Goal: Transaction & Acquisition: Purchase product/service

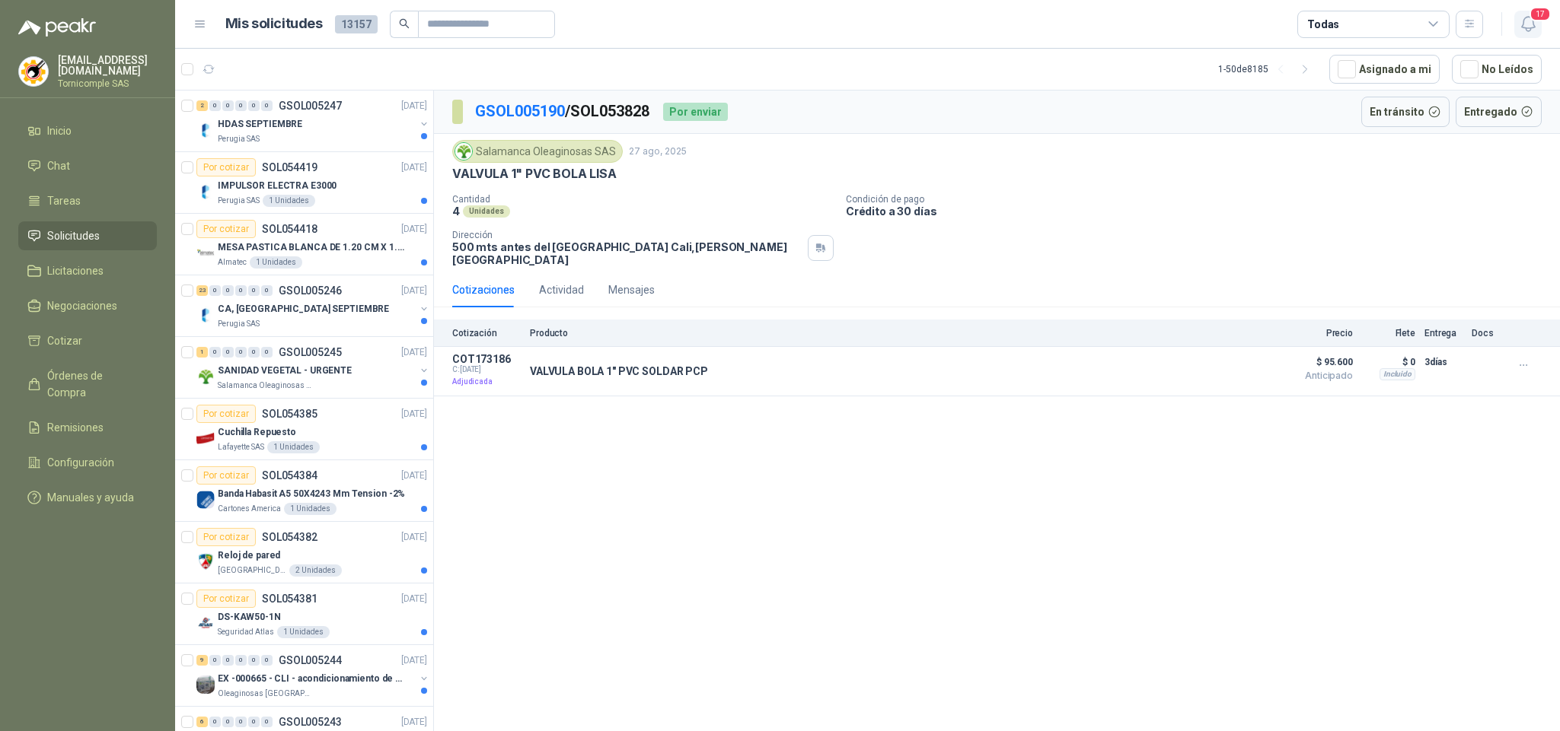
click at [1539, 21] on button "17" at bounding box center [1527, 24] width 27 height 27
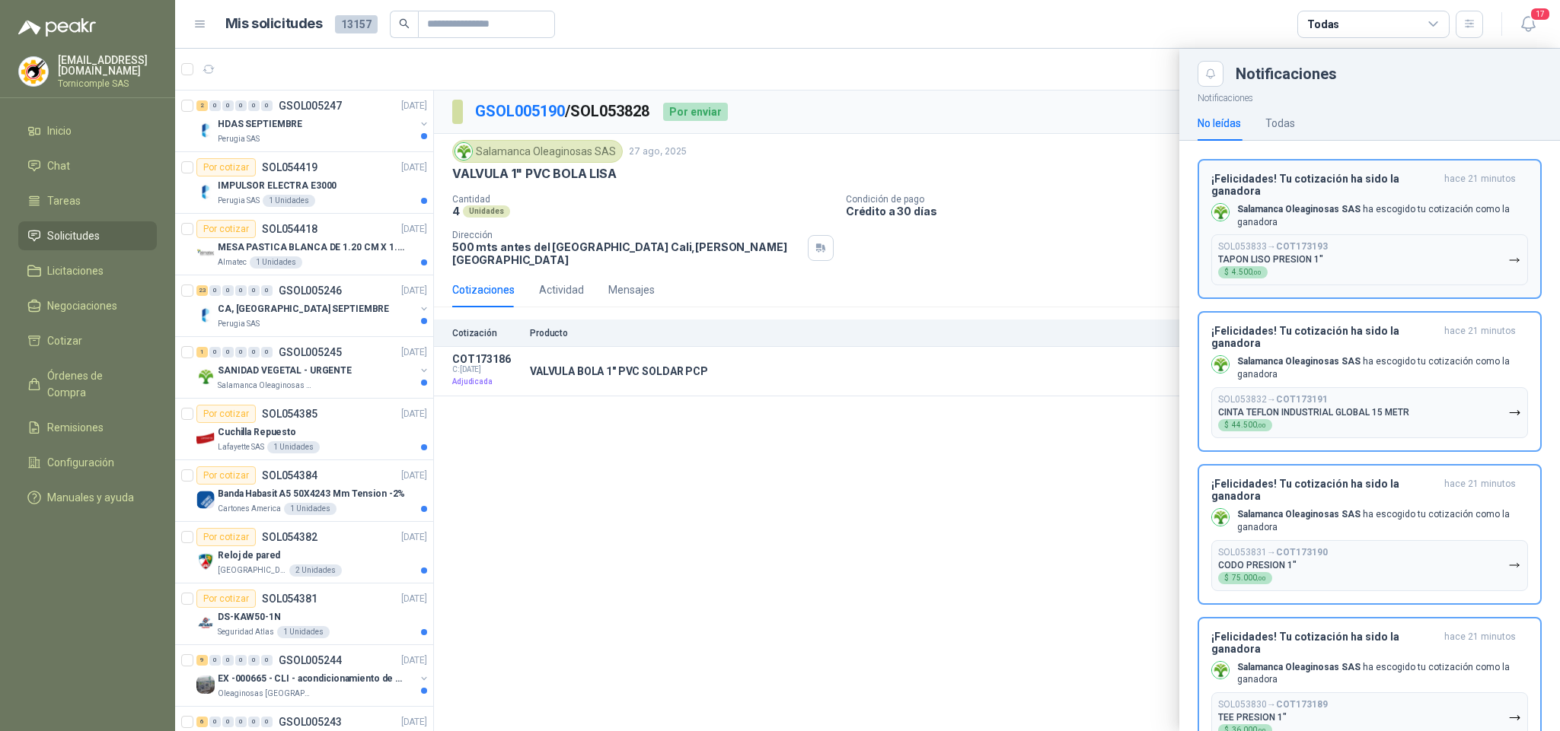
click at [1435, 263] on button "SOL053833 → COT173193 [PERSON_NAME] PRESION 1" $ 4.500 ,00" at bounding box center [1369, 259] width 317 height 51
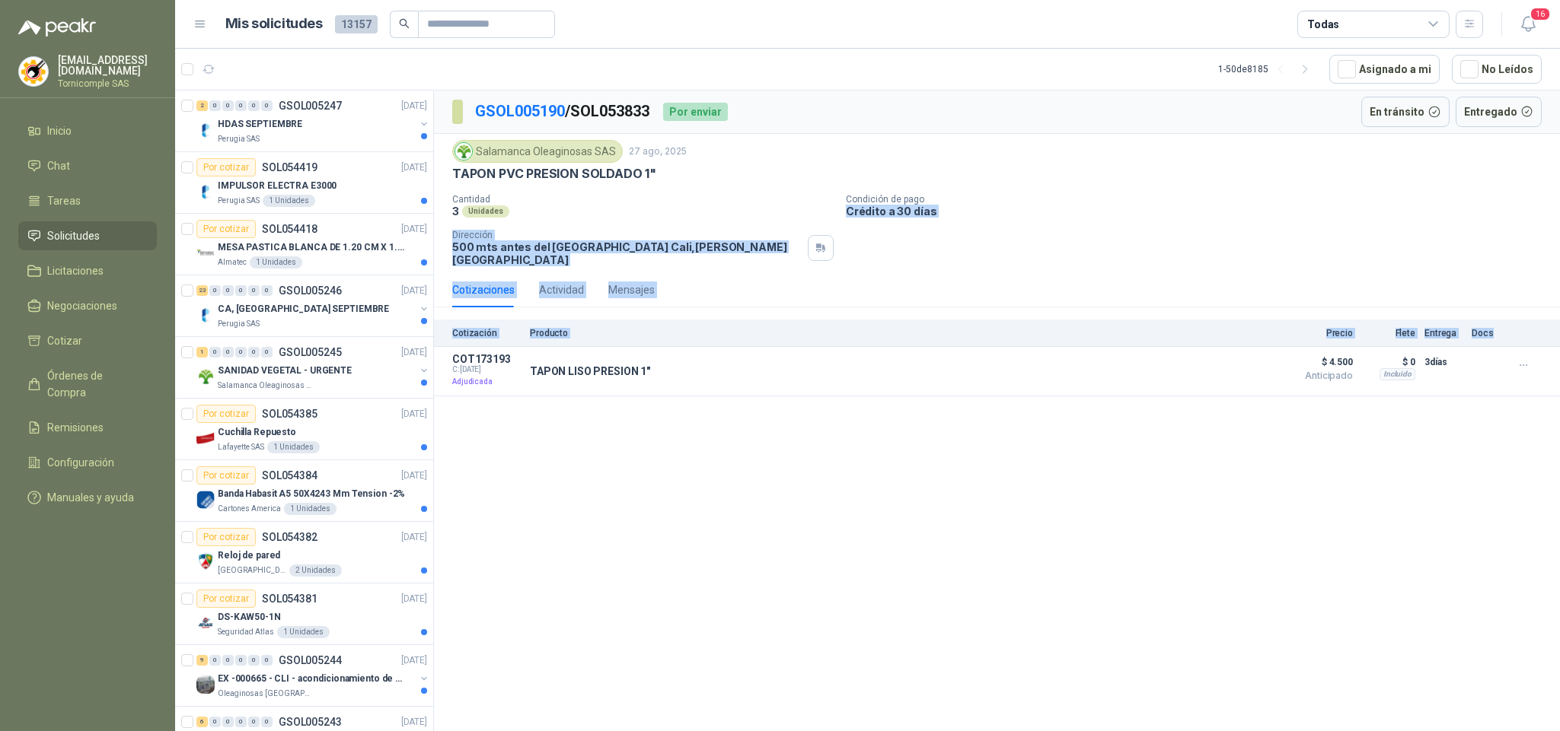
click at [1558, 336] on div "GSOL005190 / SOL053833 Por enviar En [PERSON_NAME] Entregado Salamanca Oleagino…" at bounding box center [997, 244] width 1126 height 306
click at [311, 183] on p "IMPULSOR ELECTRA E3000" at bounding box center [277, 186] width 119 height 14
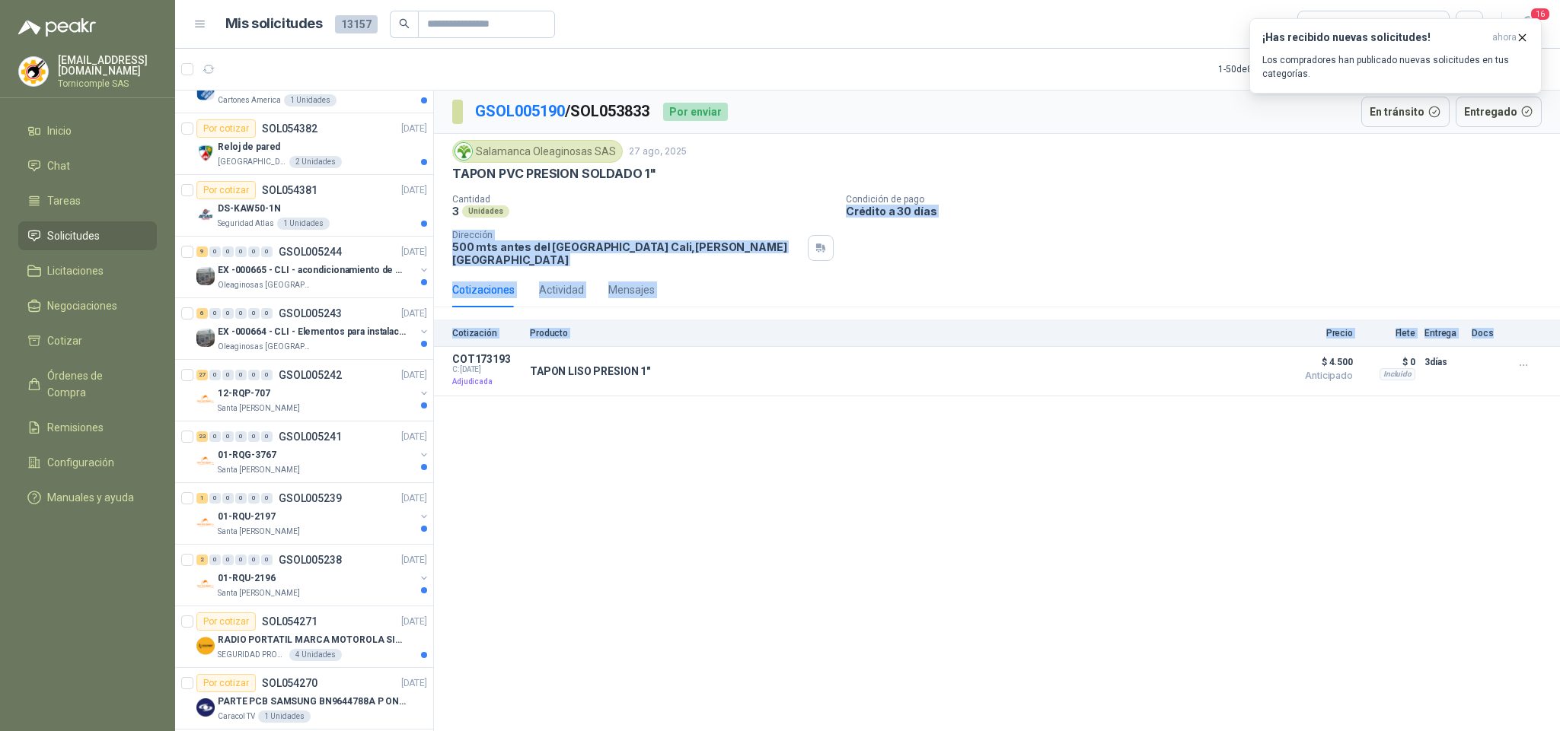
scroll to position [457, 0]
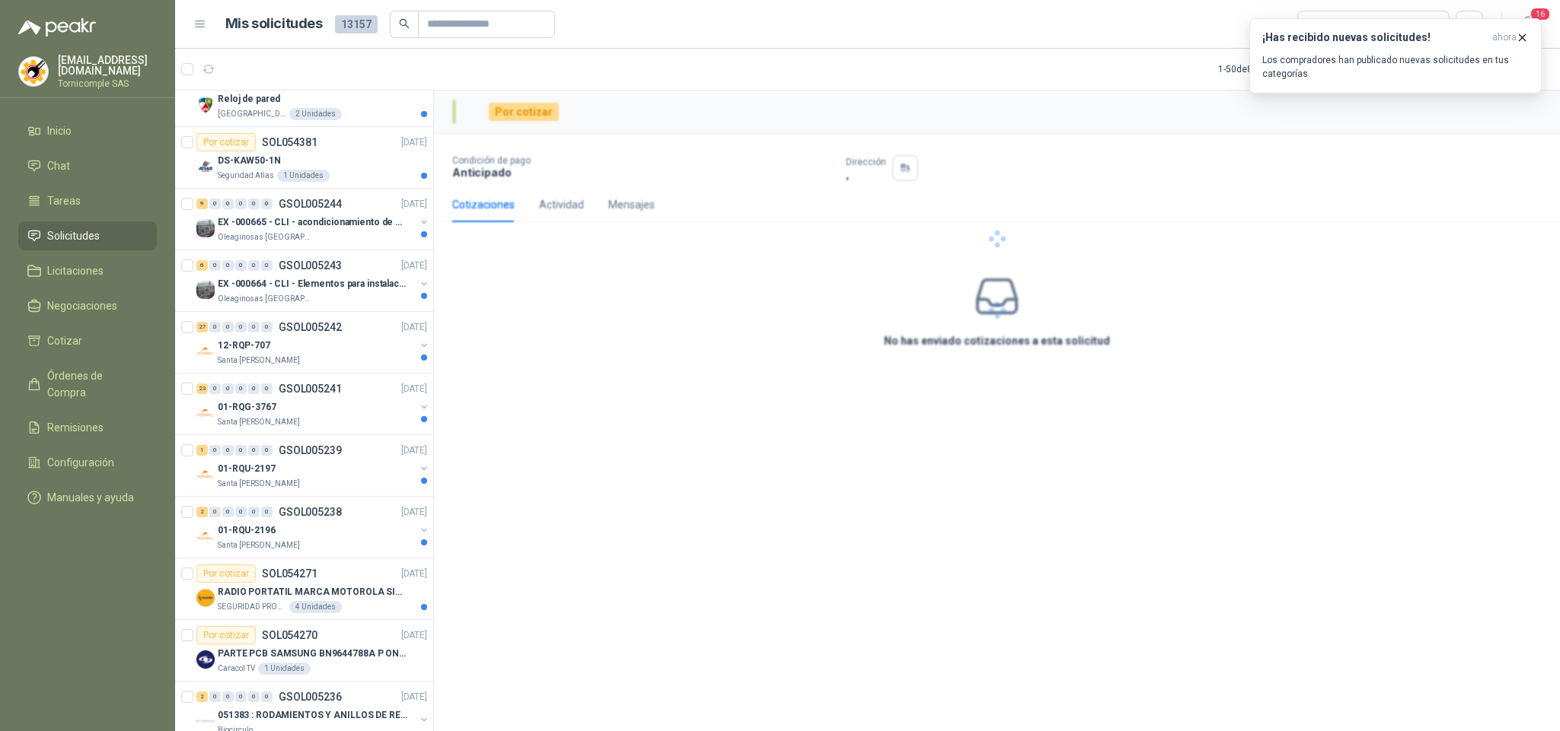
click at [509, 615] on div "Por cotizar Condición de pago Anticipado Dirección , Cotizaciones Actividad Men…" at bounding box center [997, 414] width 1126 height 646
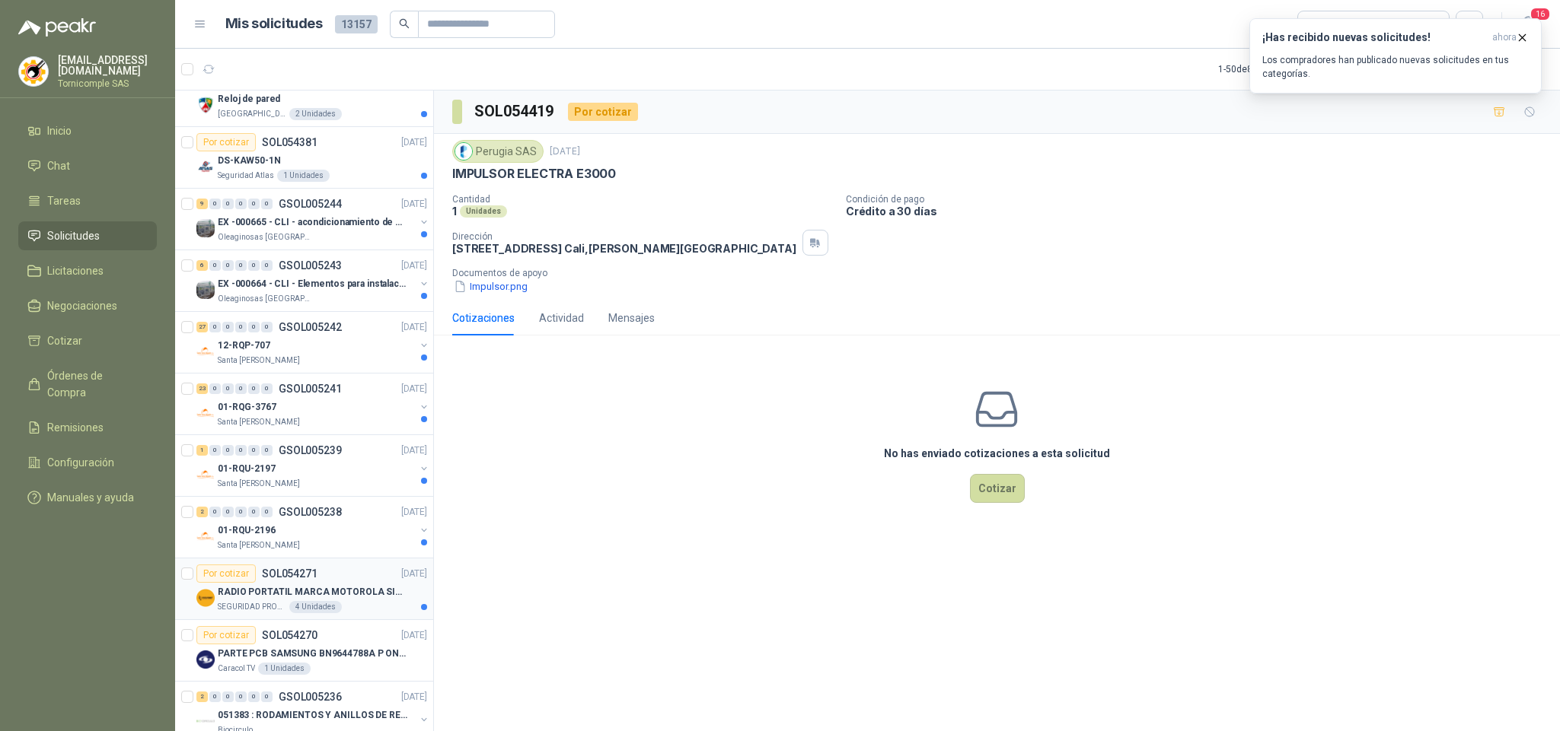
click at [370, 600] on p "RADIO PORTATIL MARCA MOTOROLA SIN PANTALLA CON GPS, INCLUYE: ANTENA, BATERIA, C…" at bounding box center [313, 592] width 190 height 14
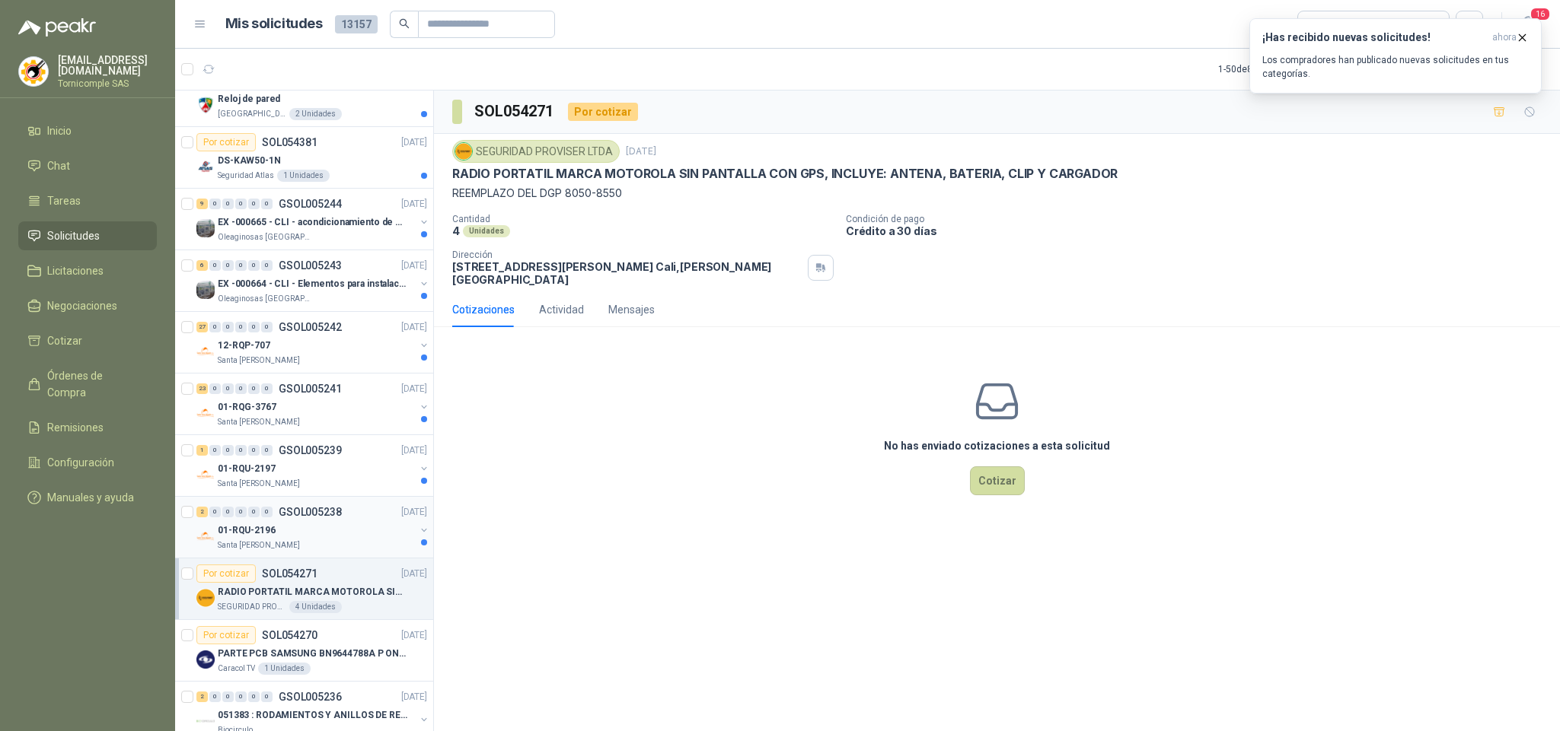
click at [375, 534] on div "01-RQU-2196" at bounding box center [316, 530] width 197 height 18
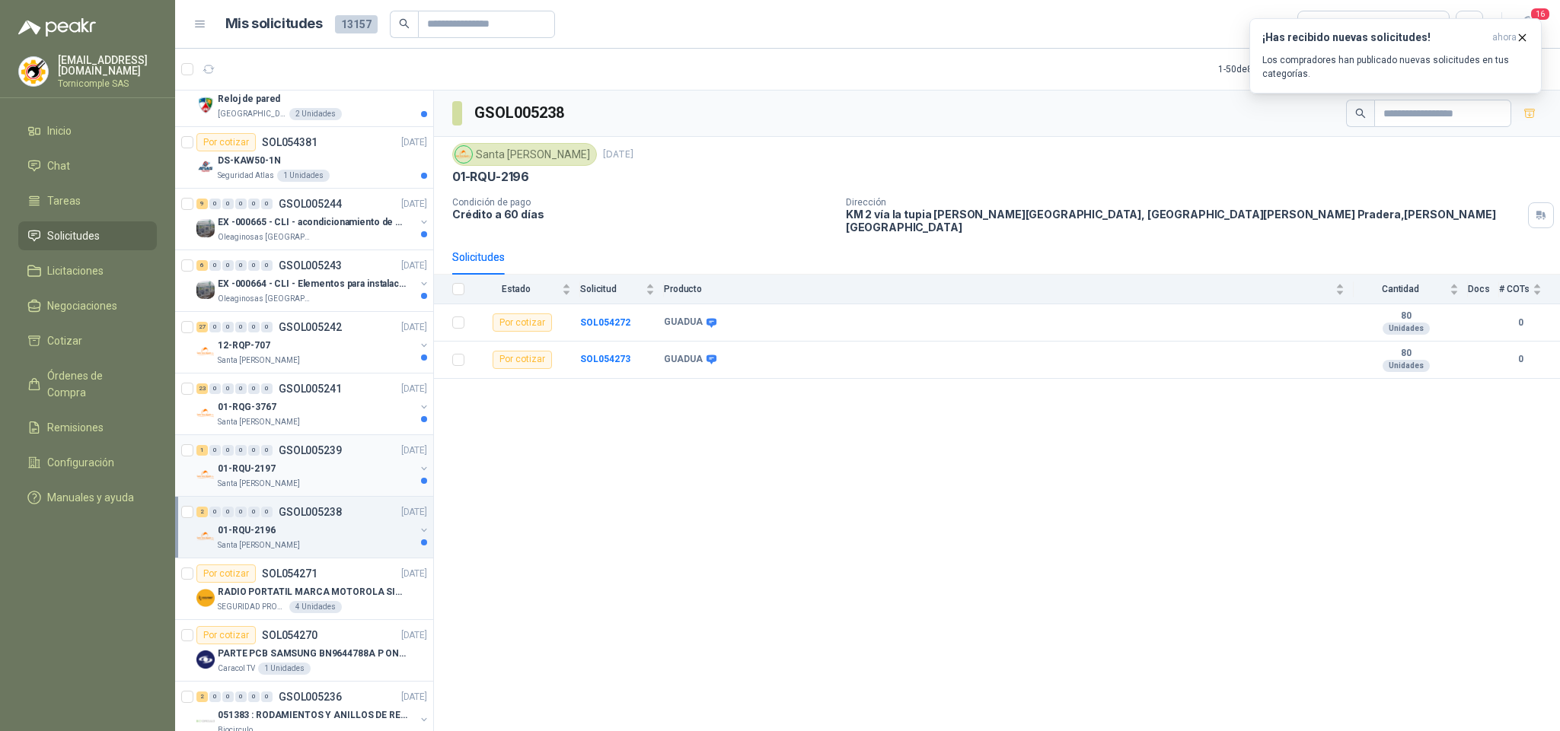
click at [366, 485] on div "Santa [PERSON_NAME]" at bounding box center [316, 484] width 197 height 12
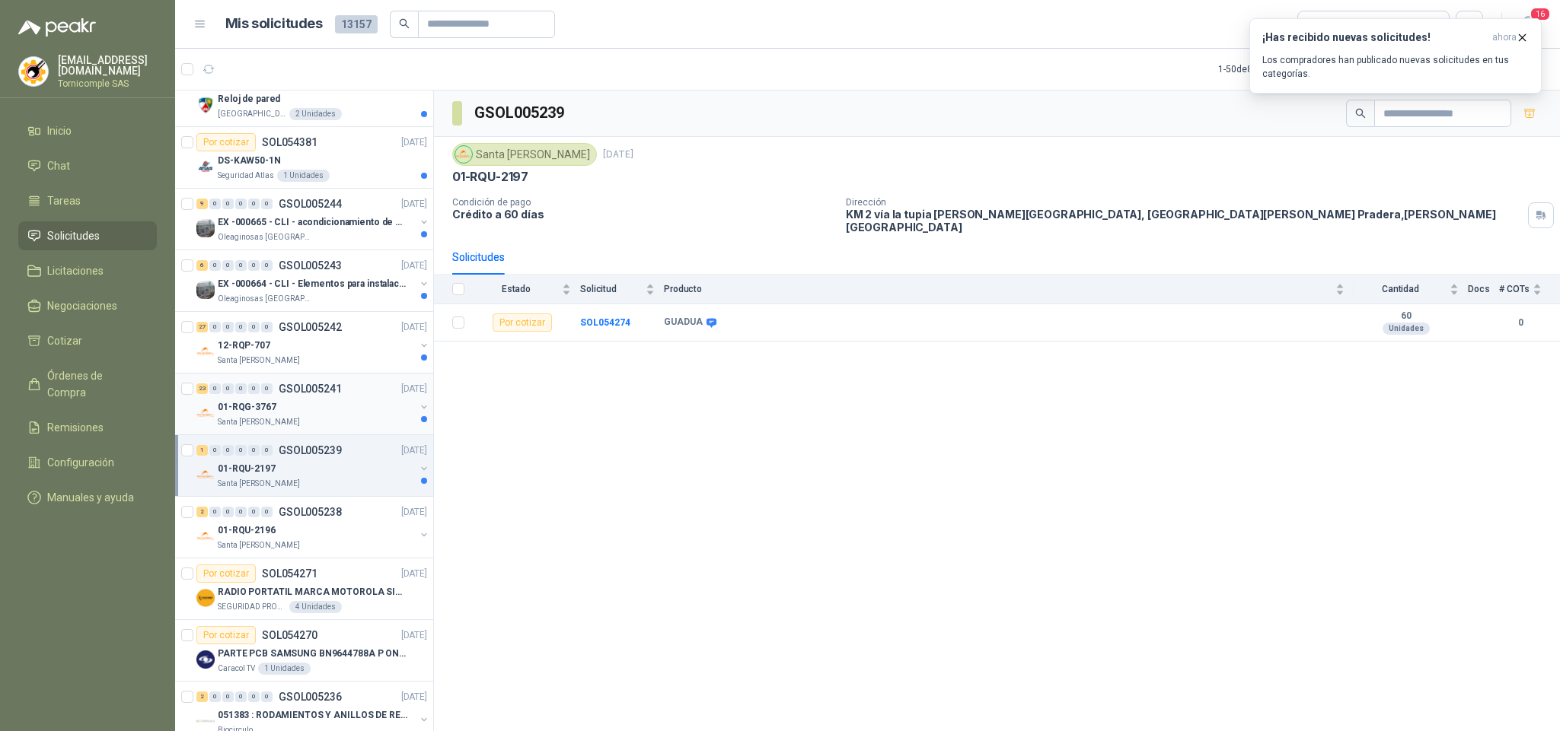
click at [370, 416] on div "01-RQG-3767" at bounding box center [316, 407] width 197 height 18
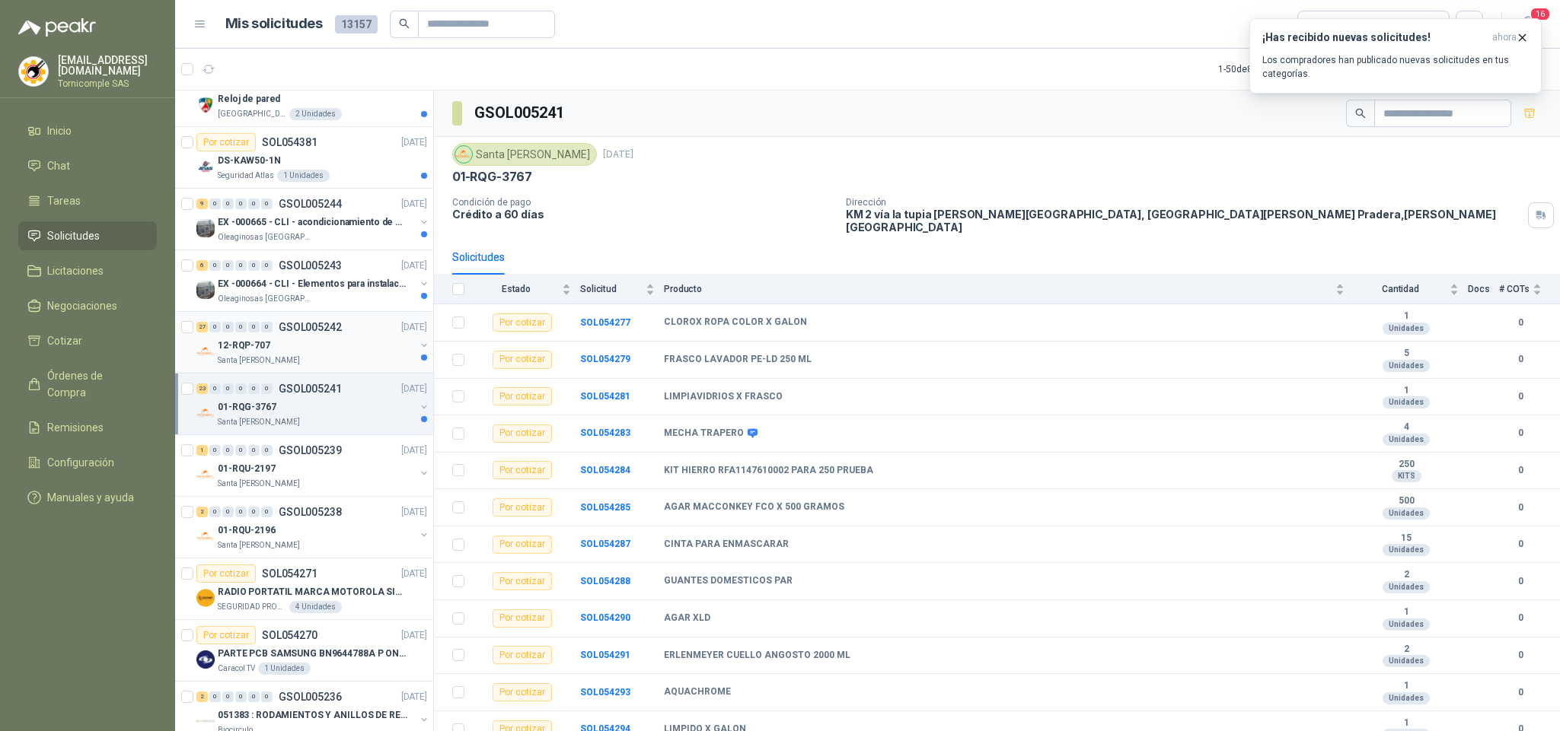
click at [370, 354] on div "12-RQP-707" at bounding box center [316, 345] width 197 height 18
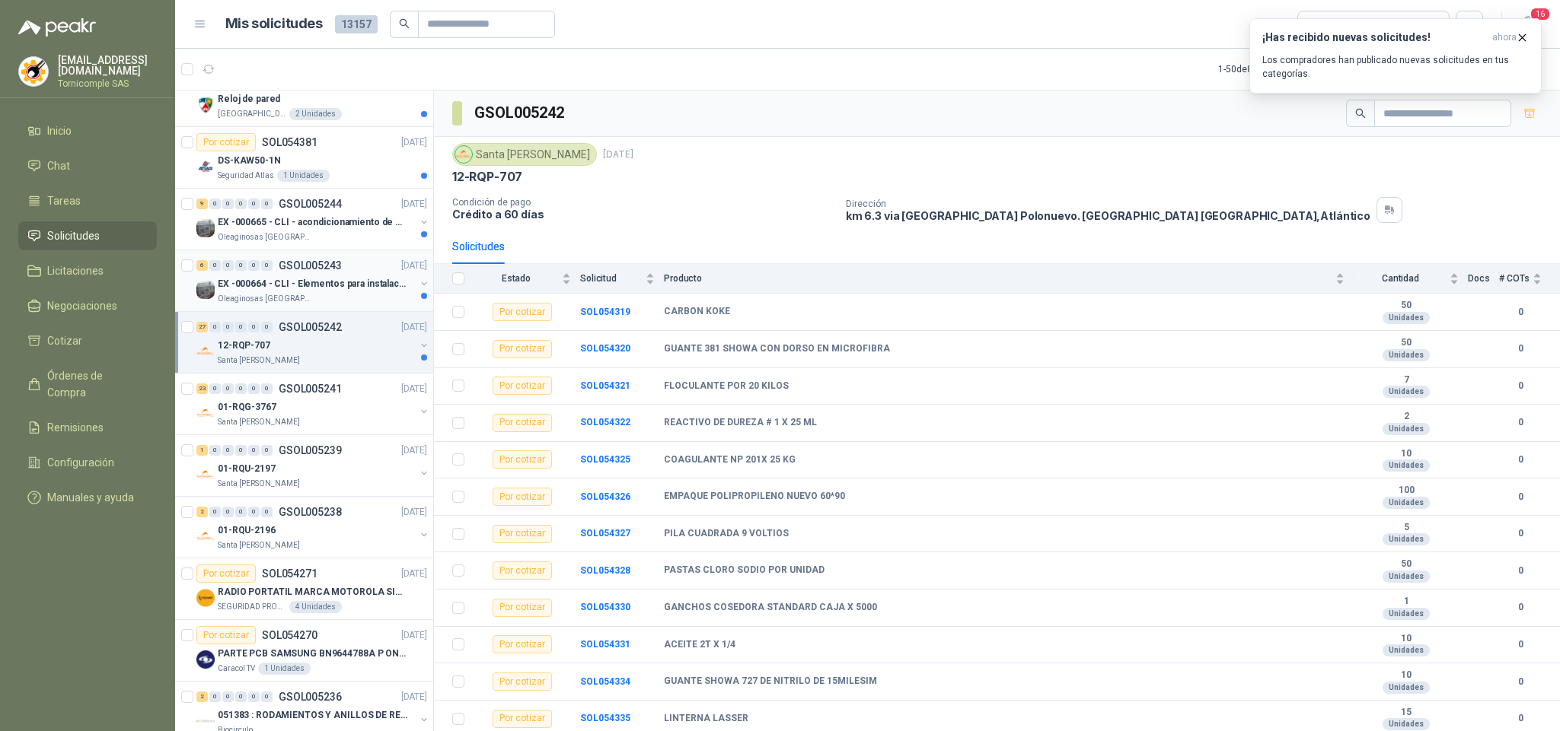
click at [368, 298] on div "Oleaginosas [GEOGRAPHIC_DATA][PERSON_NAME]" at bounding box center [316, 299] width 197 height 12
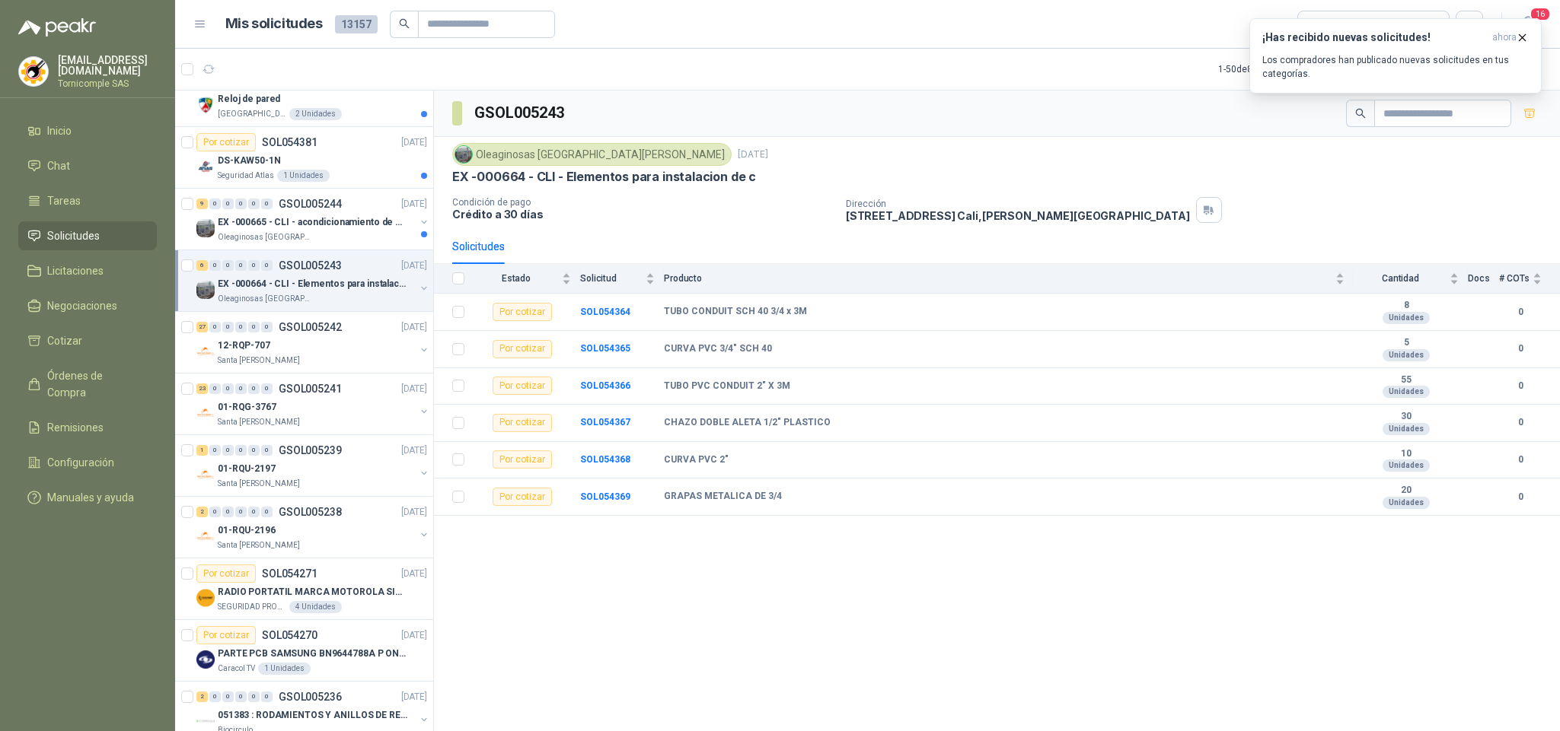
click at [459, 291] on th at bounding box center [454, 279] width 40 height 30
click at [459, 287] on label at bounding box center [458, 278] width 12 height 17
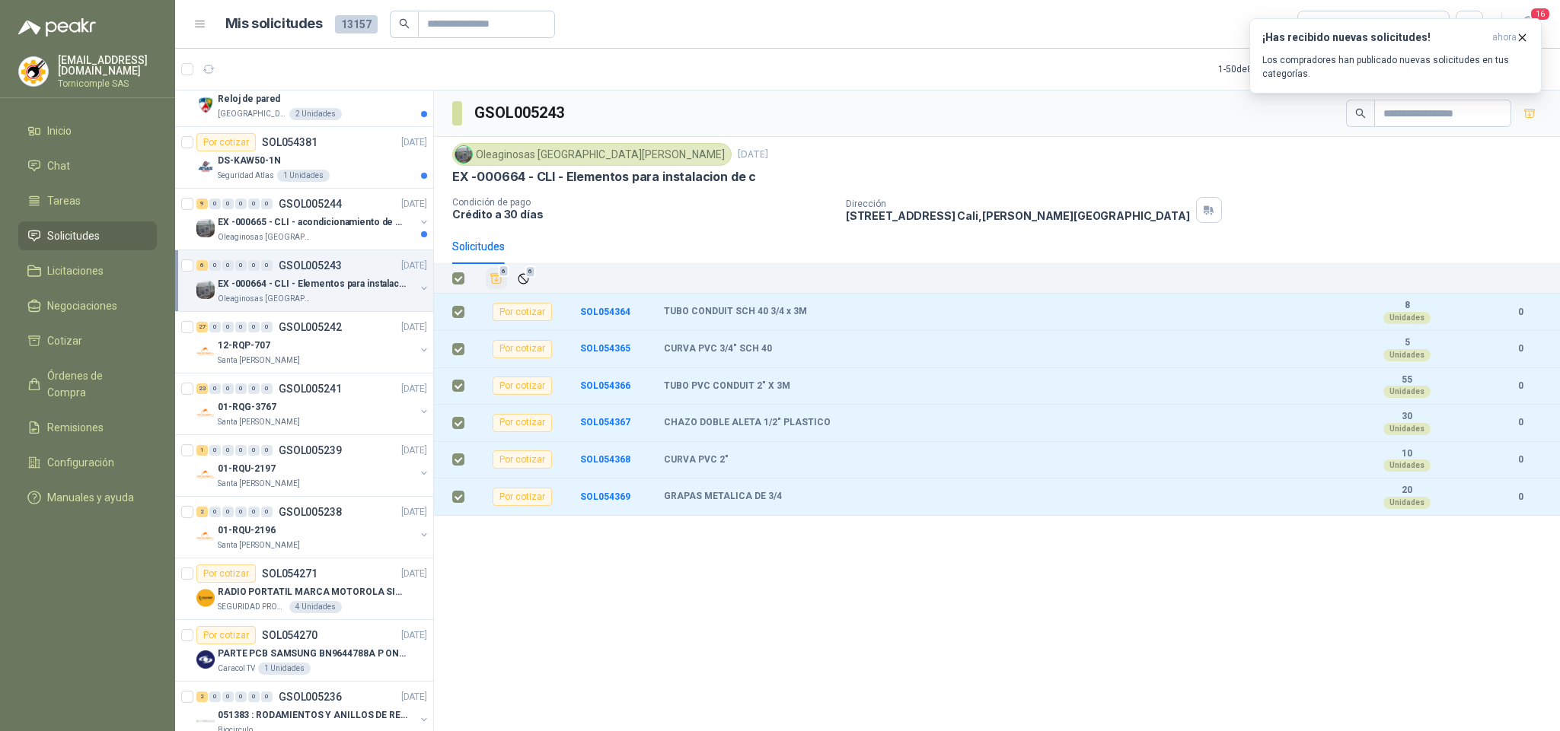
click at [499, 289] on button "6" at bounding box center [496, 278] width 21 height 21
click at [372, 241] on div "Oleaginosas [GEOGRAPHIC_DATA][PERSON_NAME]" at bounding box center [316, 237] width 197 height 12
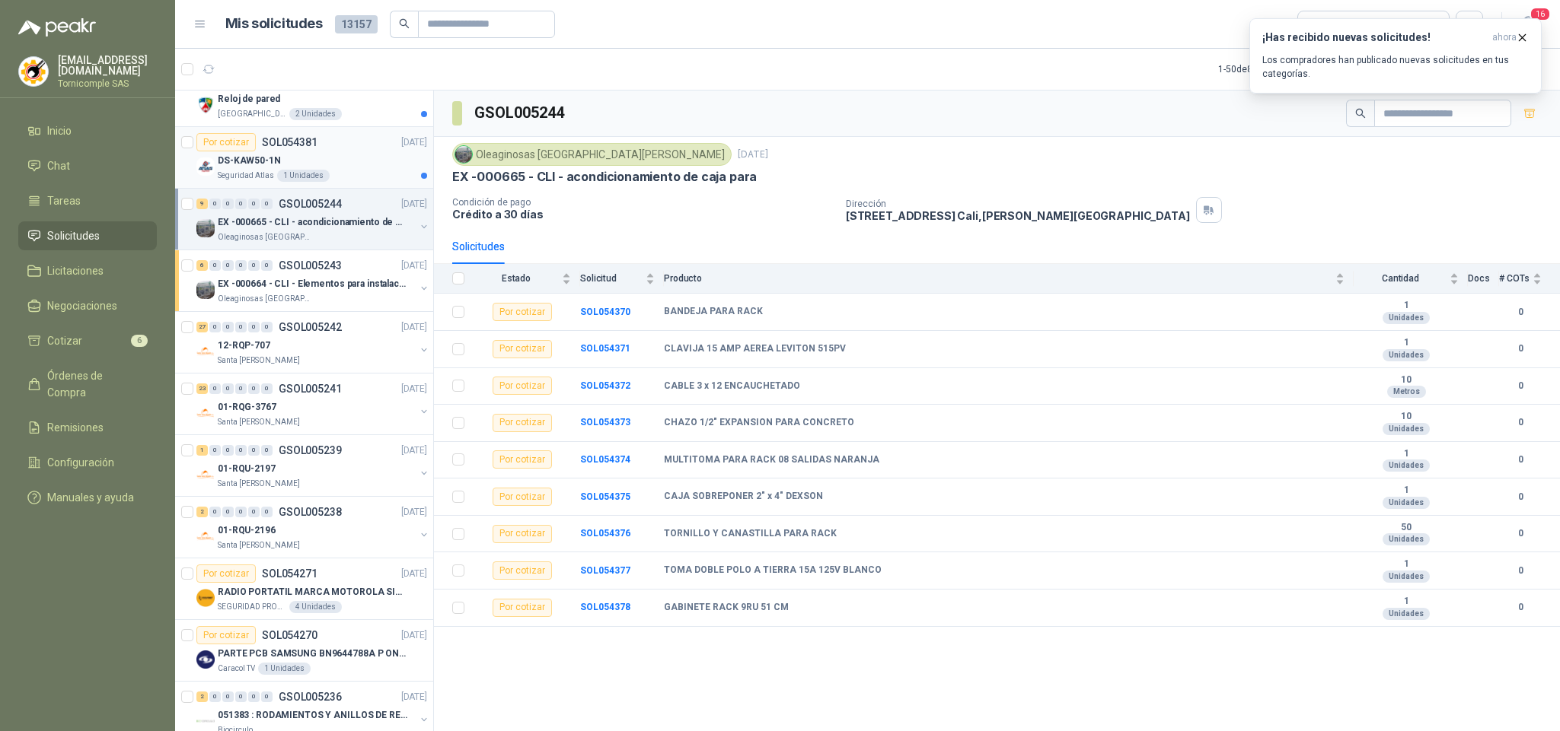
click at [331, 142] on div "Por cotizar SOL054381 [DATE]" at bounding box center [311, 142] width 231 height 18
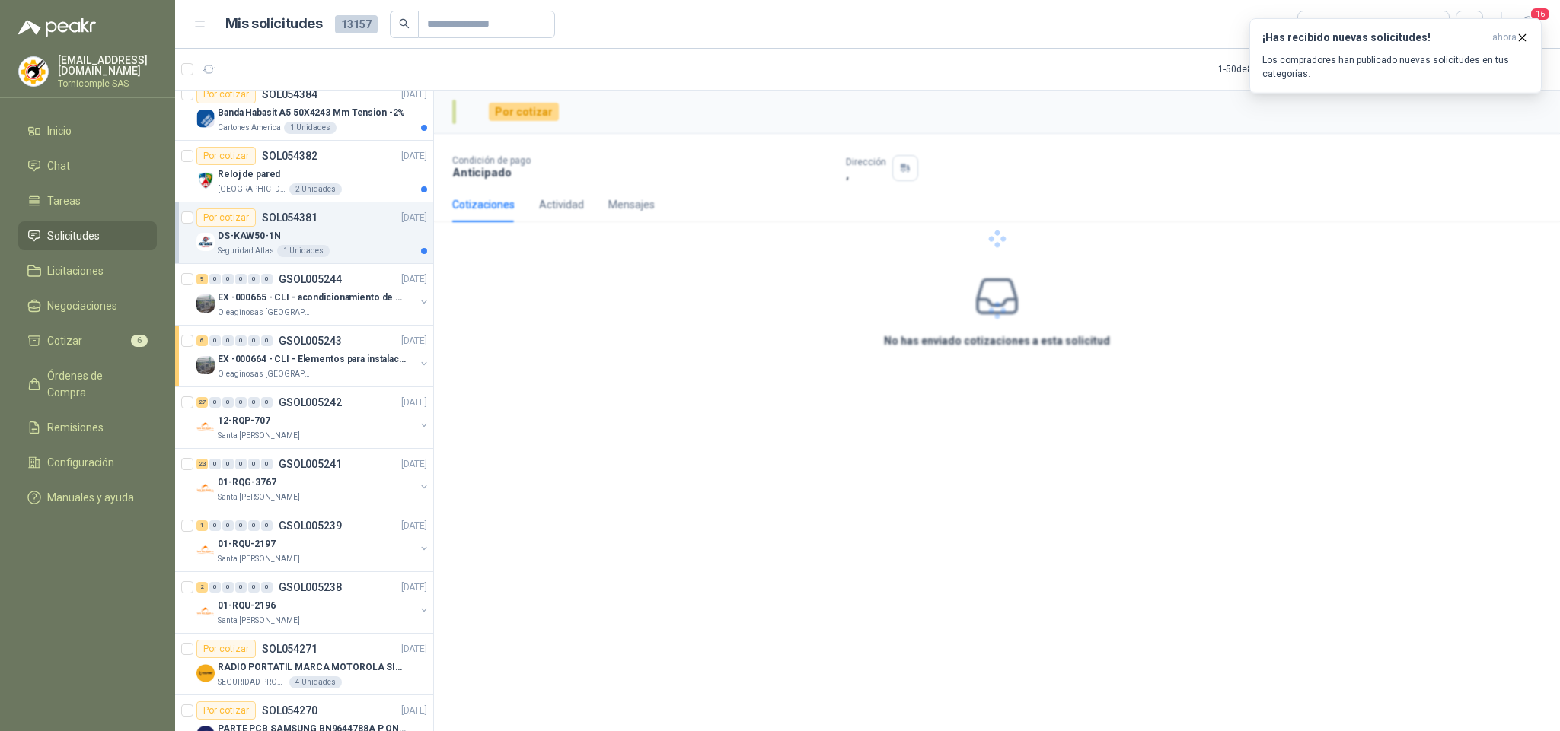
scroll to position [343, 0]
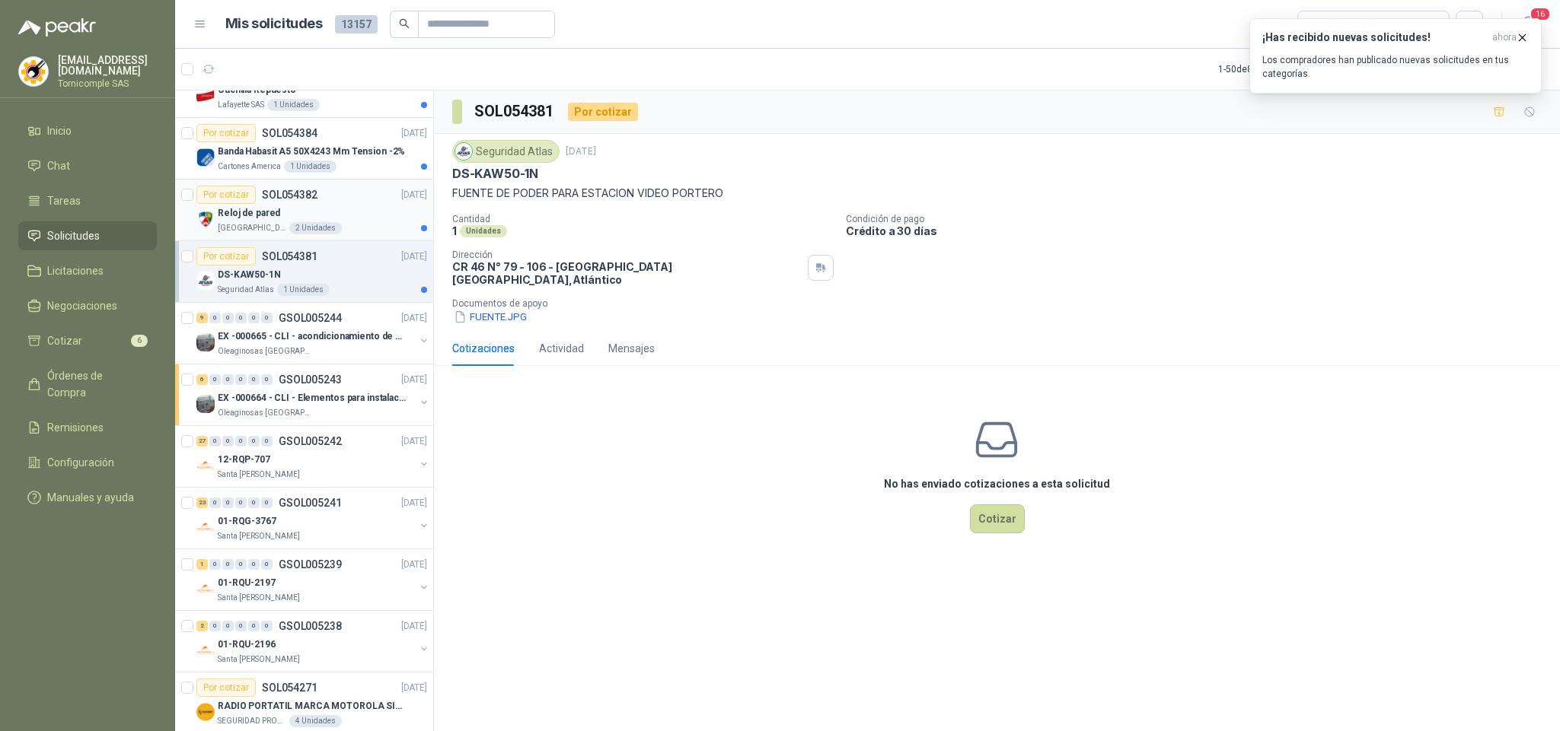
click at [322, 199] on div "Por cotizar SOL054382 [DATE]" at bounding box center [311, 195] width 231 height 18
click at [323, 159] on p "Banda Habasit A5 50X4243 Mm Tension -2%" at bounding box center [311, 152] width 187 height 14
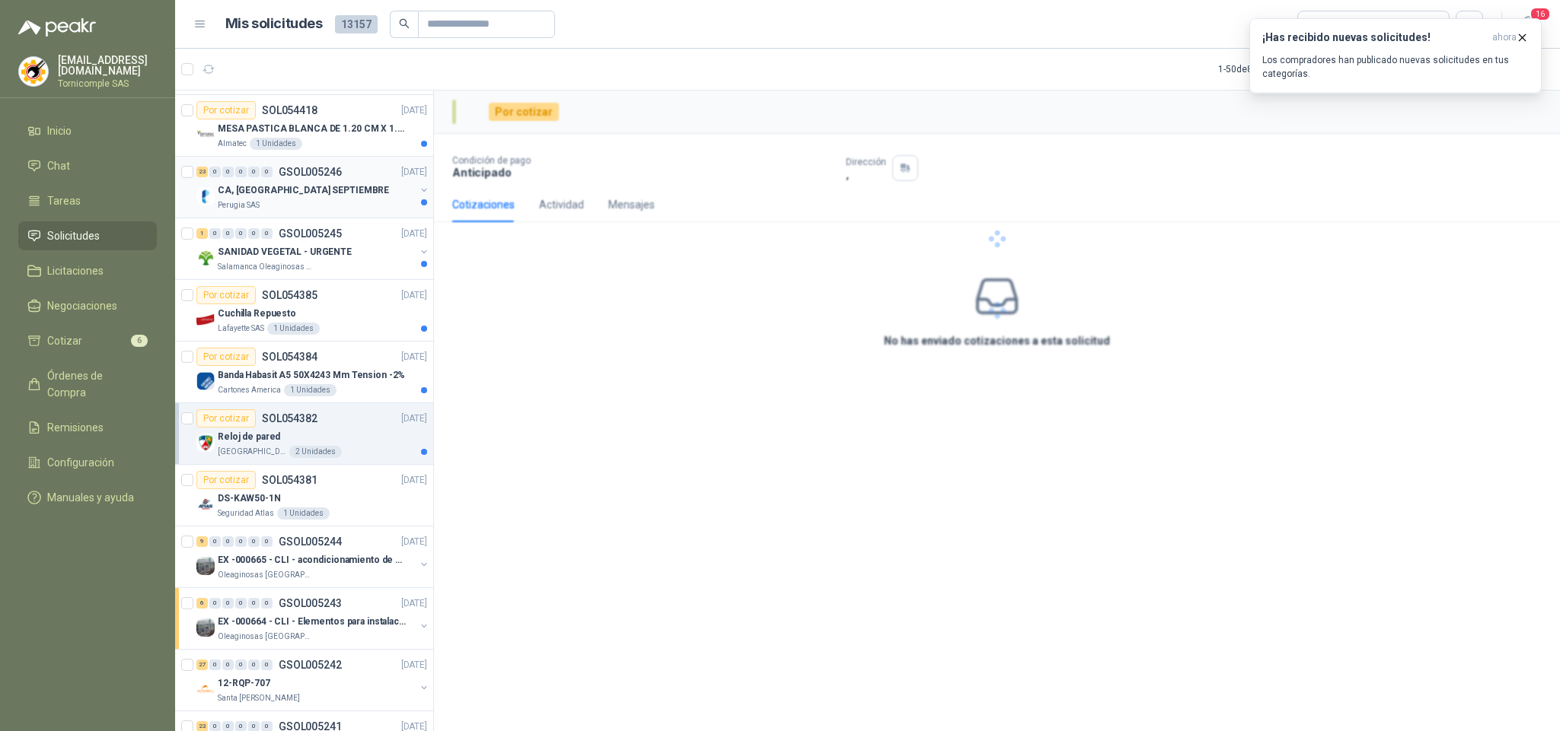
scroll to position [114, 0]
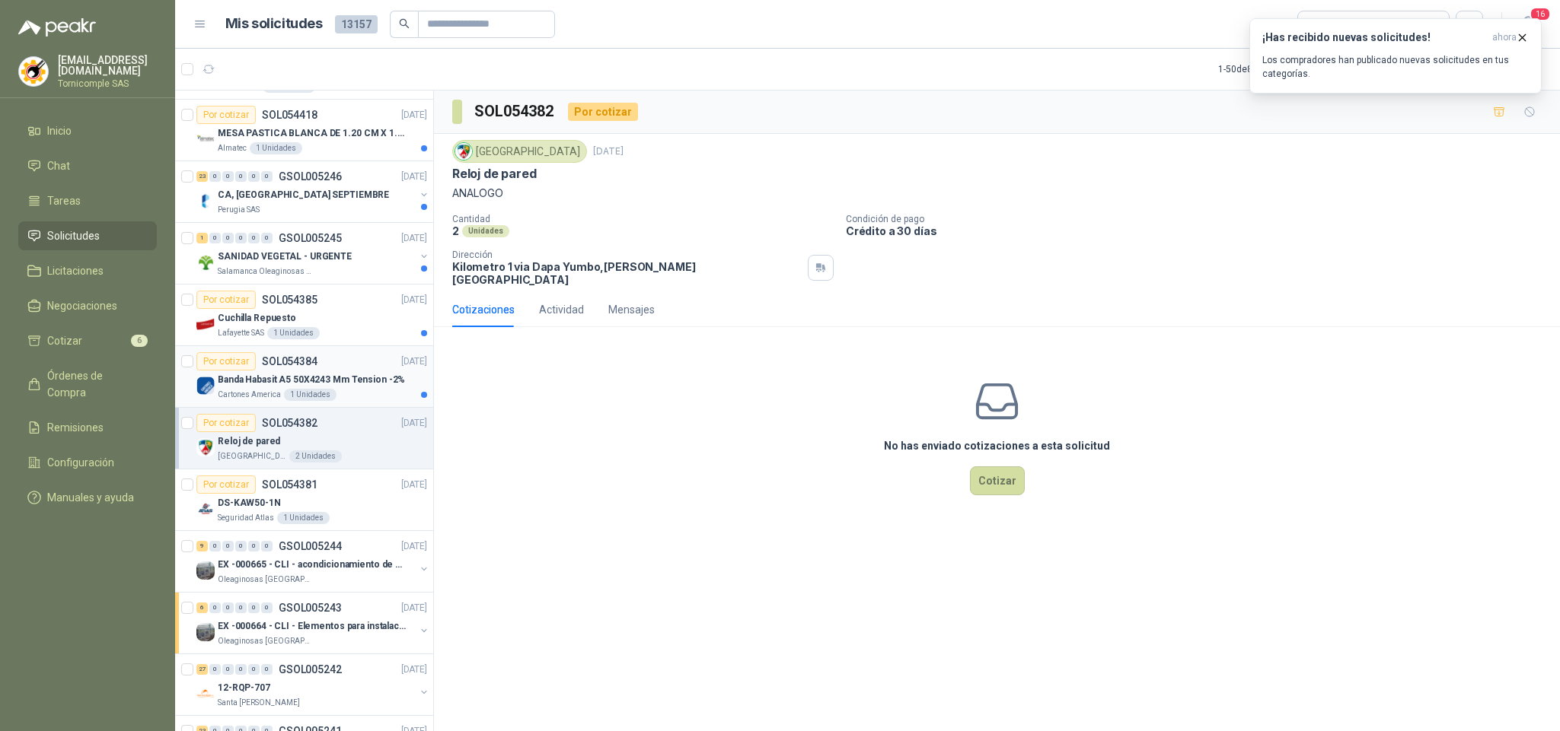
click at [295, 382] on p "Banda Habasit A5 50X4243 Mm Tension -2%" at bounding box center [311, 380] width 187 height 14
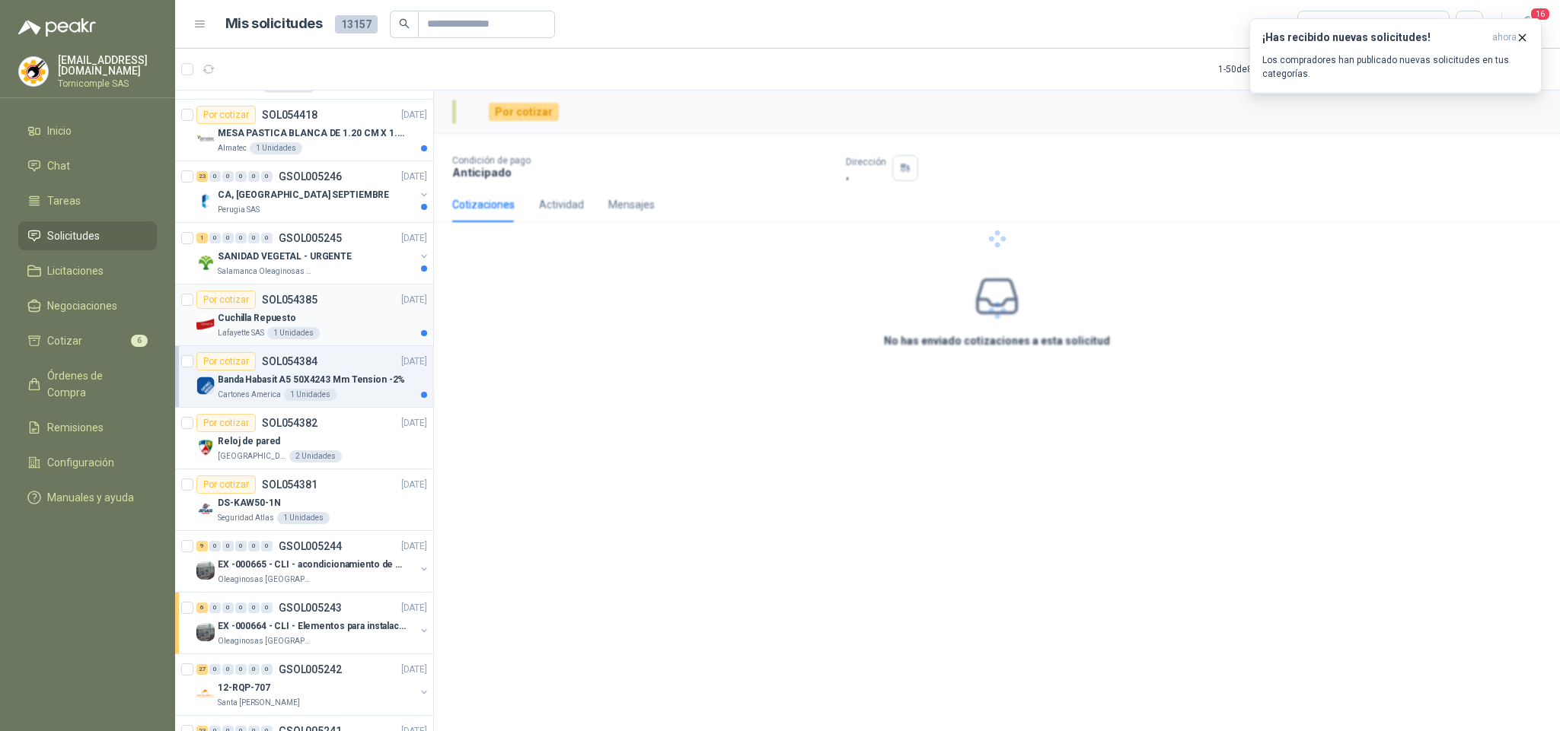
click at [311, 336] on div "1 Unidades" at bounding box center [293, 333] width 53 height 12
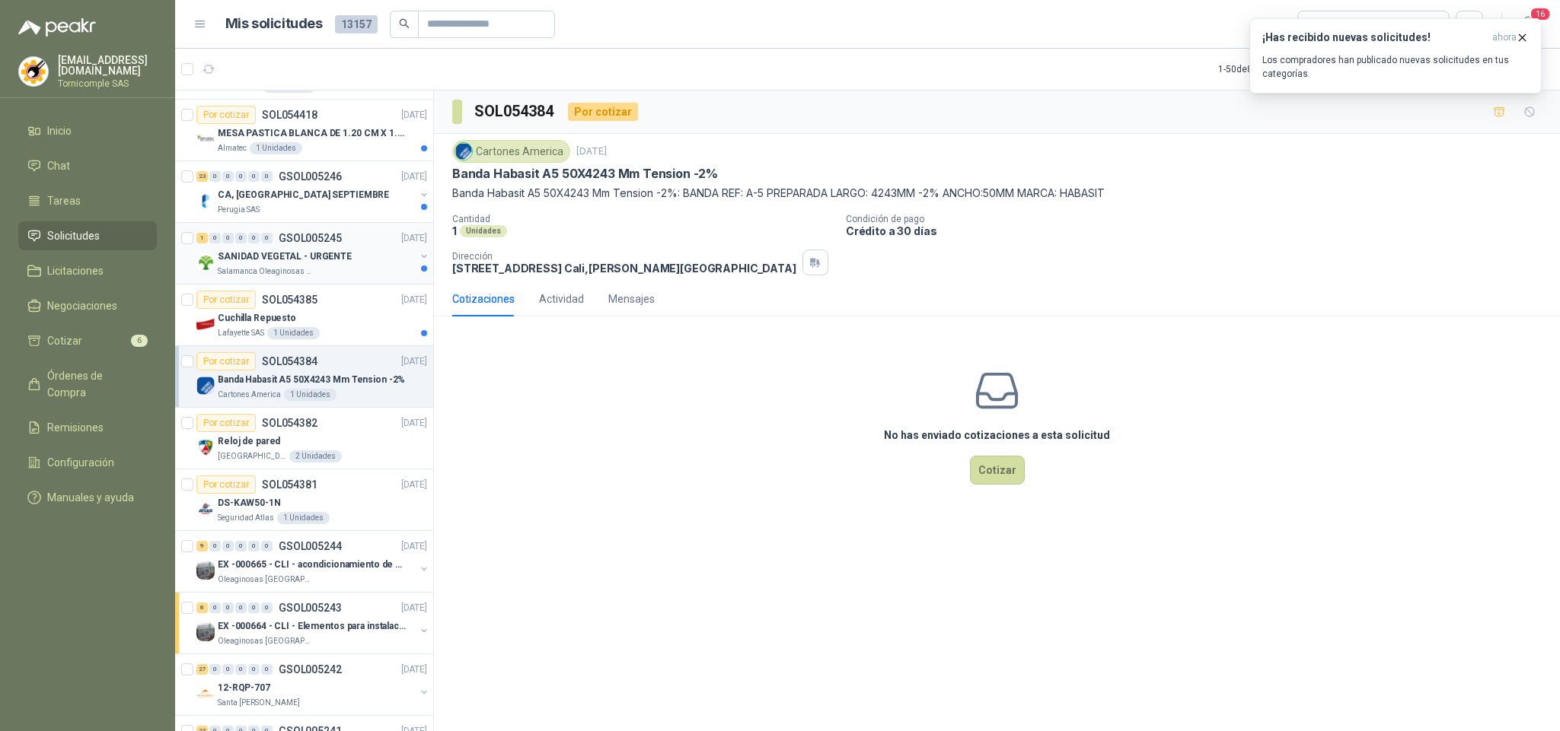
click at [354, 266] on div "SANIDAD VEGETAL - URGENTE" at bounding box center [316, 256] width 197 height 18
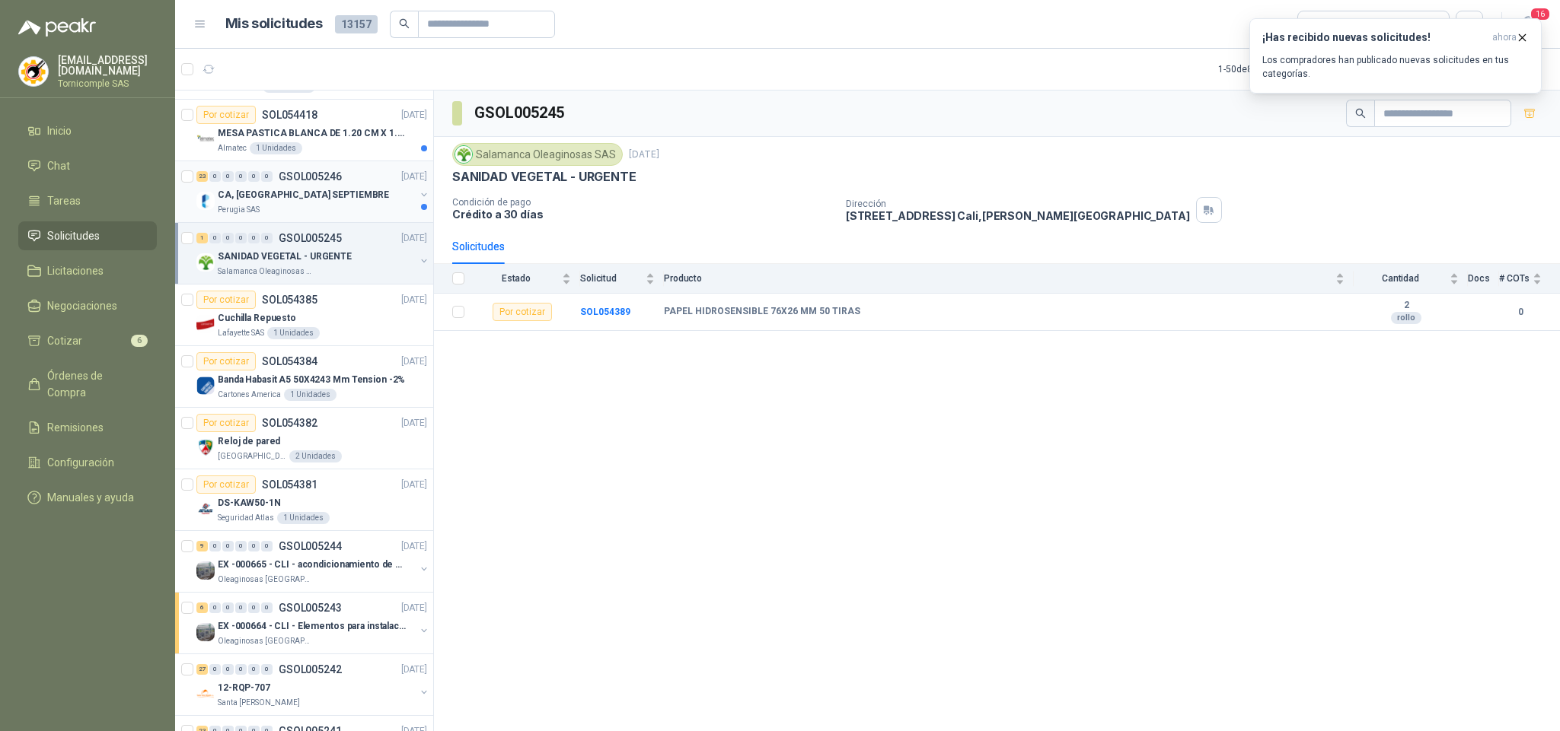
click at [343, 204] on div "CA, [GEOGRAPHIC_DATA] SEPTIEMBRE" at bounding box center [316, 195] width 197 height 18
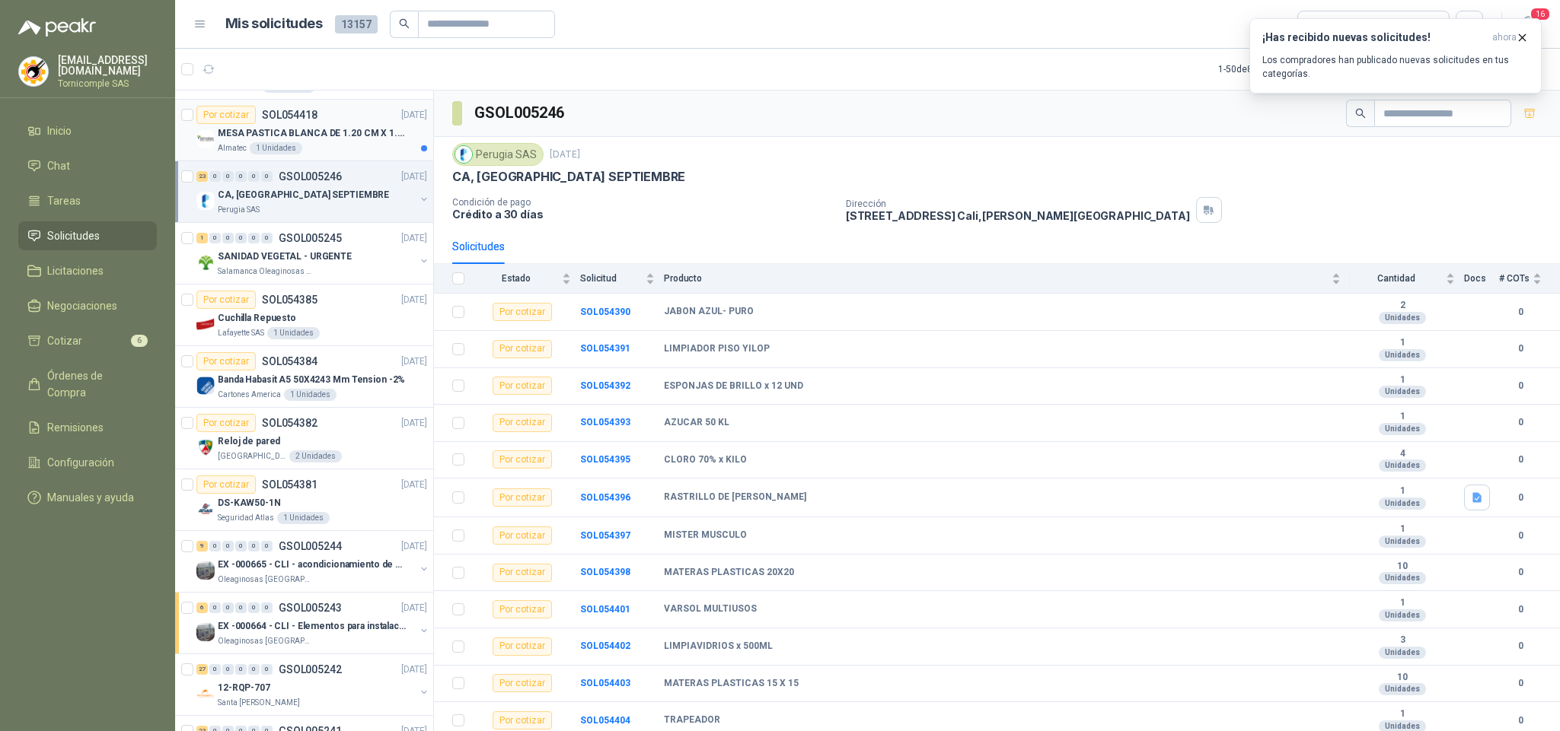
click at [247, 135] on p "MESA PASTICA BLANCA DE 1.20 CM X 1.20 CM" at bounding box center [313, 133] width 190 height 14
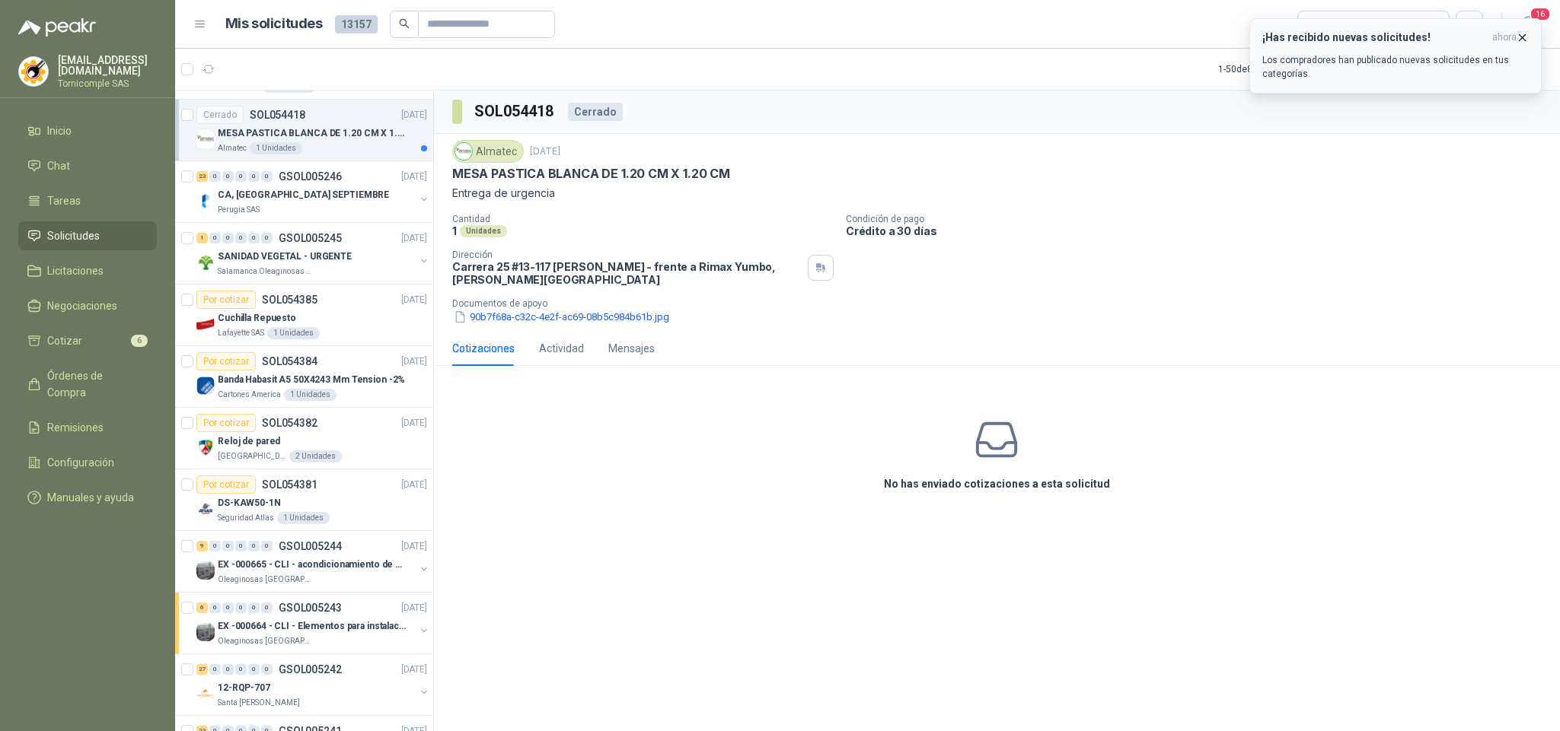
click at [1522, 37] on icon "button" at bounding box center [1522, 37] width 6 height 6
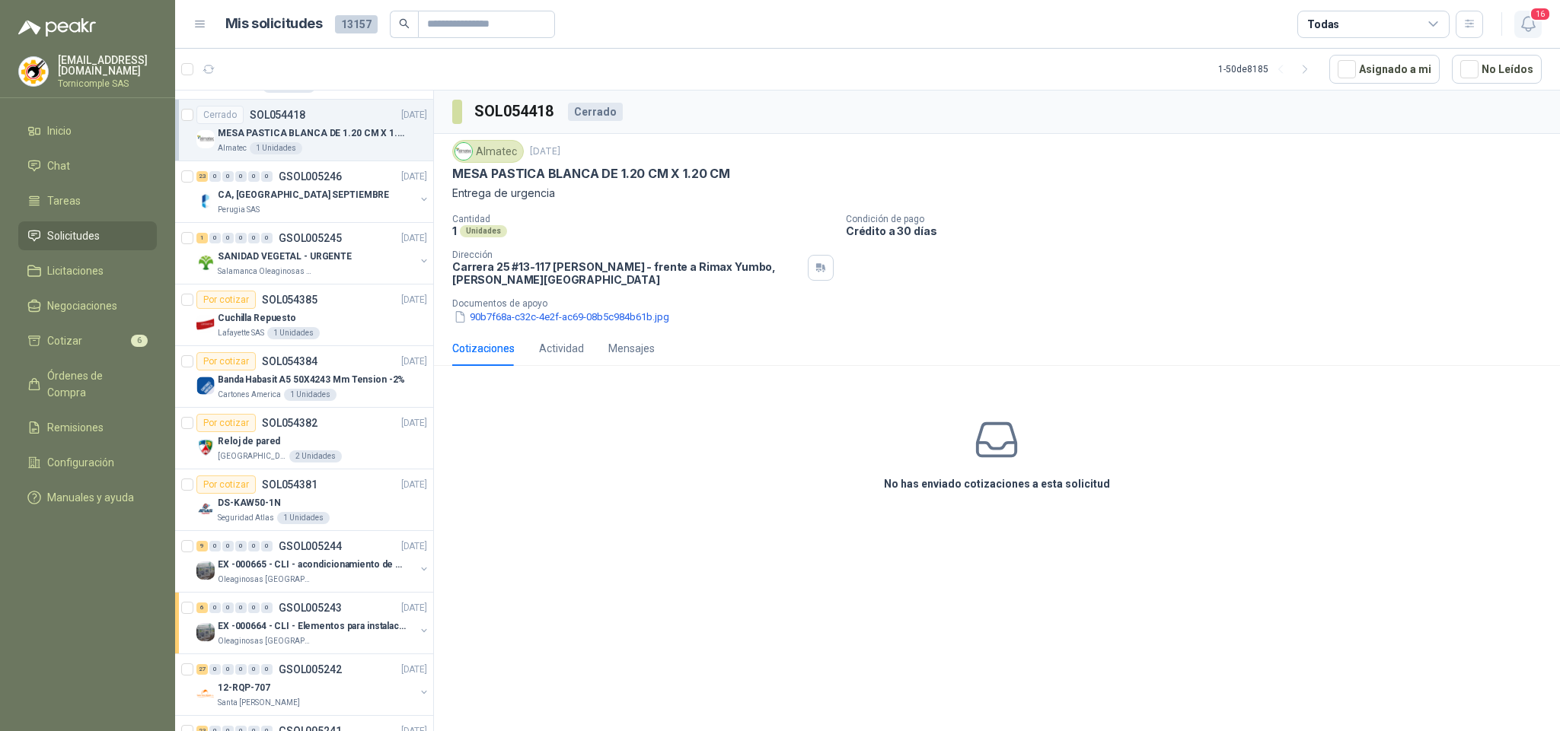
click at [1528, 30] on icon "button" at bounding box center [1527, 24] width 13 height 14
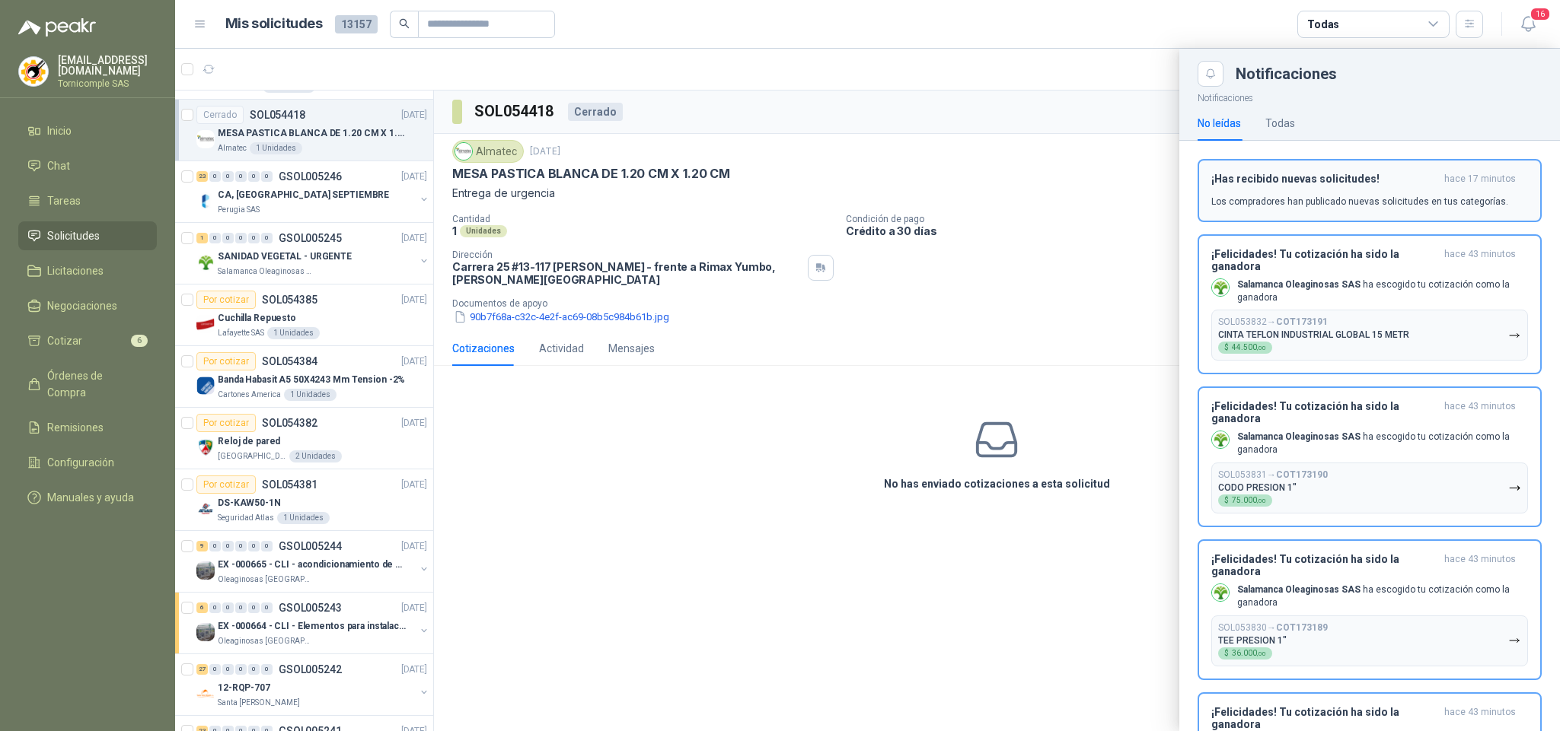
click at [1443, 186] on div "¡Has recibido nuevas solicitudes! hace 17 minutos Los compradores han publicado…" at bounding box center [1369, 191] width 317 height 36
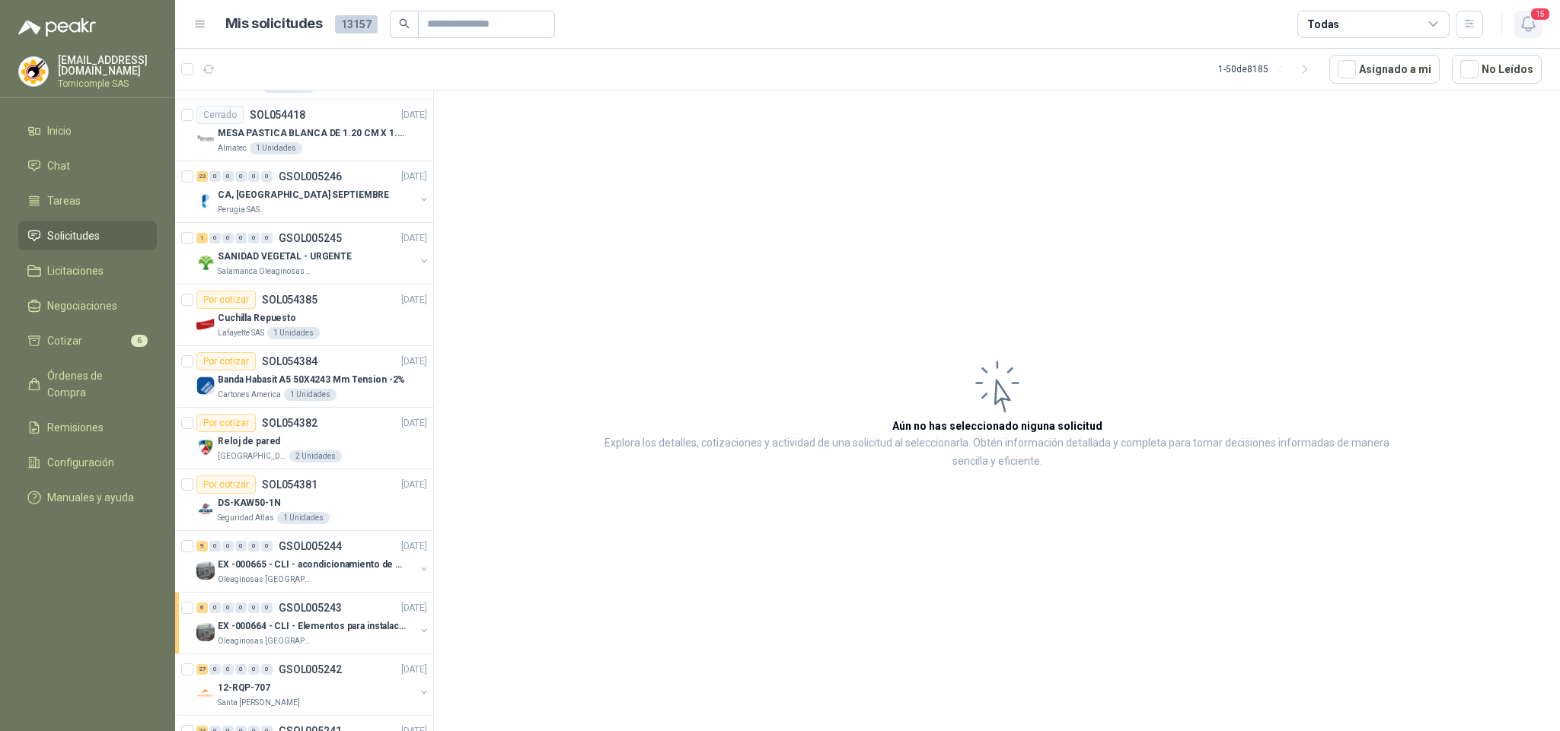
click at [1524, 14] on icon "button" at bounding box center [1528, 23] width 19 height 19
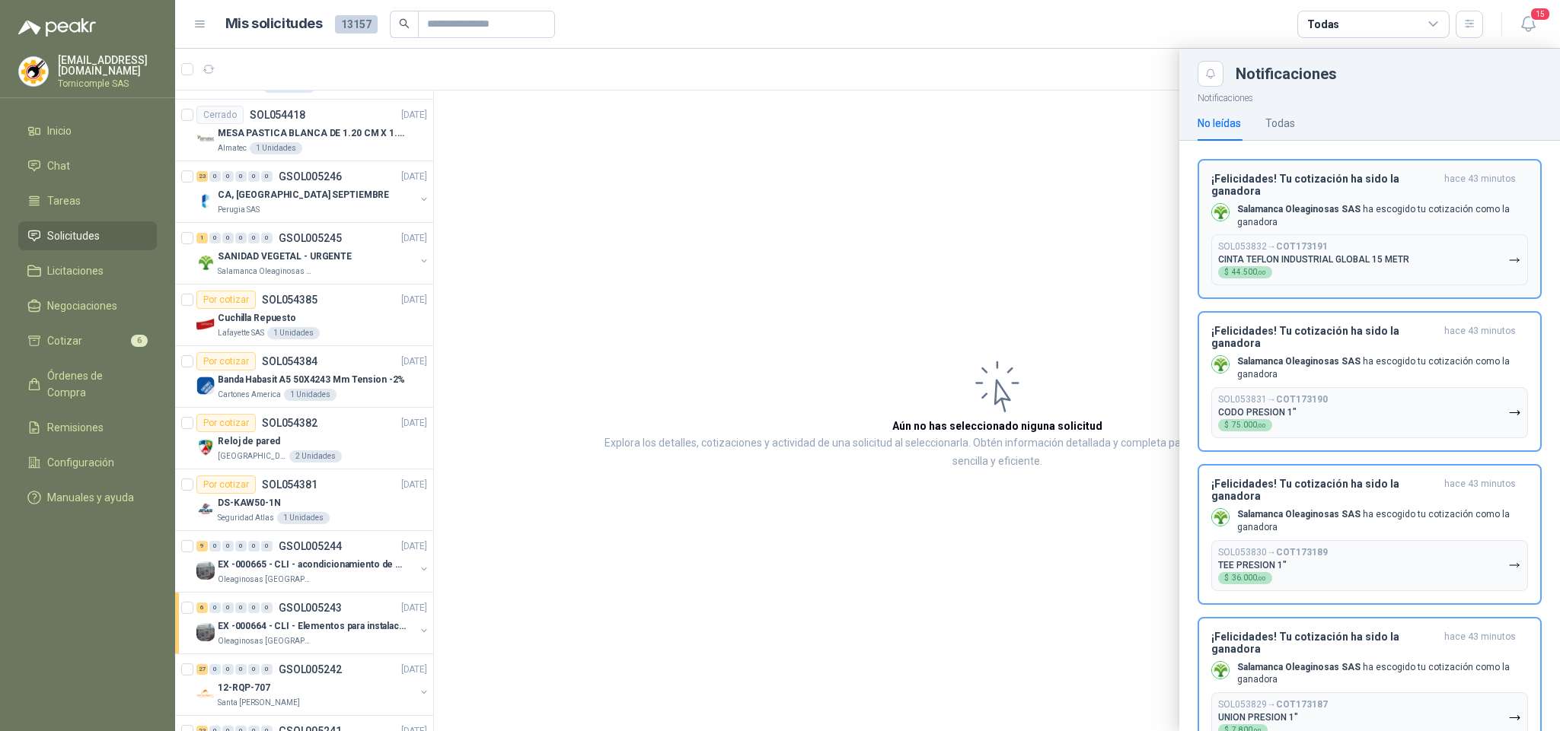
click at [1350, 273] on div "SOL053832 → COT173191 CINTA TEFLON INDUSTRIAL GLOBAL 15 METR $ 44.500 ,00" at bounding box center [1313, 259] width 191 height 37
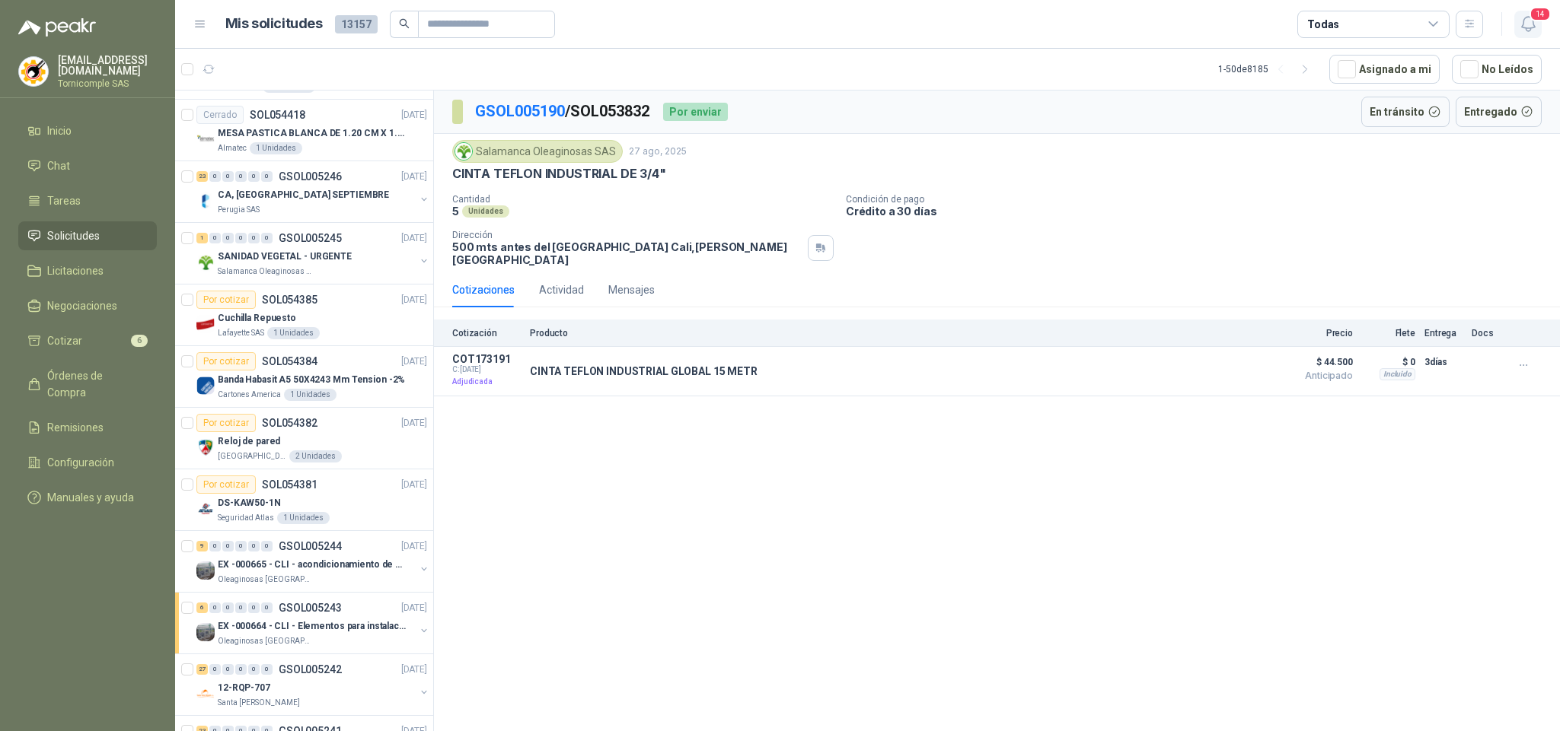
click at [1519, 32] on icon "button" at bounding box center [1528, 23] width 19 height 19
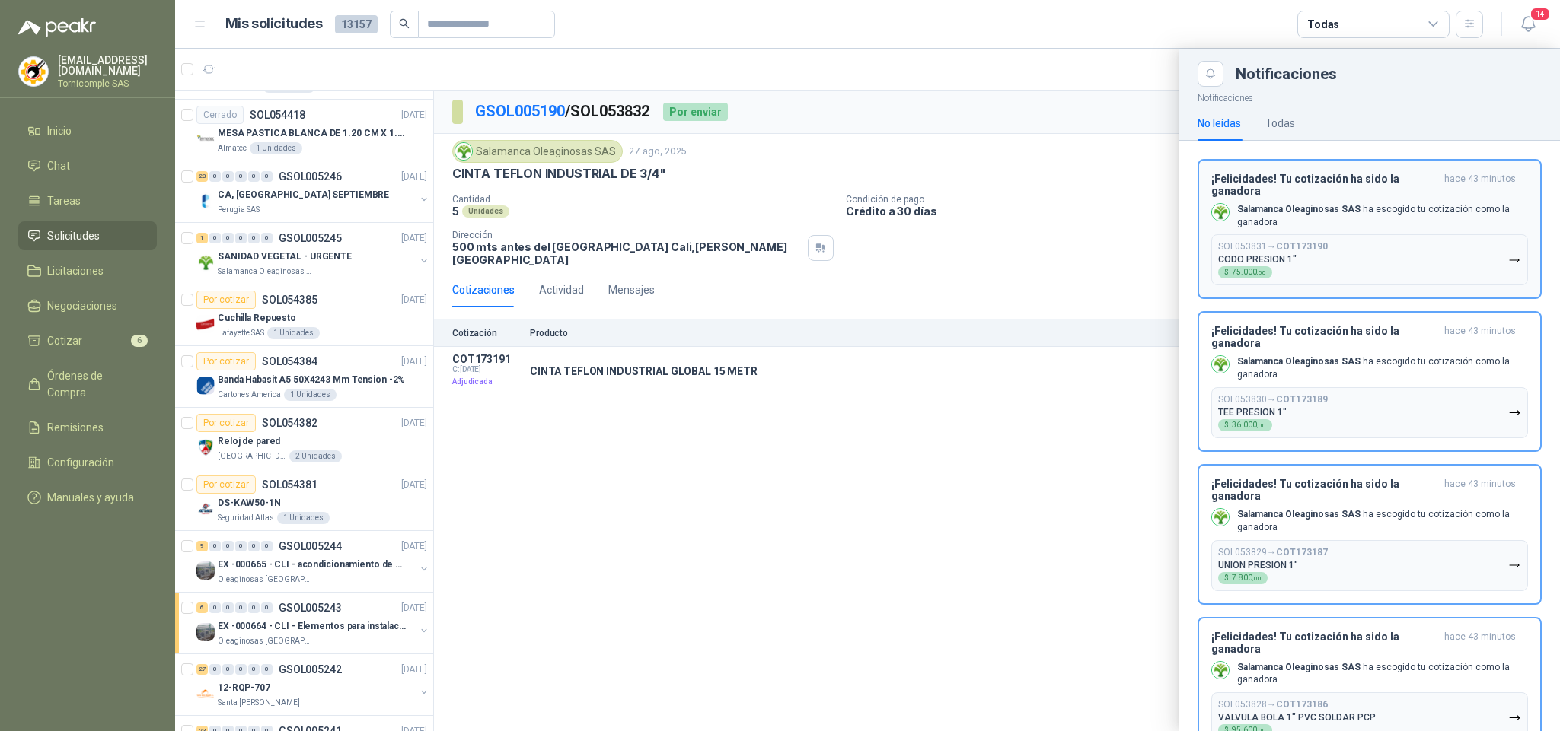
click at [1400, 258] on button "SOL053831 → COT173190 CODO PRESION 1" $ 75.000 ,00" at bounding box center [1369, 259] width 317 height 51
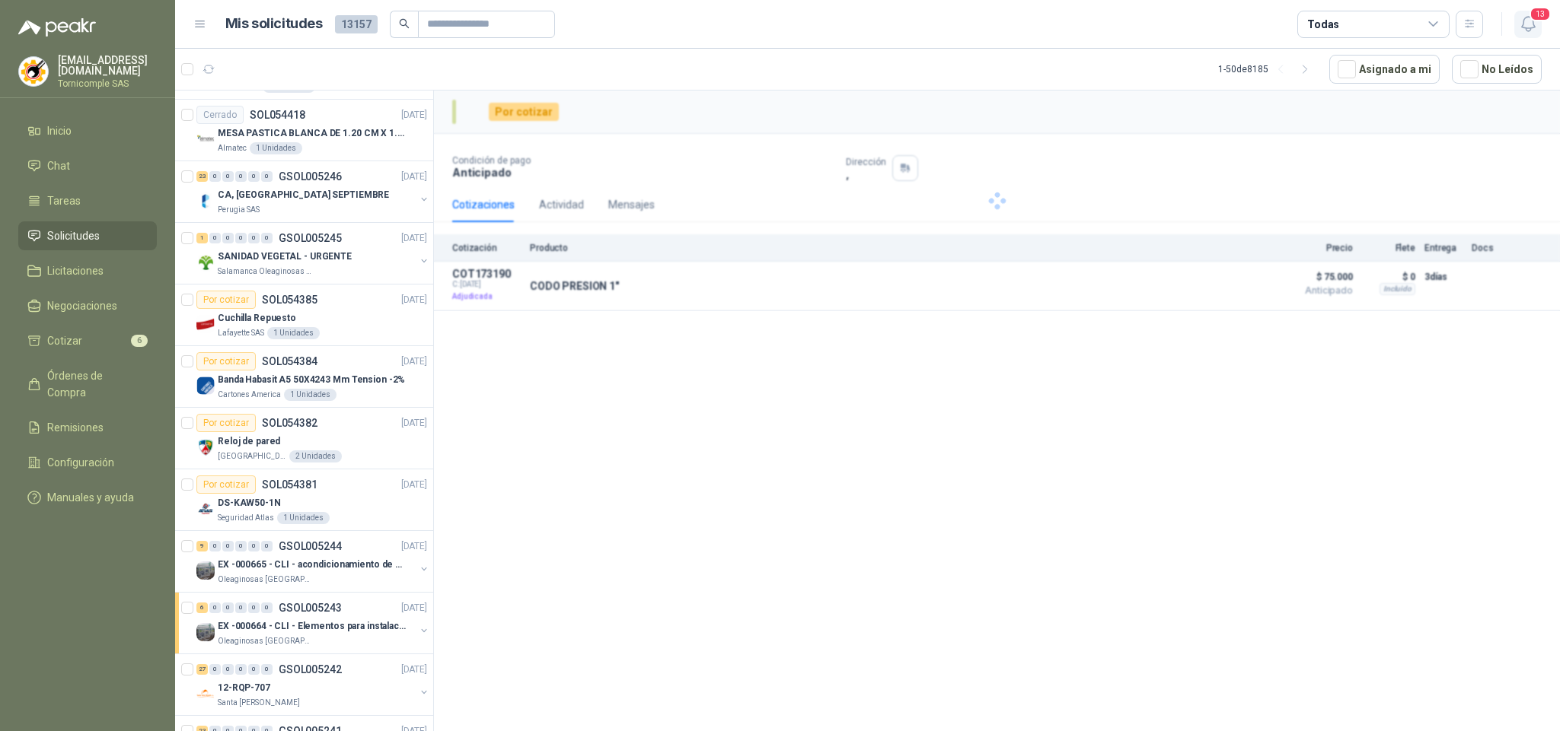
click at [1535, 24] on icon "button" at bounding box center [1528, 23] width 19 height 19
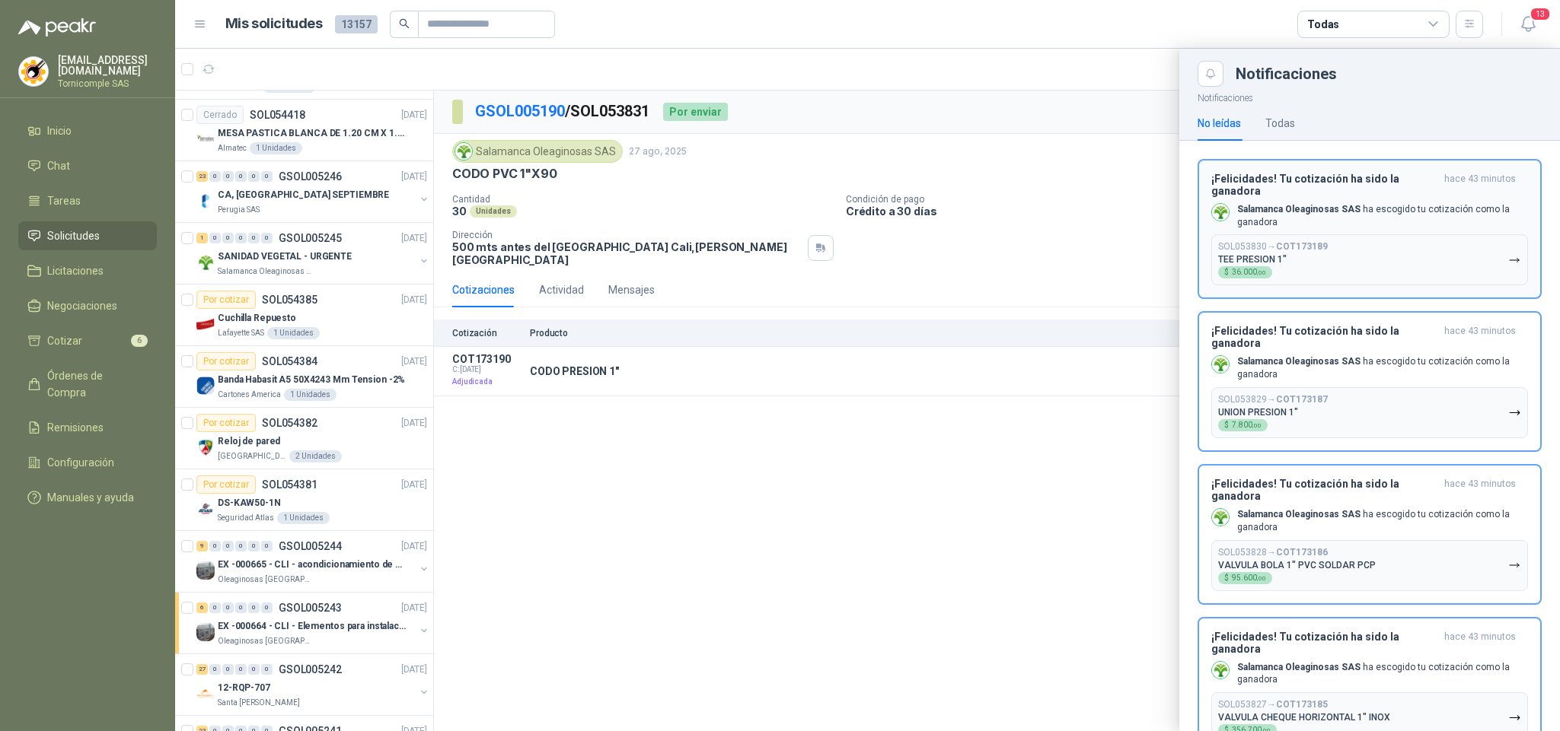
click at [1461, 215] on p "Salamanca Oleaginosas SAS ha escogido tu cotización como la ganadora" at bounding box center [1382, 216] width 291 height 26
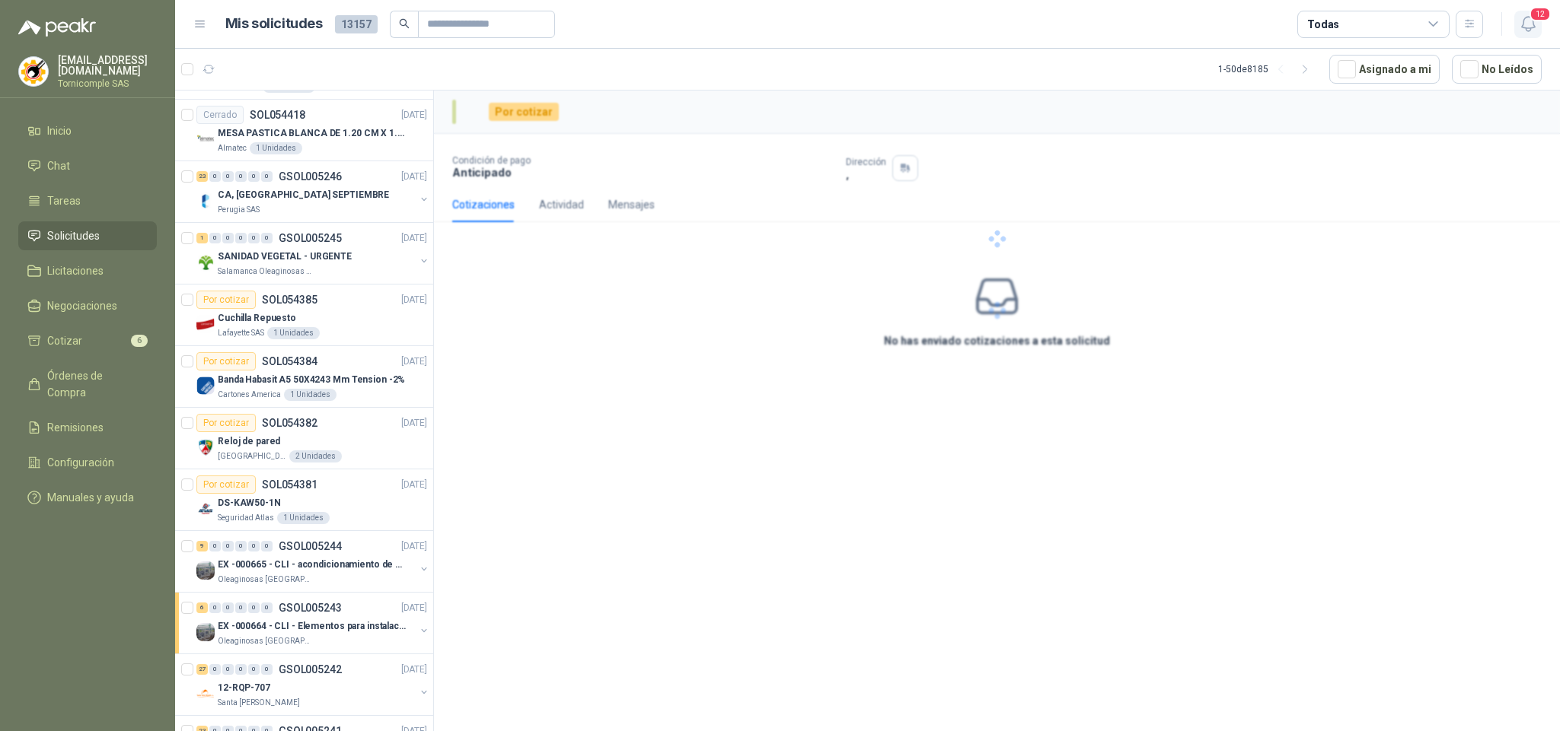
click at [1531, 25] on icon "button" at bounding box center [1528, 23] width 19 height 19
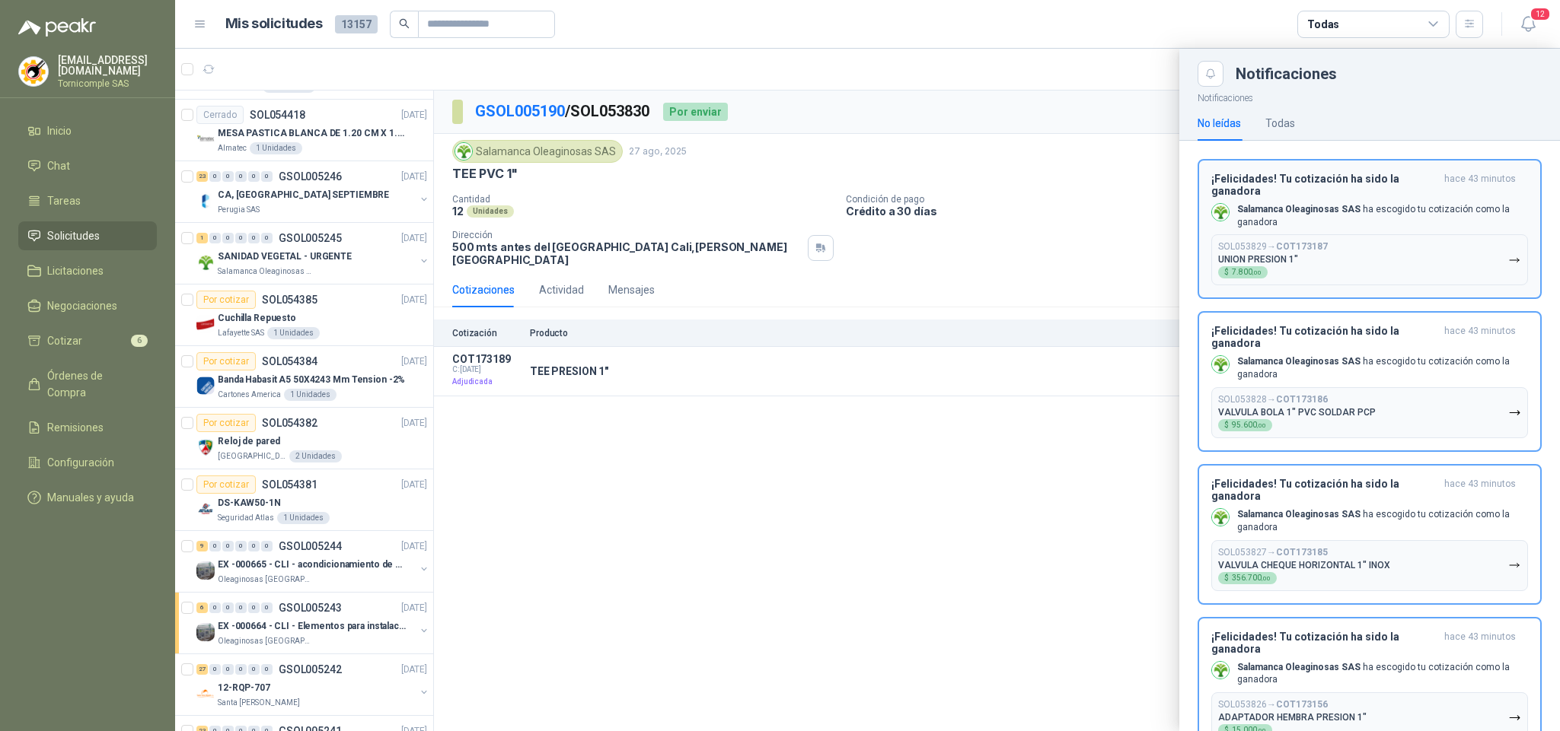
click at [1427, 279] on button "SOL053829 → COT173187 UNION PRESION 1" $ 7.800 ,00" at bounding box center [1369, 259] width 317 height 51
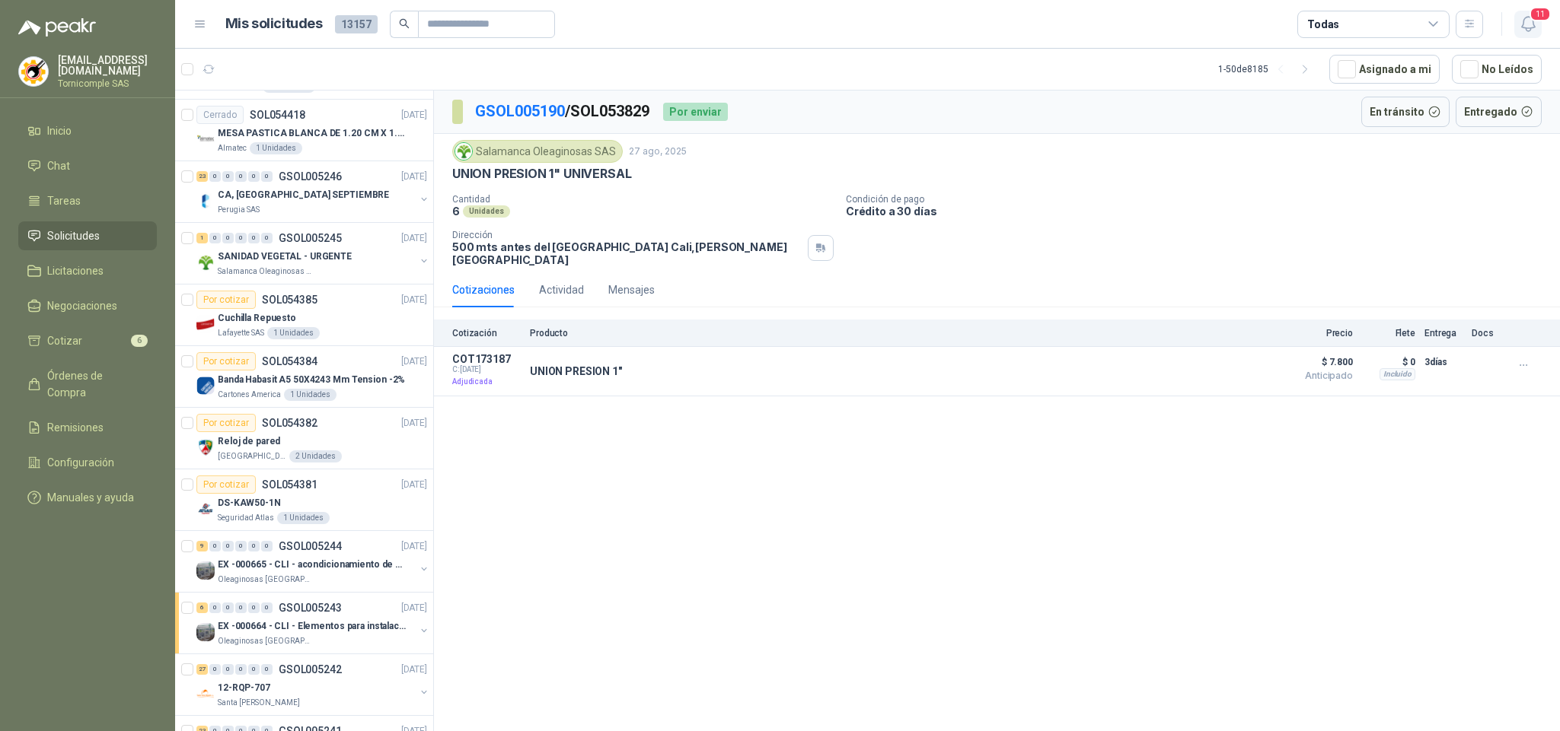
click at [1535, 17] on span "11" at bounding box center [1539, 14] width 21 height 14
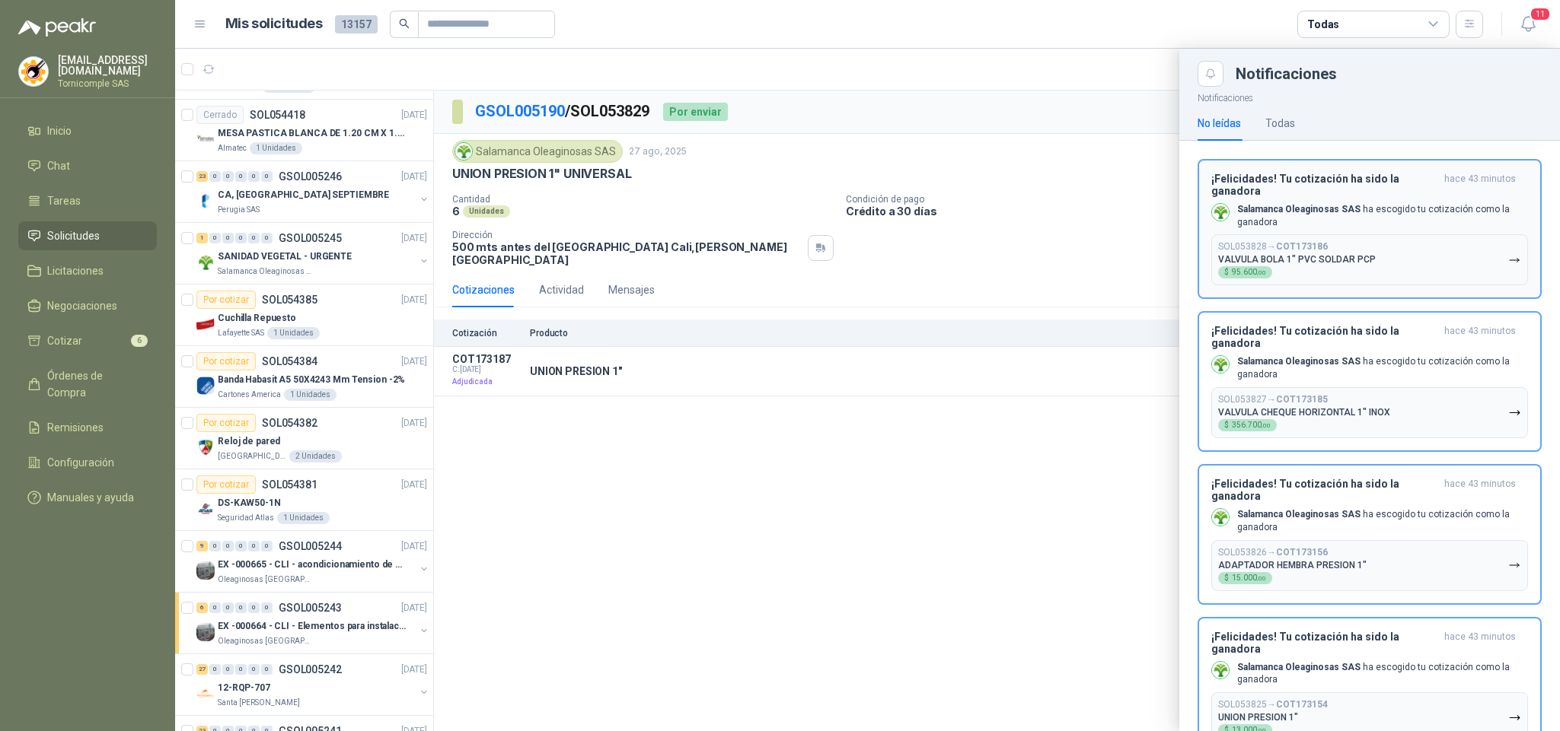
click at [1418, 257] on button "SOL053828 → COT173186 VALVULA BOLA 1" PVC SOLDAR PCP $ 95.600 ,00" at bounding box center [1369, 259] width 317 height 51
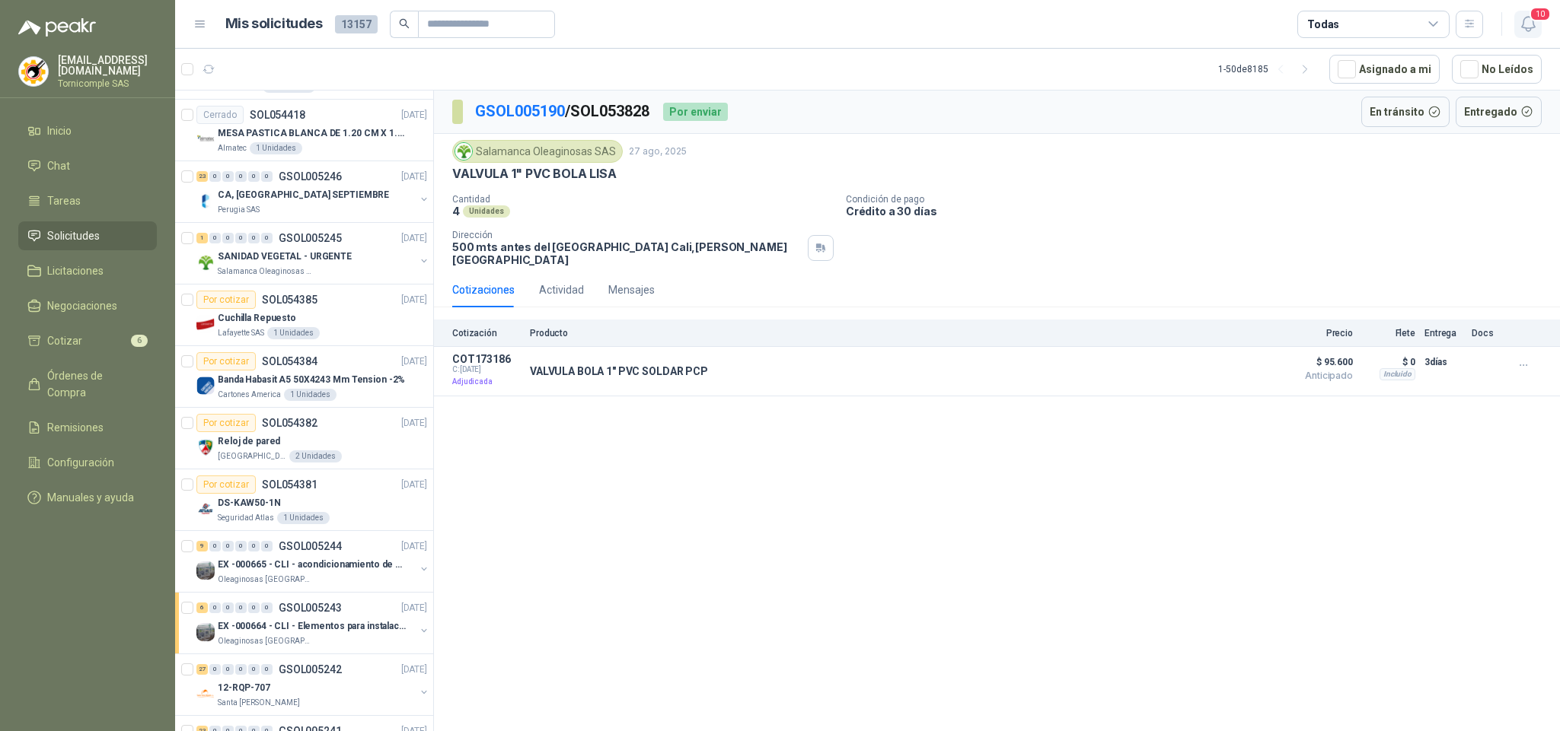
click at [1531, 14] on span "10" at bounding box center [1539, 14] width 21 height 14
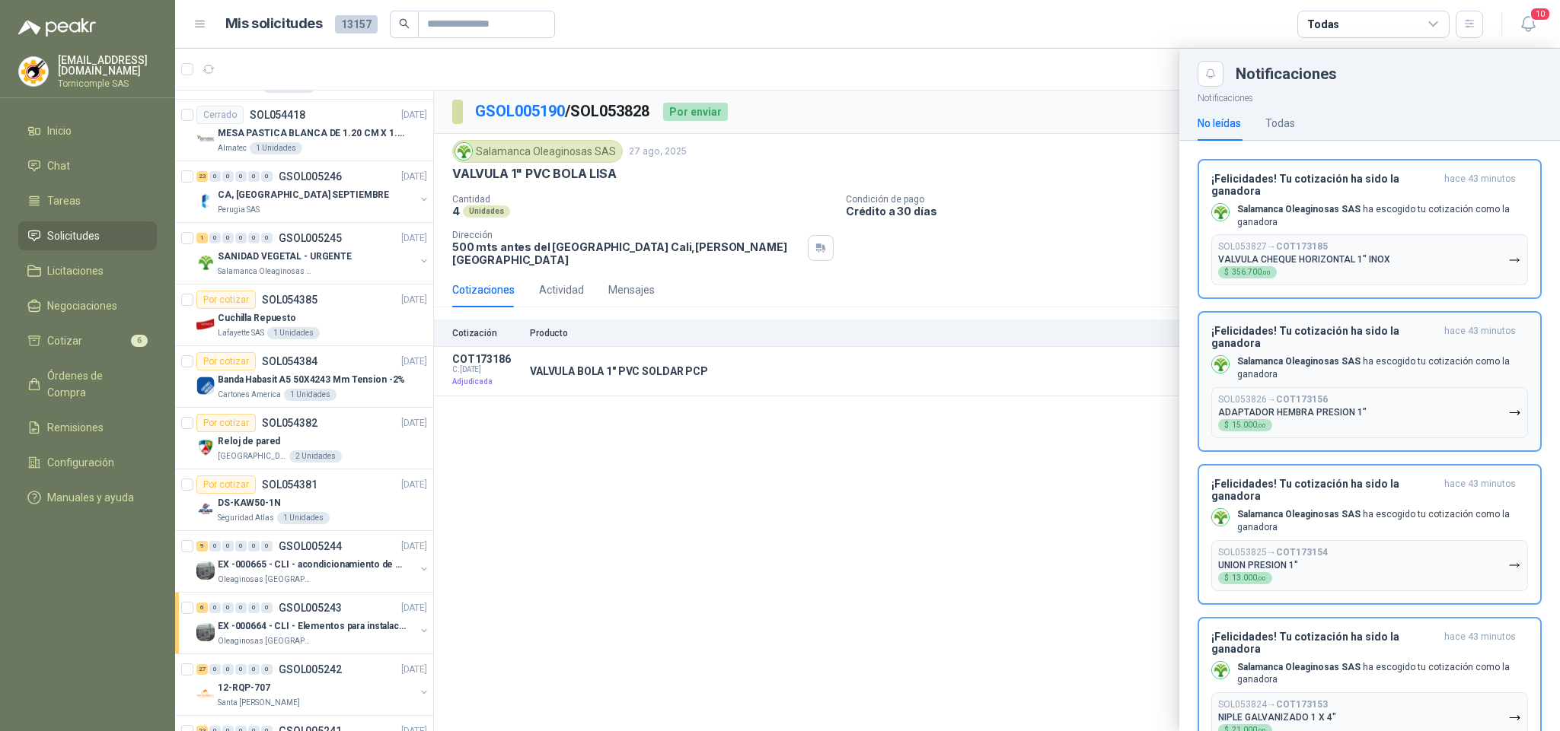
click at [1455, 341] on span "hace 43 minutos" at bounding box center [1480, 337] width 72 height 24
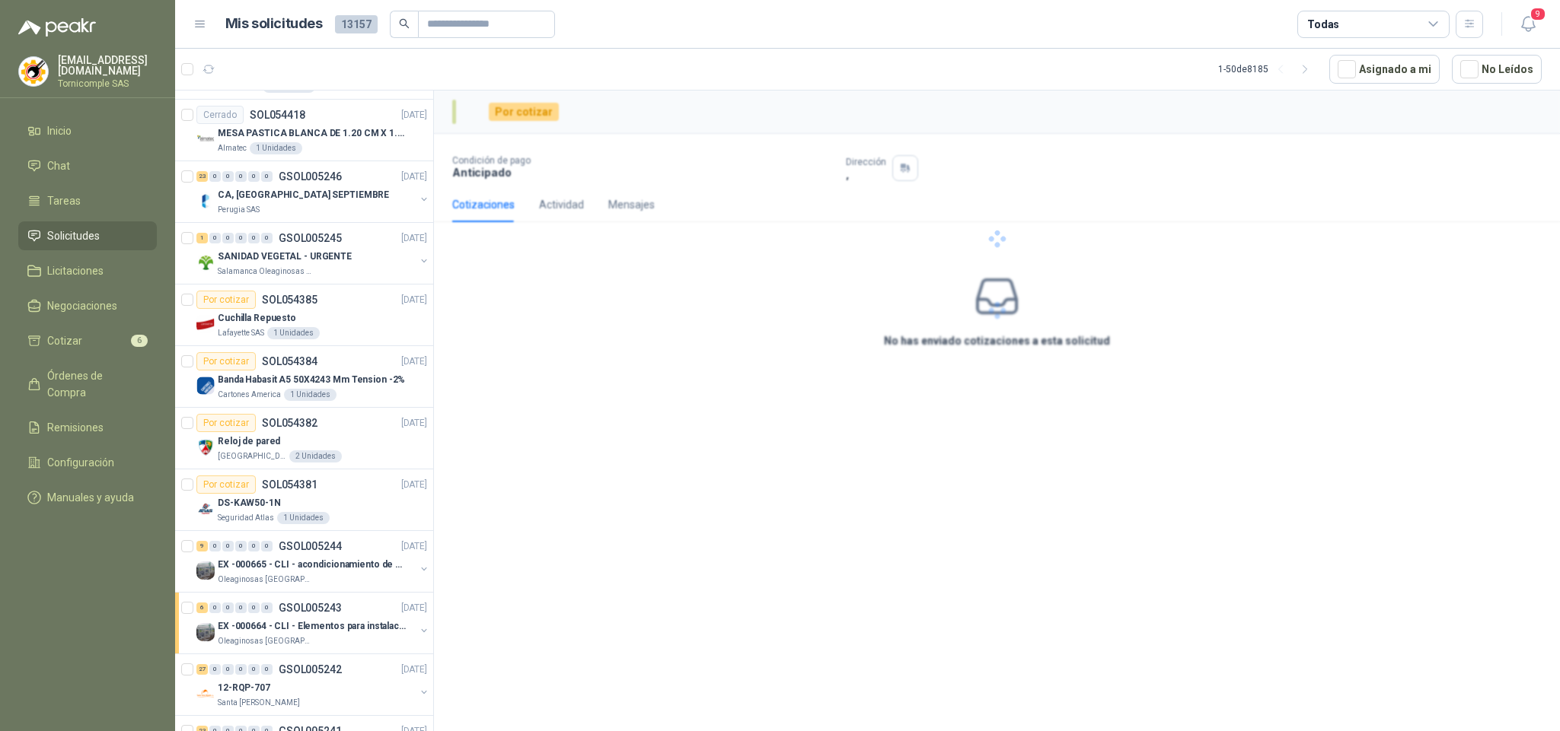
click at [1528, 8] on header "Mis solicitudes 13157 Todas 9" at bounding box center [867, 24] width 1385 height 49
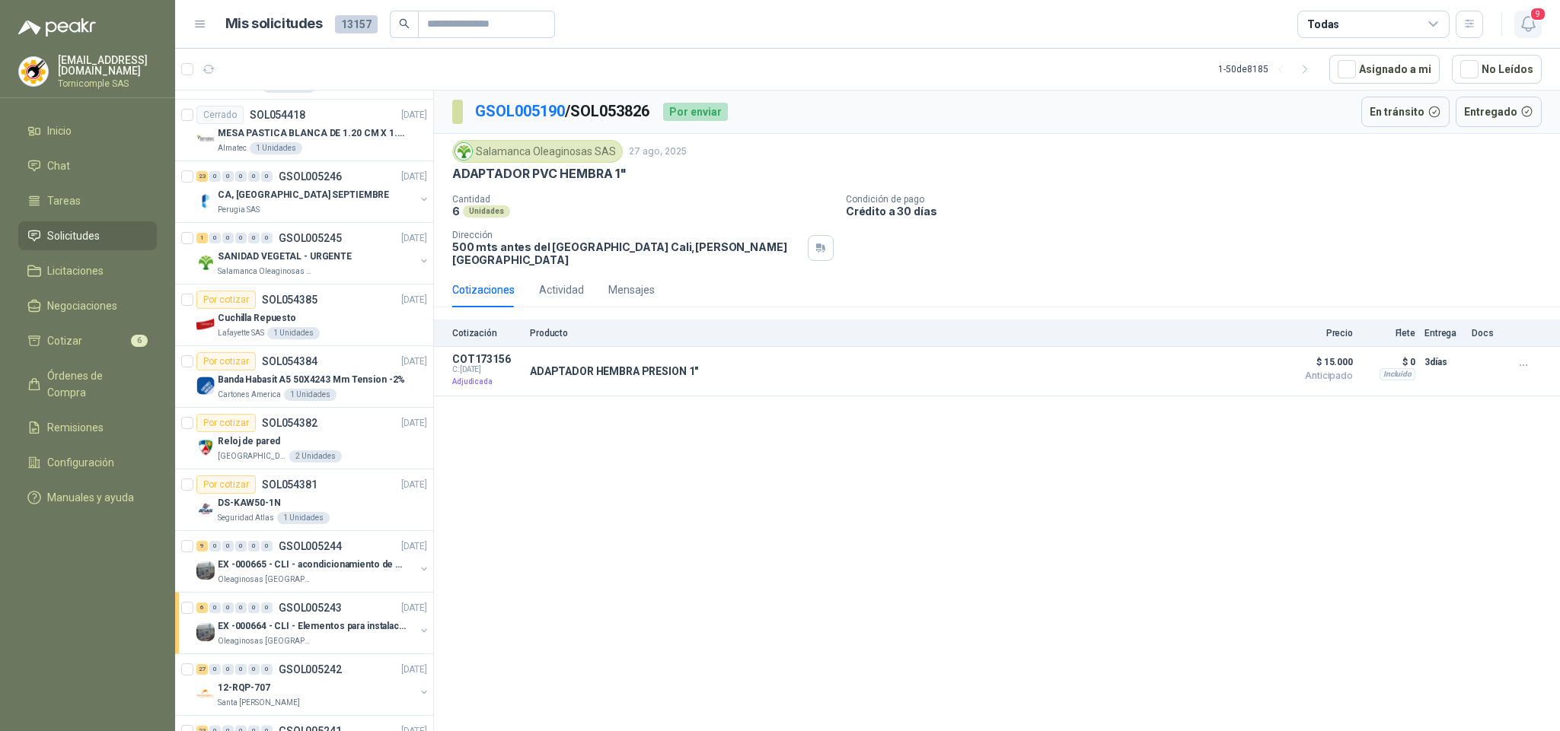
click at [1530, 16] on span "9" at bounding box center [1537, 14] width 17 height 14
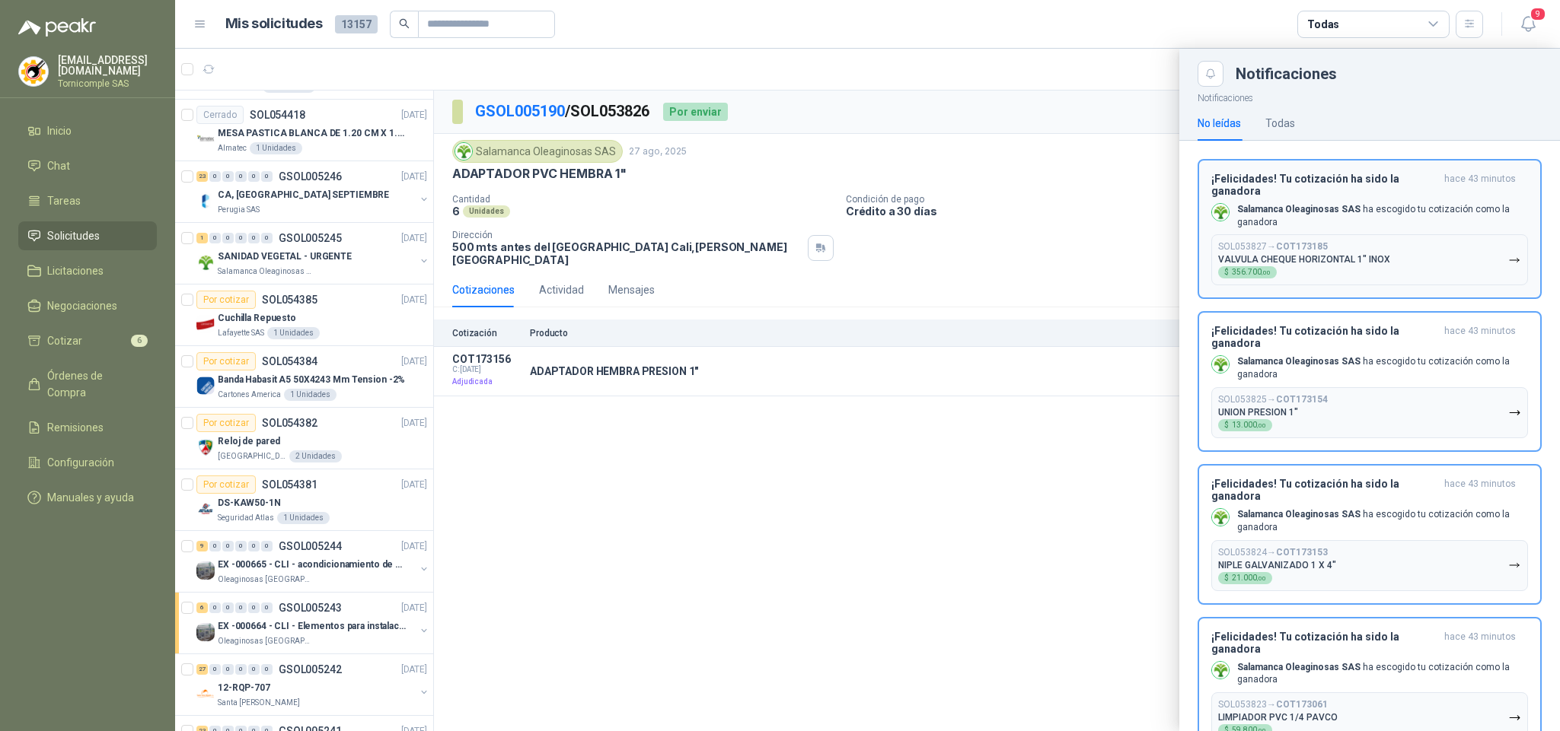
click at [1445, 273] on button "SOL053827 → COT173185 VALVULA CHEQUE HORIZONTAL 1" INOX $ 356.700 ,00" at bounding box center [1369, 259] width 317 height 51
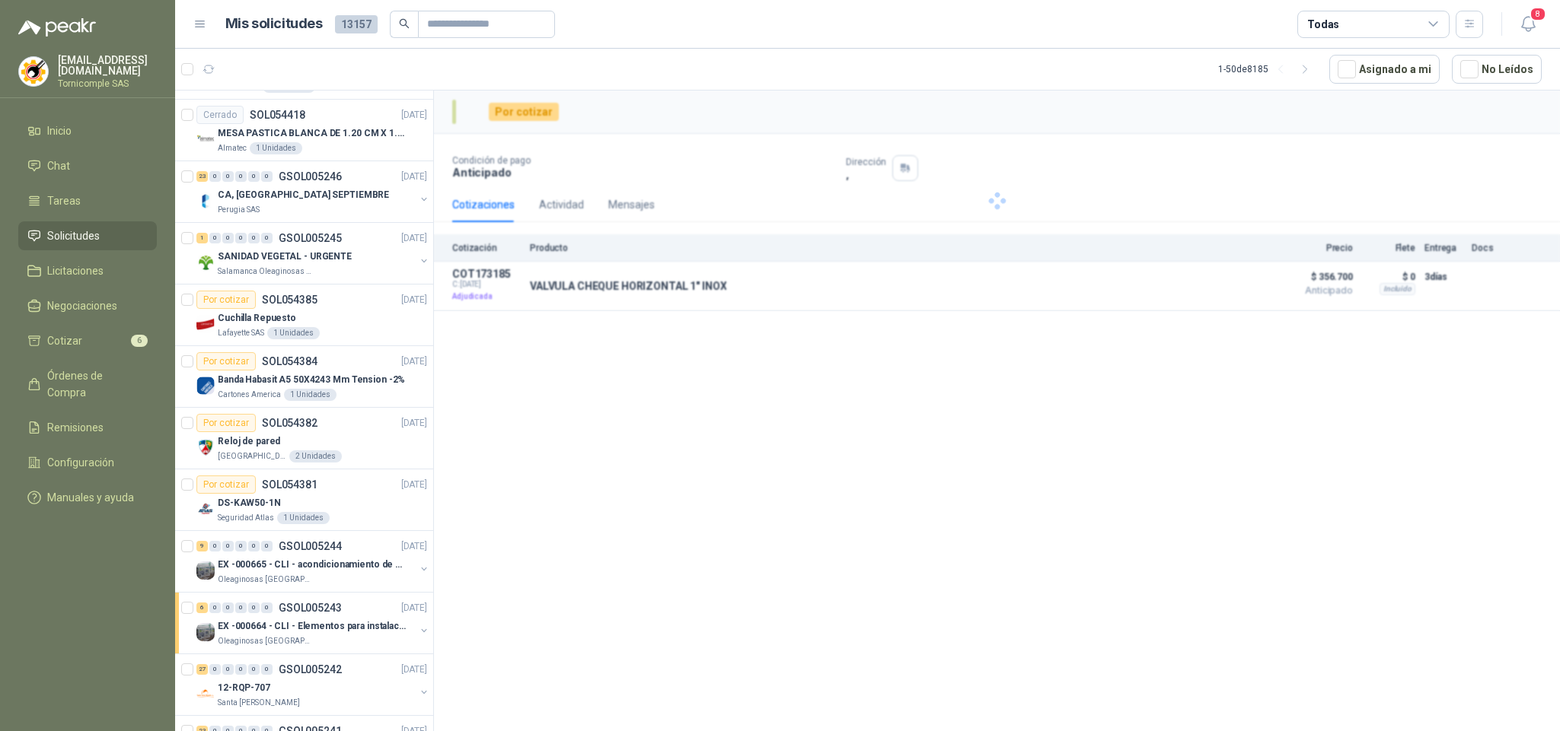
click at [1515, 37] on div "8" at bounding box center [1527, 24] width 27 height 27
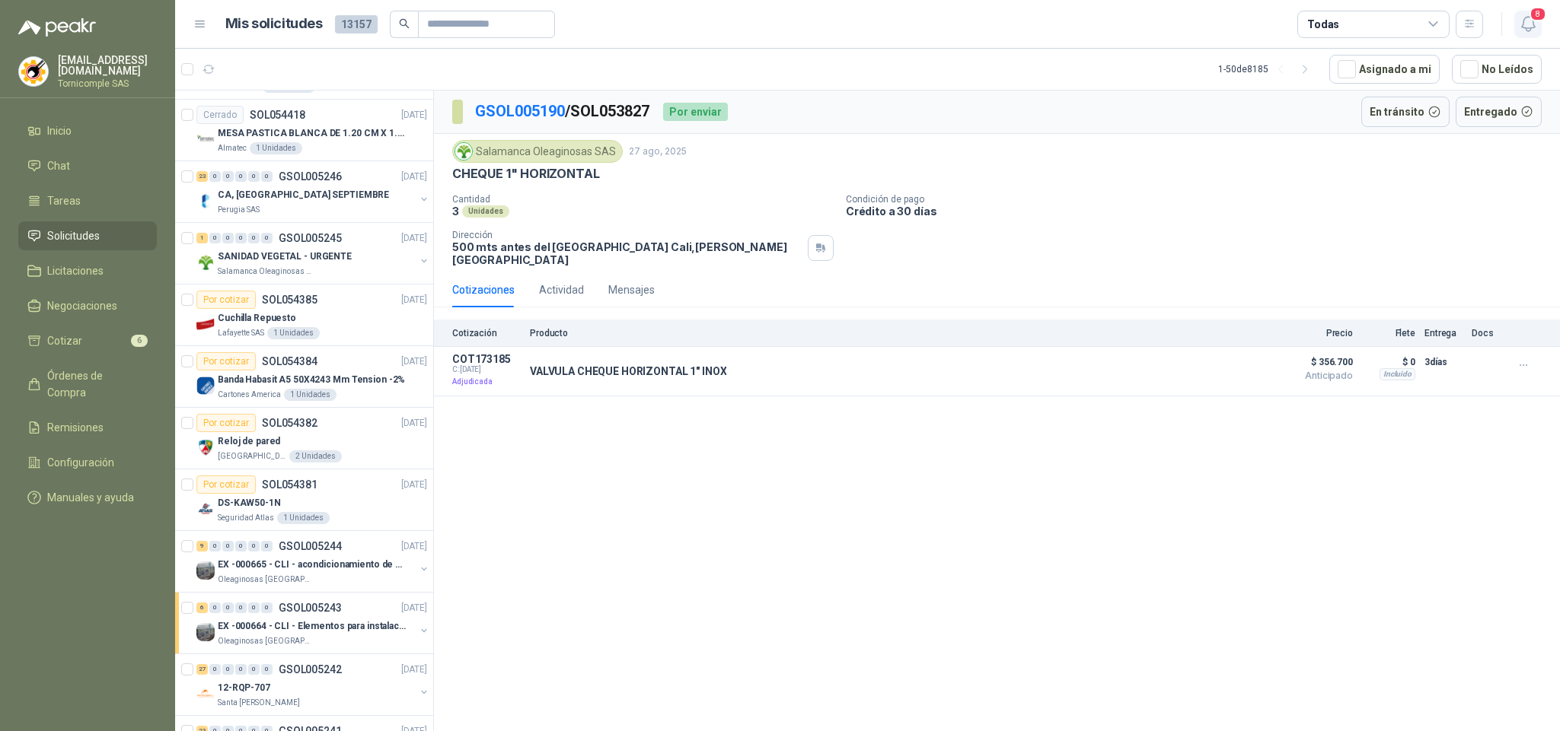
click at [1519, 34] on button "8" at bounding box center [1527, 24] width 27 height 27
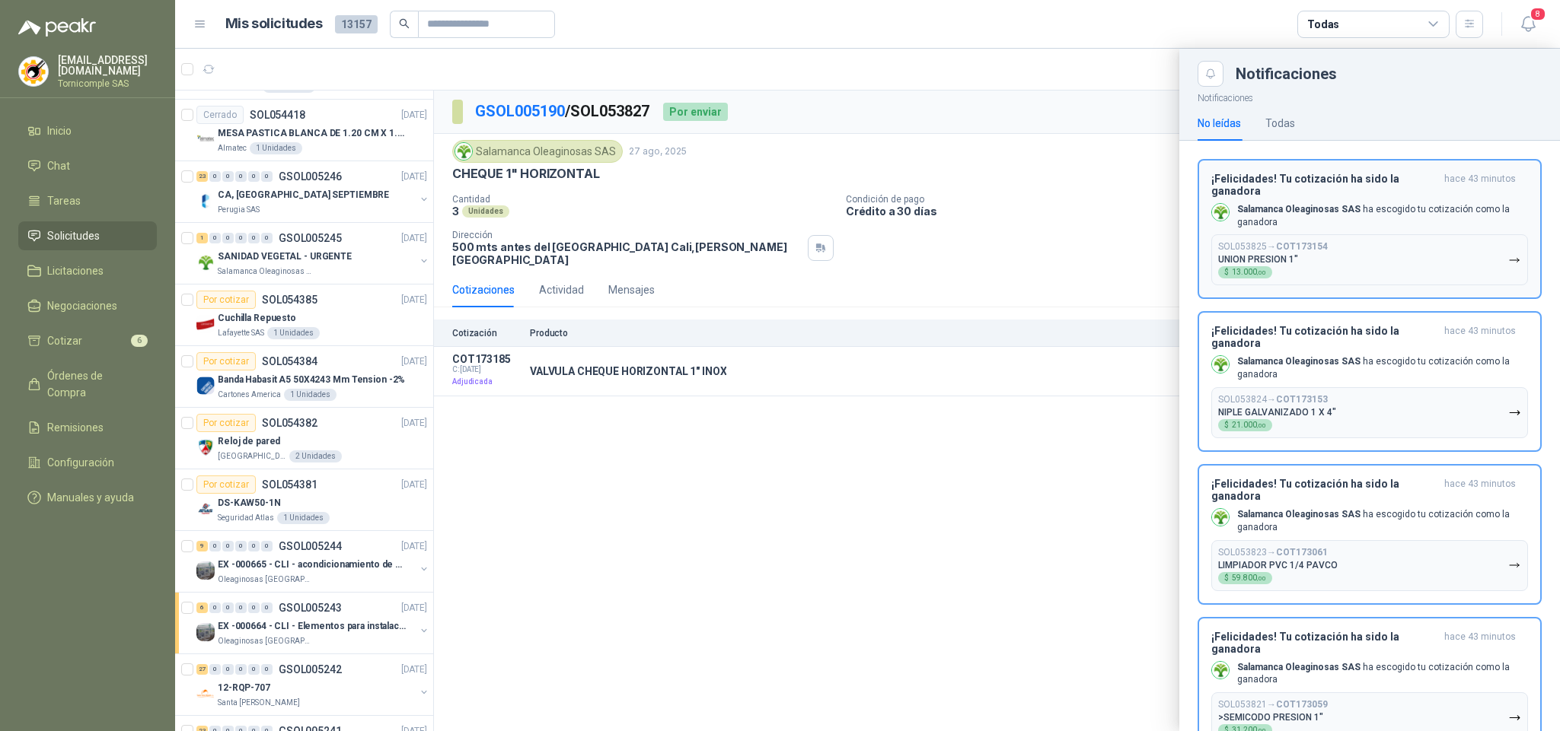
click at [1458, 219] on p "Salamanca Oleaginosas SAS ha escogido tu cotización como la ganadora" at bounding box center [1382, 216] width 291 height 26
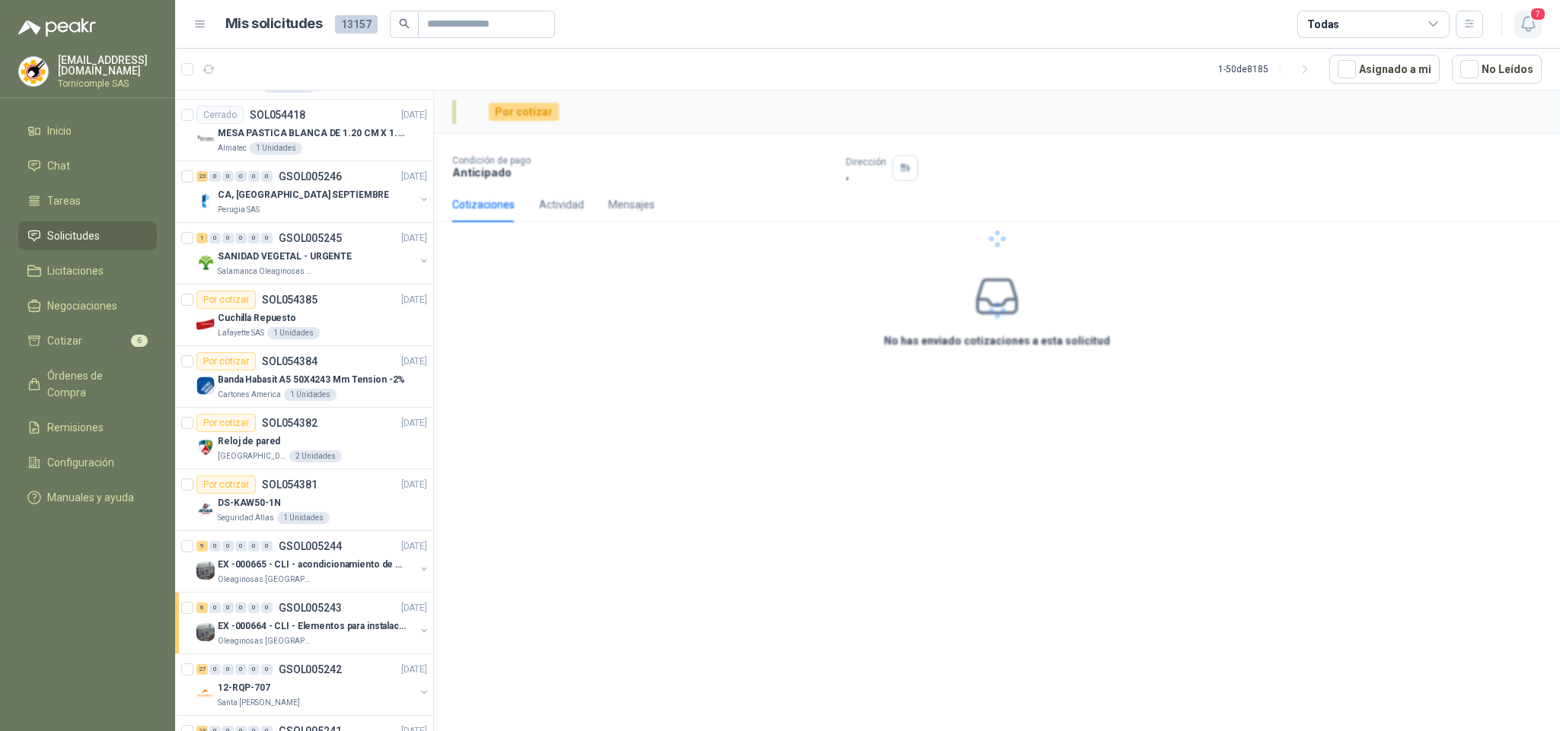
click at [1524, 30] on icon "button" at bounding box center [1528, 23] width 19 height 19
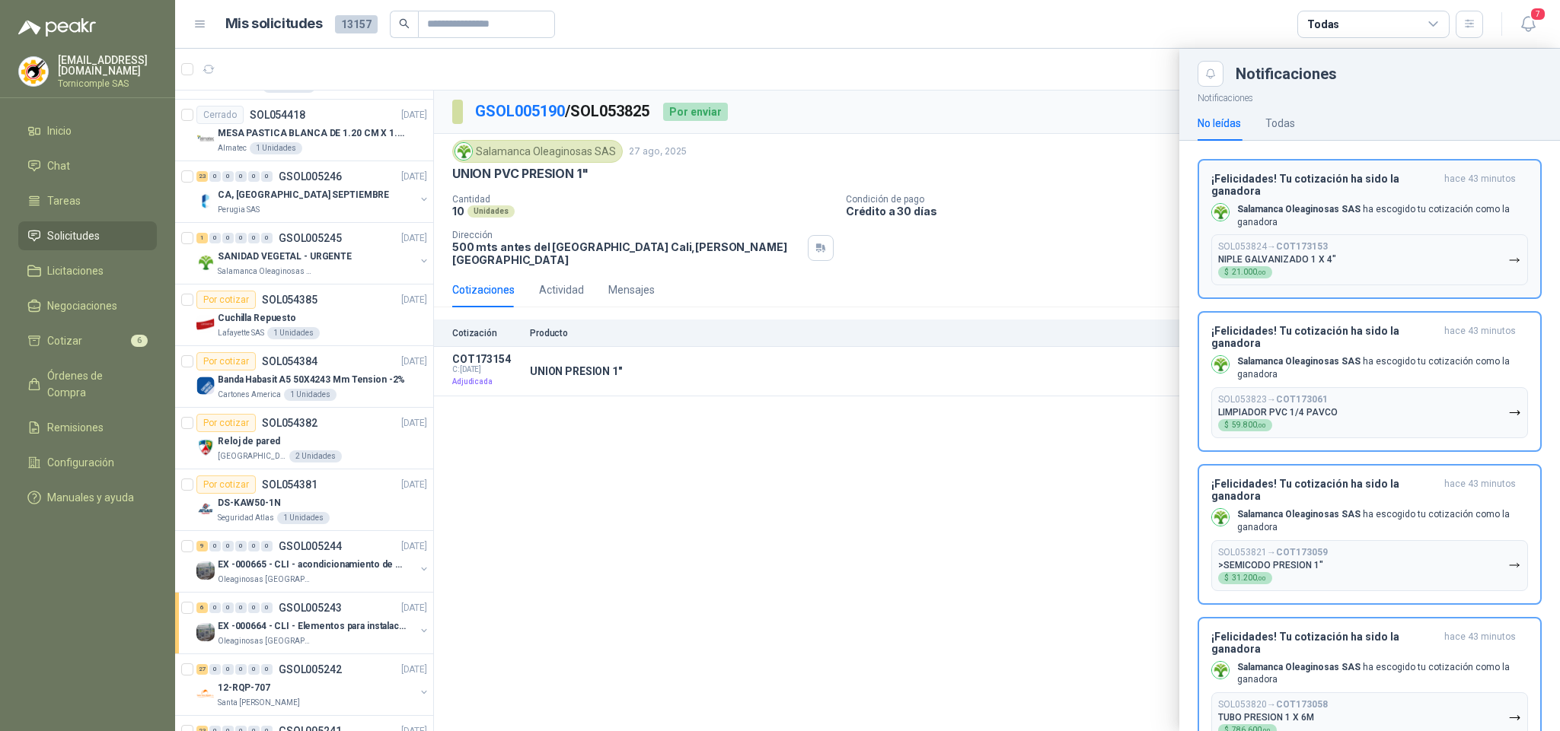
click at [1477, 231] on div "¡Felicidades! Tu cotización ha sido la ganadora hace 43 minutos Salamanca Oleag…" at bounding box center [1369, 229] width 317 height 113
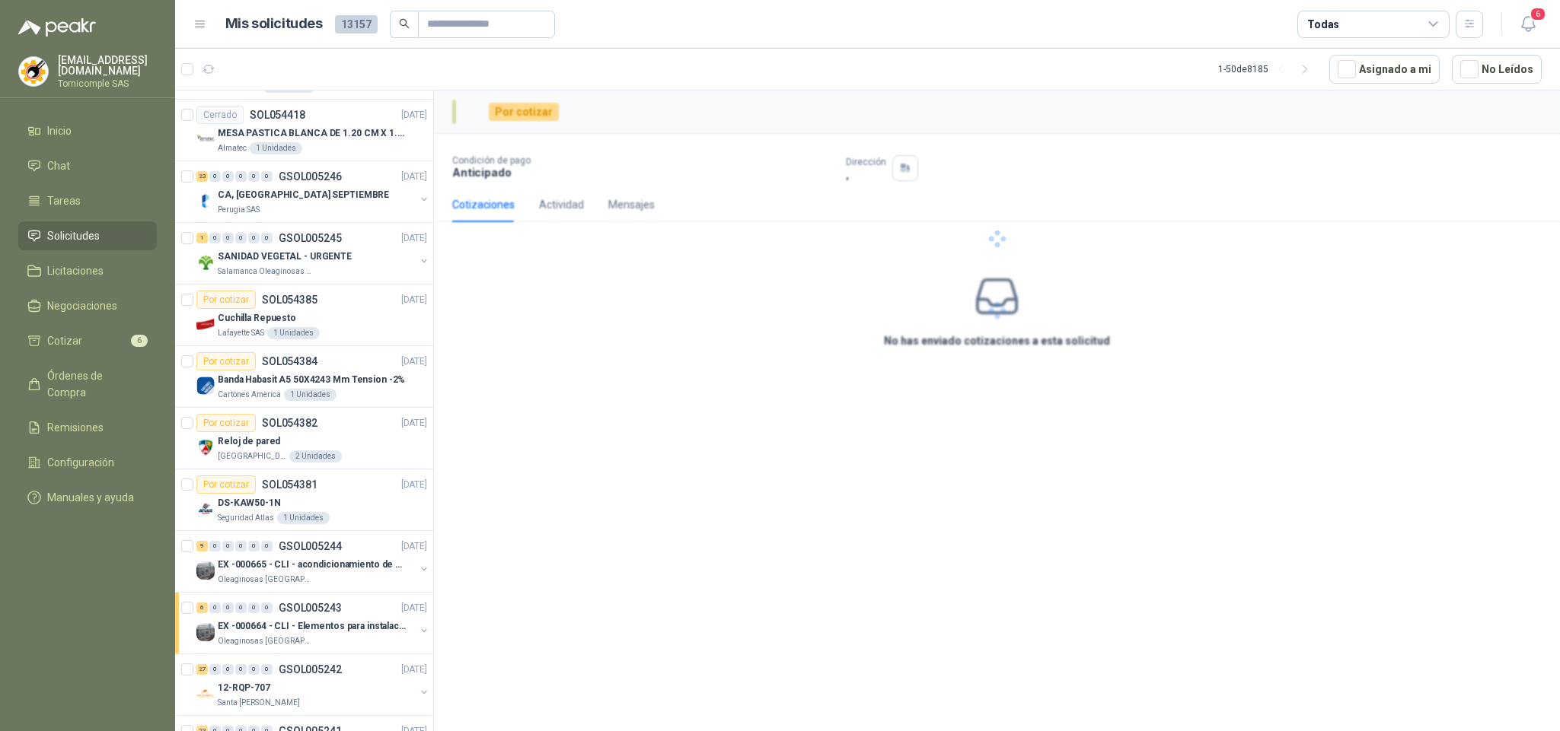
click at [1533, 40] on header "Mis solicitudes 13157 Todas 6" at bounding box center [867, 24] width 1385 height 49
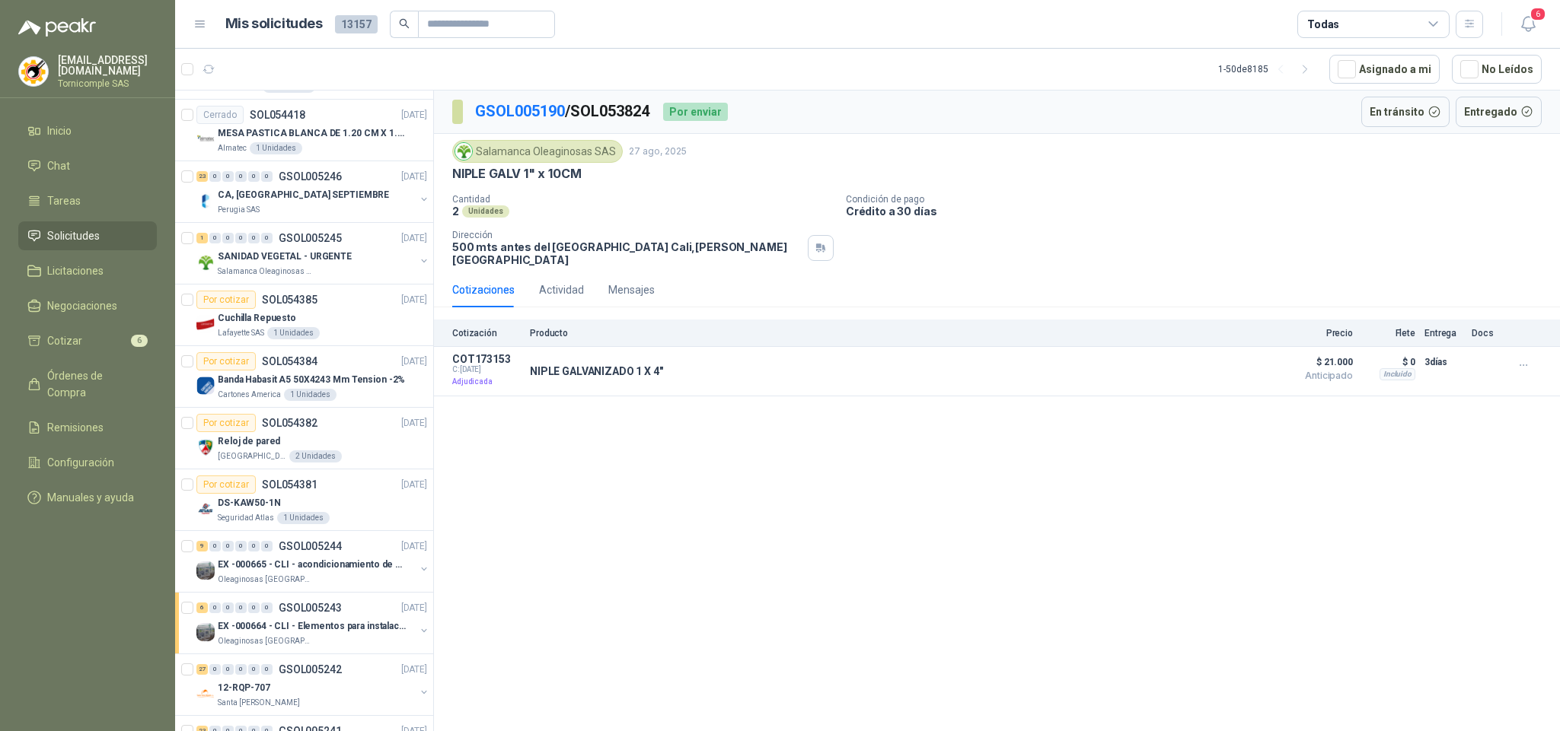
click at [1533, 39] on header "Mis solicitudes 13157 Todas 6" at bounding box center [867, 24] width 1385 height 49
click at [1528, 26] on icon "button" at bounding box center [1528, 23] width 19 height 19
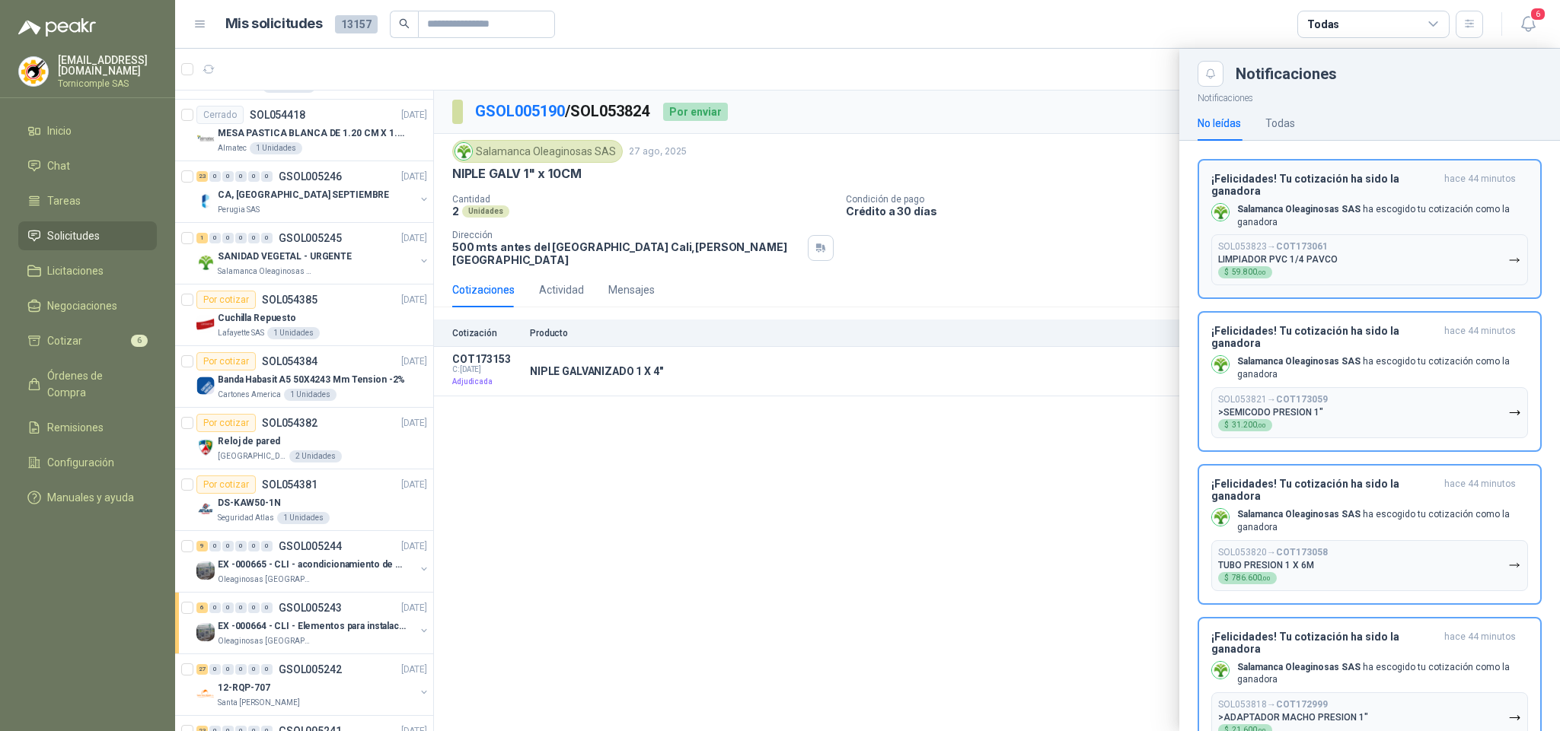
click at [1471, 224] on p "Salamanca Oleaginosas SAS ha escogido tu cotización como la ganadora" at bounding box center [1382, 216] width 291 height 26
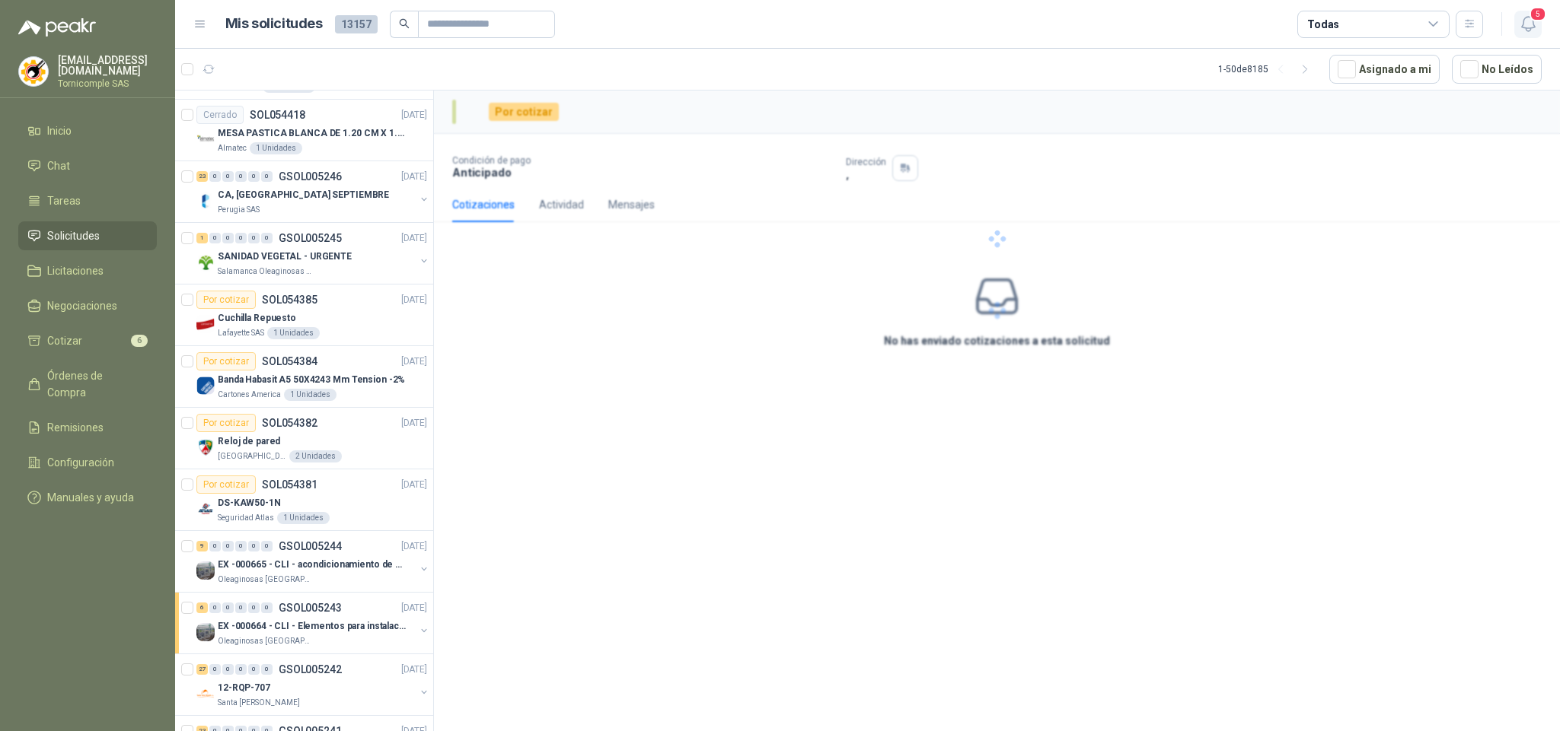
click at [1531, 25] on icon "button" at bounding box center [1528, 23] width 19 height 19
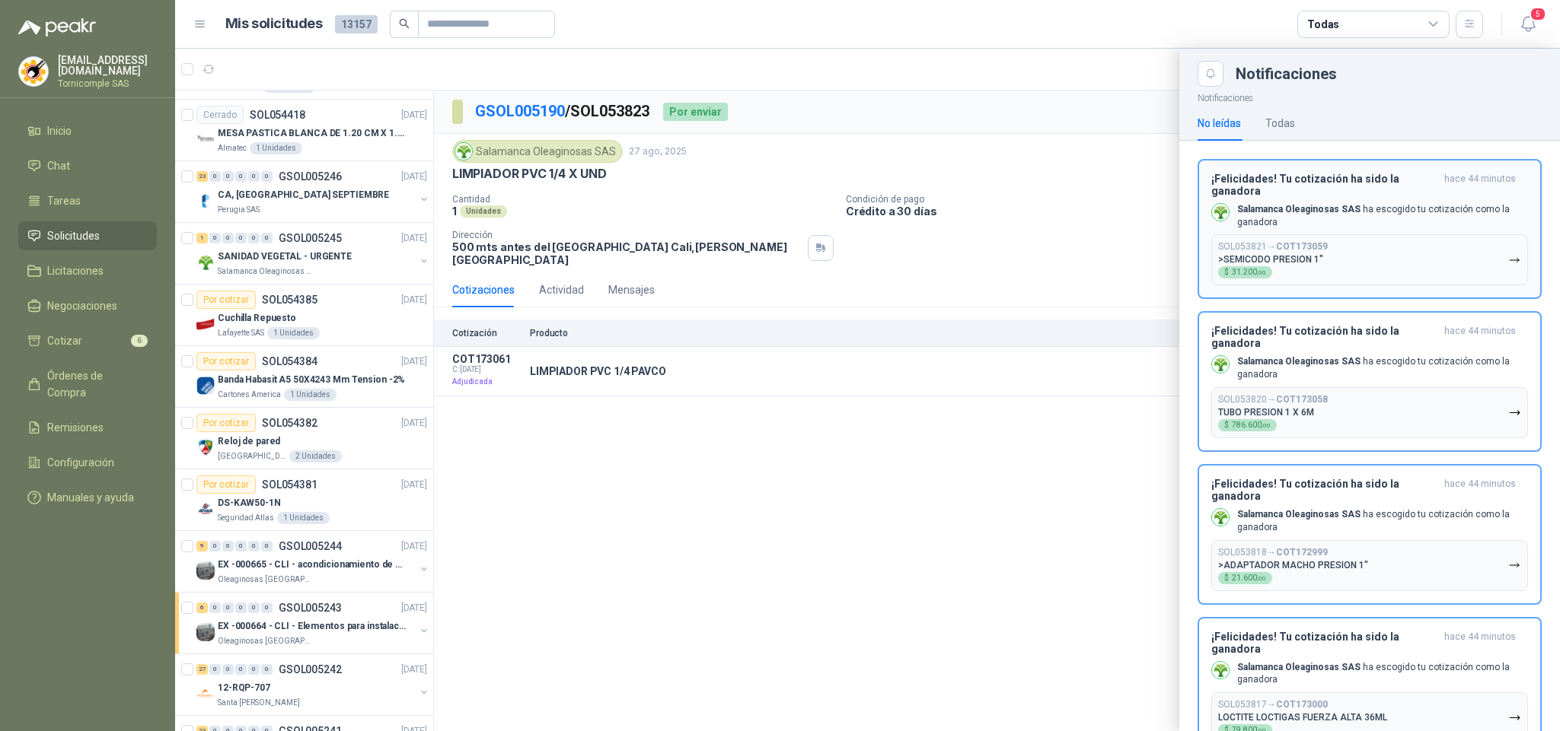
click at [1481, 229] on p "Salamanca Oleaginosas SAS ha escogido tu cotización como la ganadora" at bounding box center [1382, 216] width 291 height 26
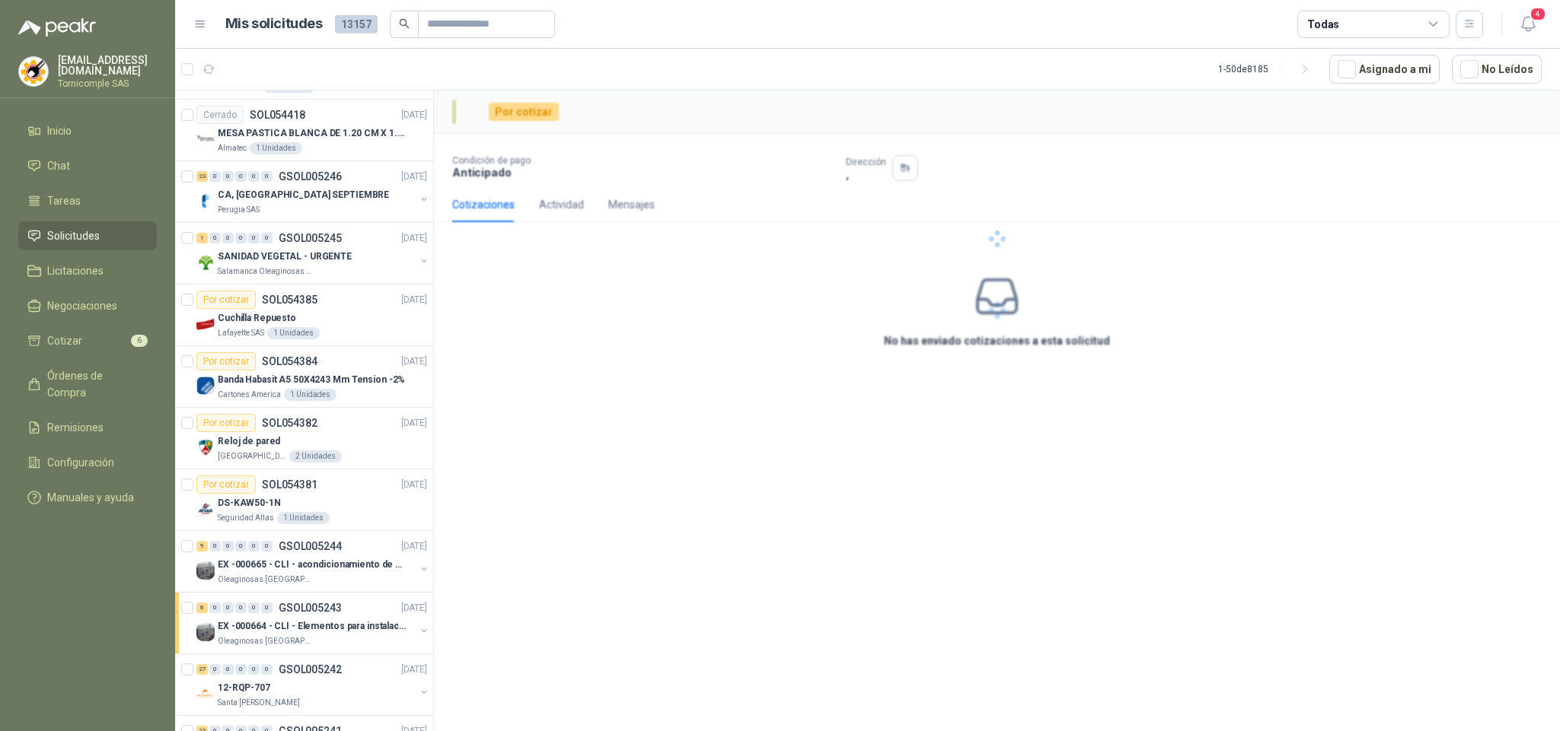
click at [1531, 39] on header "Mis solicitudes 13157 Todas 4" at bounding box center [867, 24] width 1385 height 49
click at [1528, 28] on icon "button" at bounding box center [1528, 23] width 19 height 19
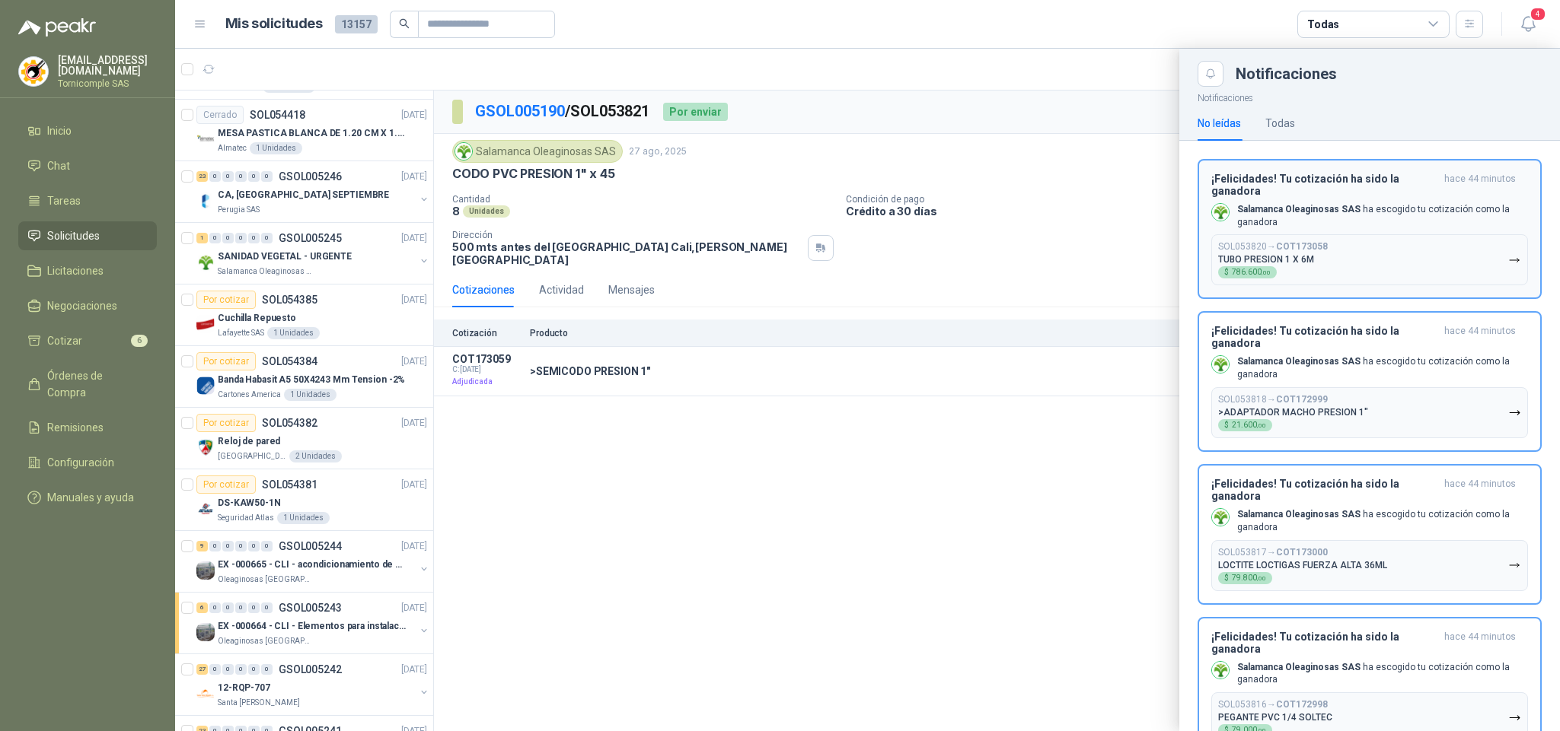
click at [1494, 229] on p "Salamanca Oleaginosas SAS ha escogido tu cotización como la ganadora" at bounding box center [1382, 216] width 291 height 26
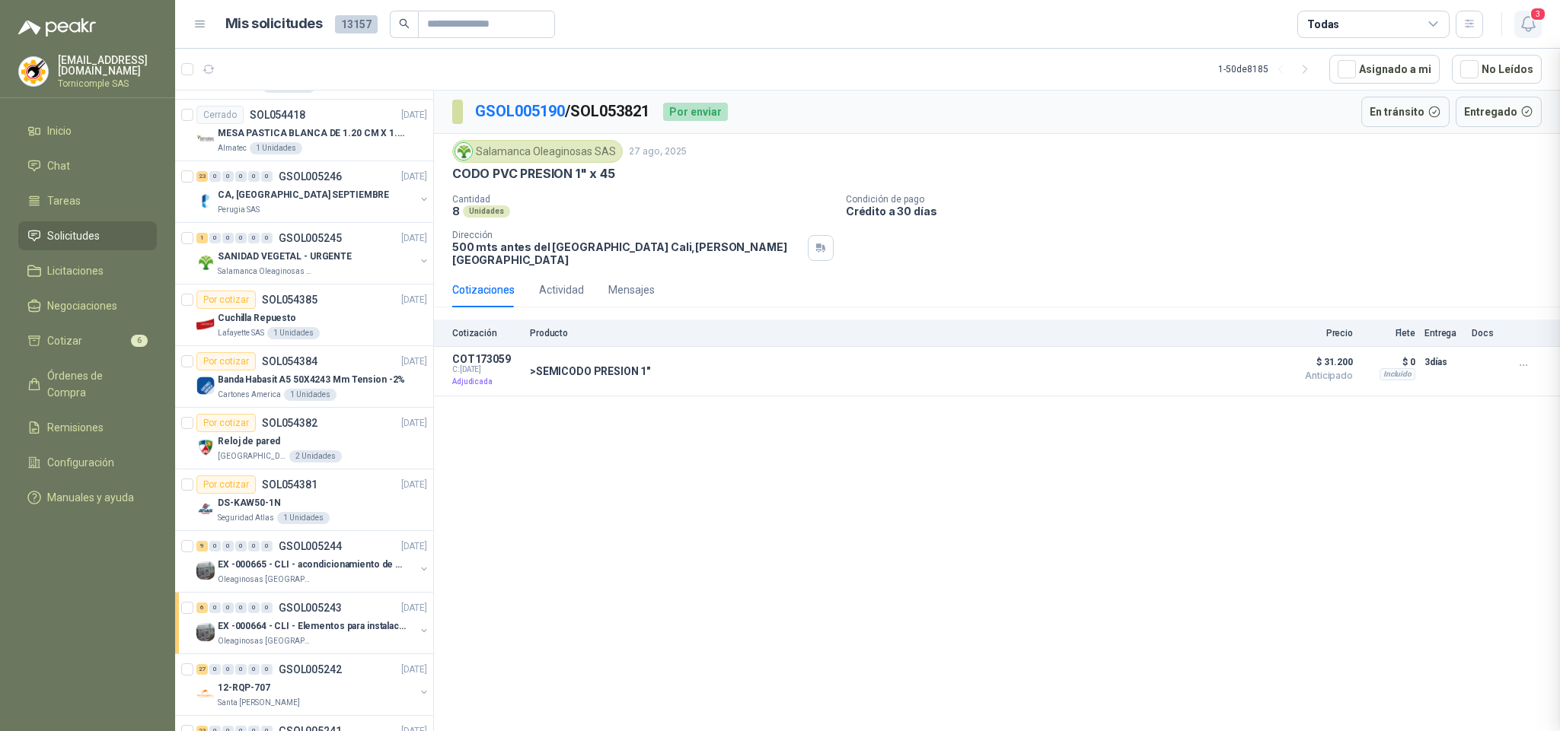
click at [1539, 32] on button "3" at bounding box center [1527, 24] width 27 height 27
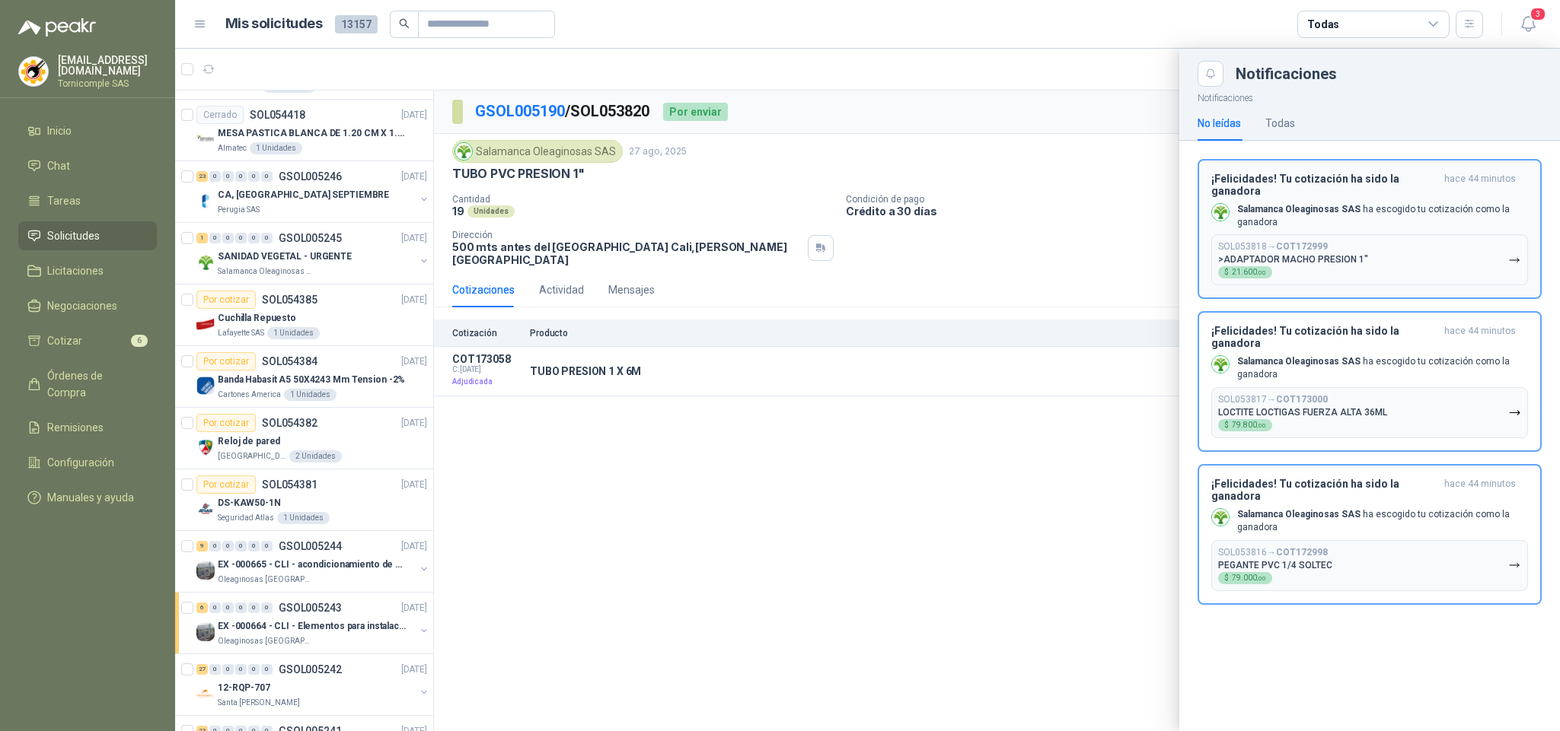
click at [1485, 269] on button "SOL053818 → COT172999 >ADAPTADOR MACHO PRESION 1" $ 21.600 ,00" at bounding box center [1369, 259] width 317 height 51
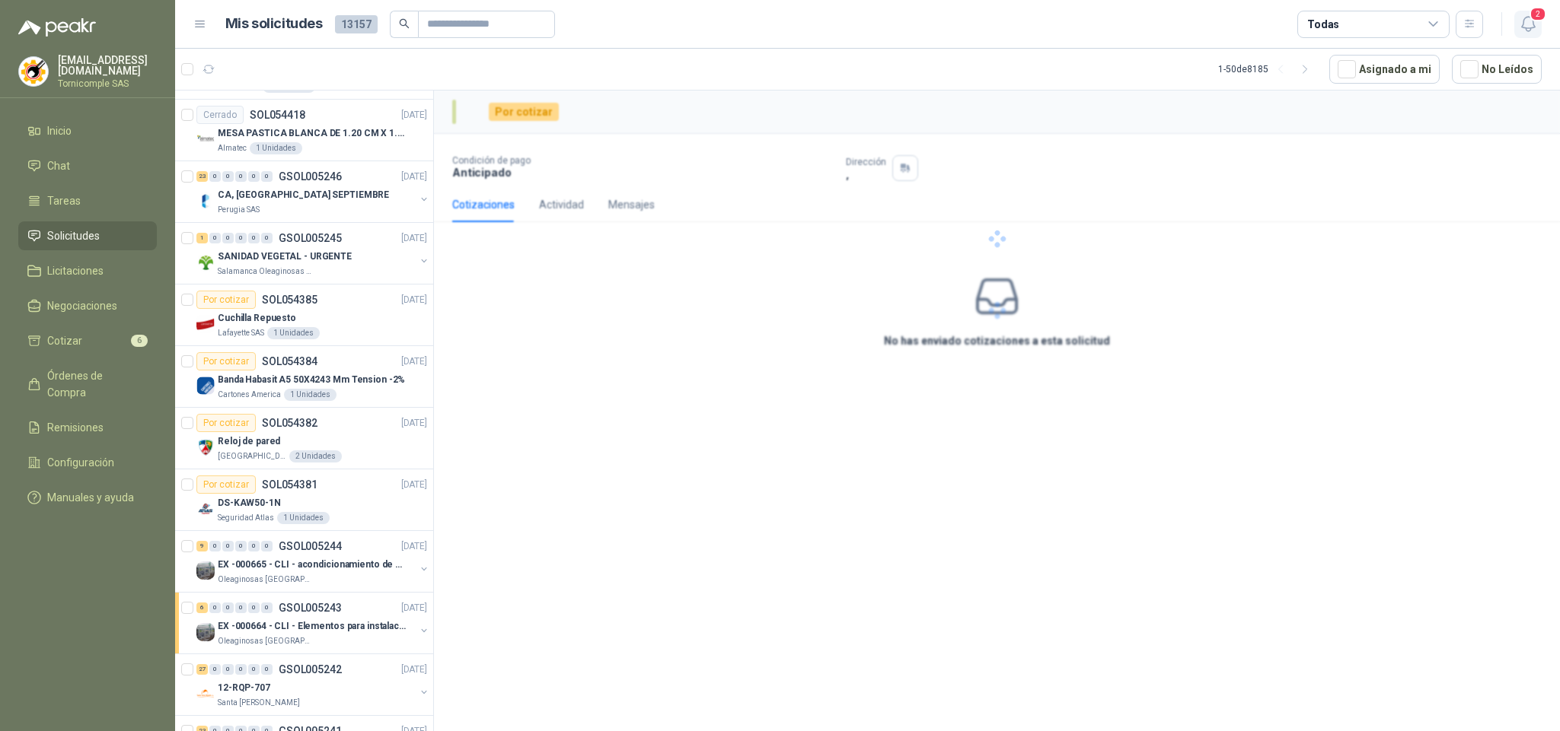
click at [1528, 27] on icon "button" at bounding box center [1527, 24] width 13 height 14
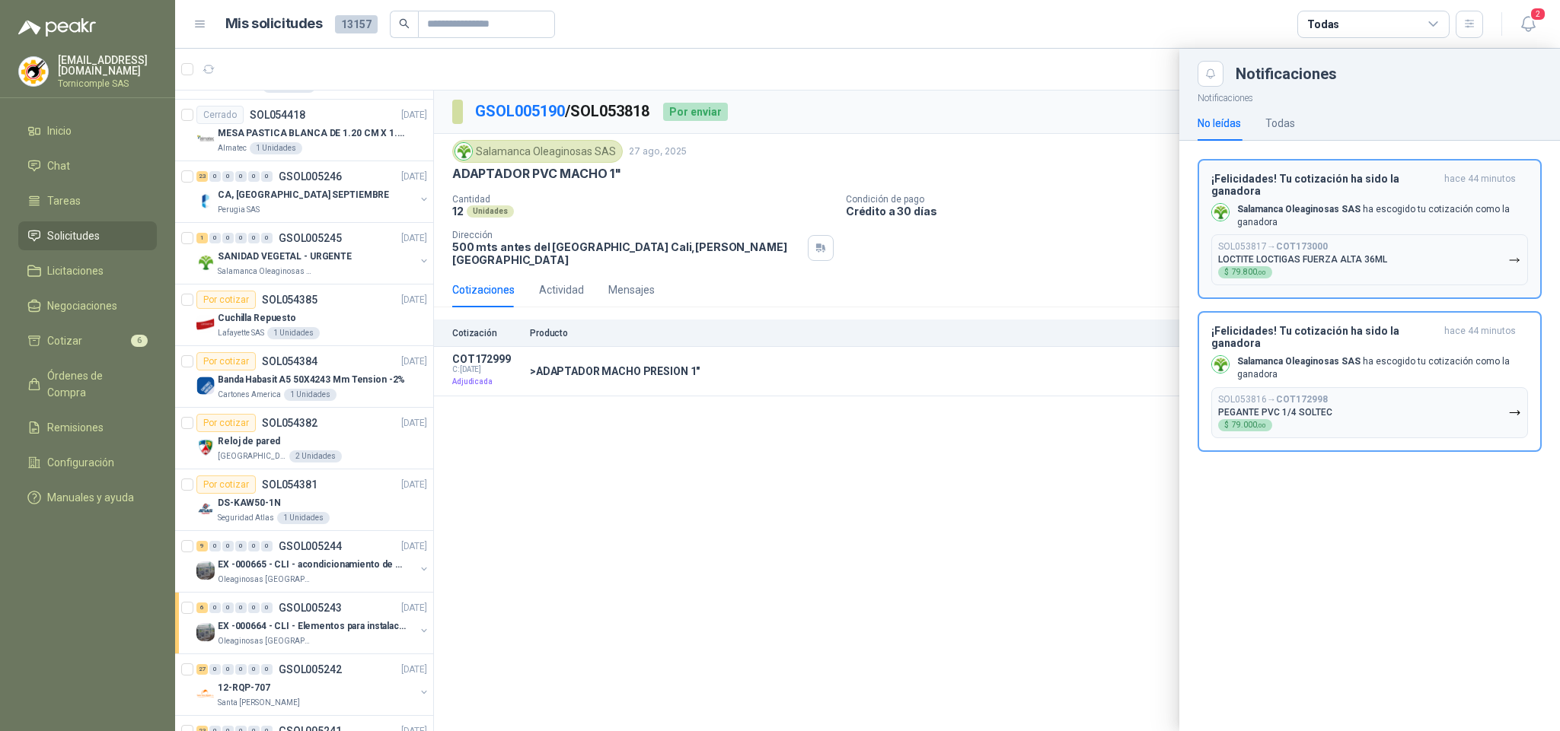
click at [1487, 234] on button "SOL053817 → COT173000 LOCTITE LOCTIGAS FUERZA ALTA 36ML $ 79.800 ,00" at bounding box center [1369, 259] width 317 height 51
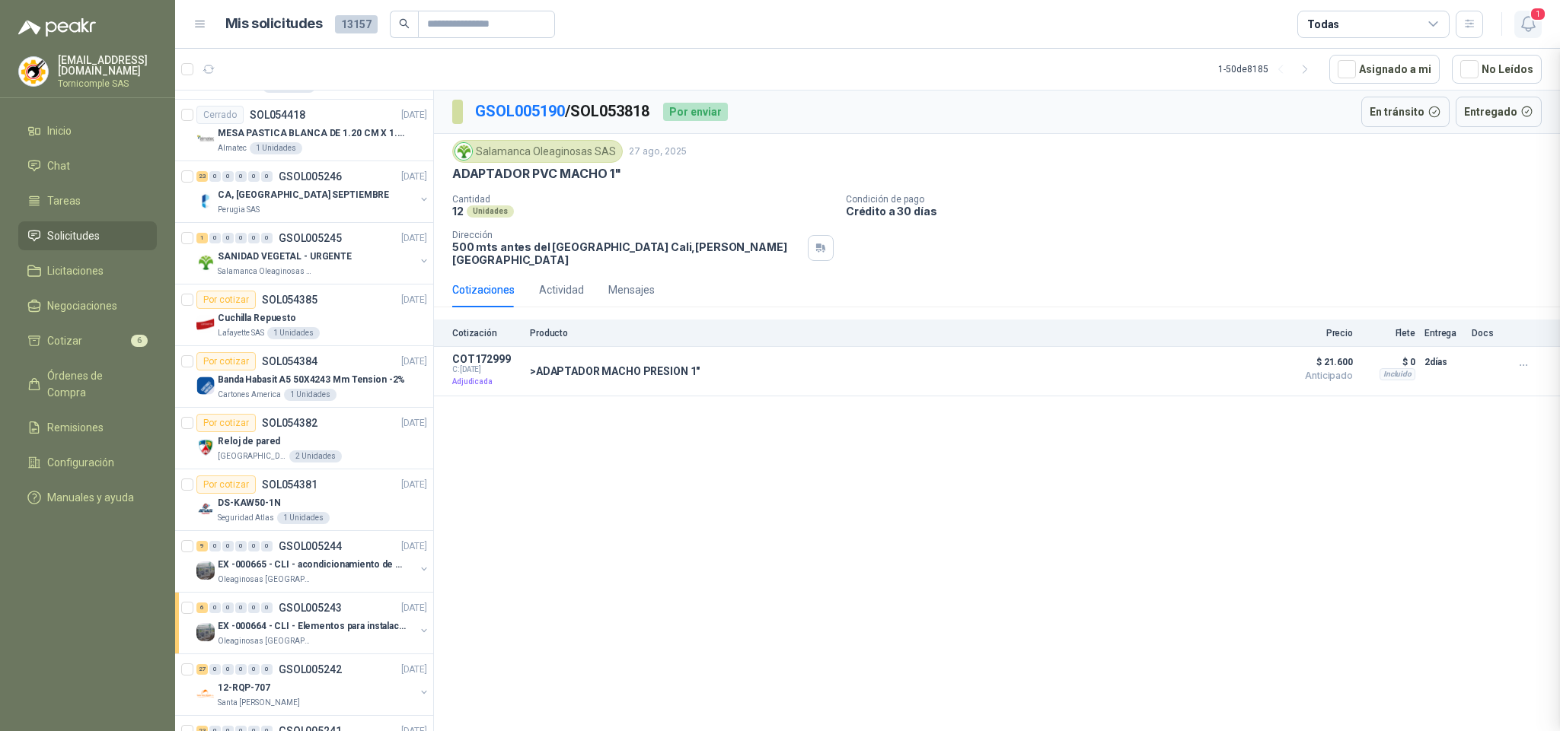
click at [1515, 30] on button "1" at bounding box center [1527, 24] width 27 height 27
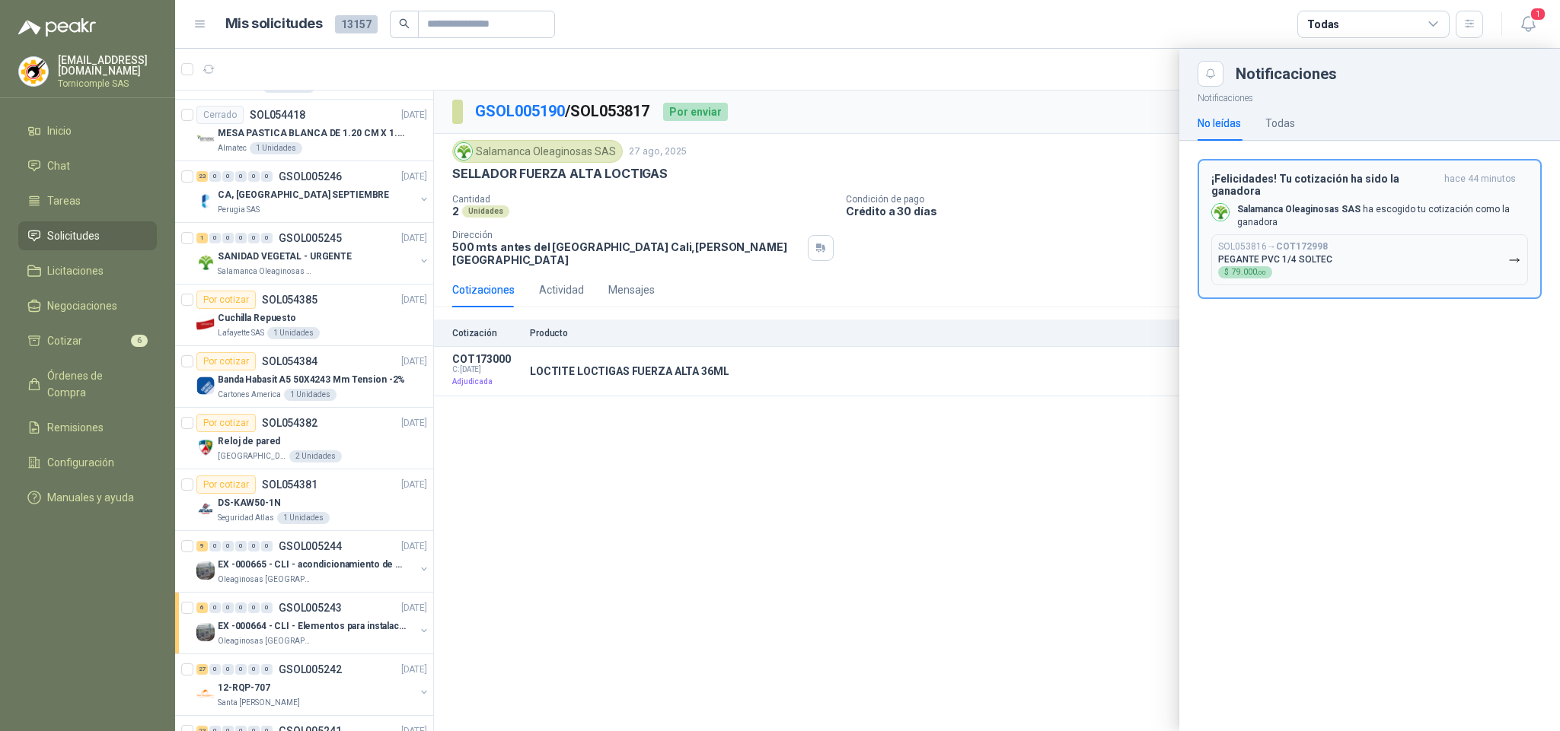
drag, startPoint x: 1471, startPoint y: 331, endPoint x: 1445, endPoint y: 206, distance: 127.5
click at [1469, 327] on div "Notificaciones No leídas Todas ¡Felicidades! Tu cotización ha sido la ganadora …" at bounding box center [1369, 409] width 381 height 645
click at [1445, 206] on p "Salamanca Oleaginosas SAS ha escogido tu cotización como la ganadora" at bounding box center [1382, 216] width 291 height 26
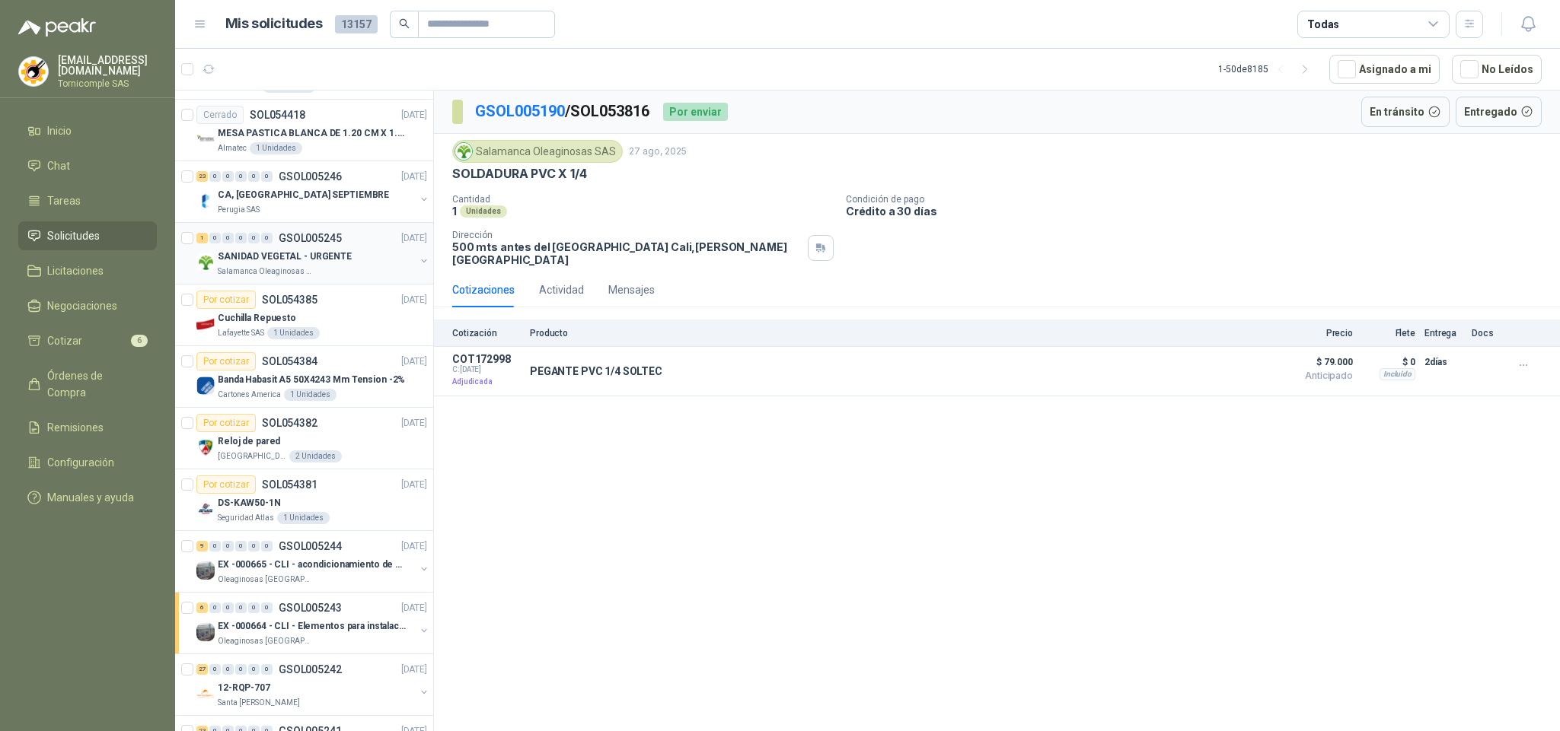
click at [362, 225] on div "1 0 0 0 0 0 GSOL005245 [DATE] SANIDAD VEGETAL - URGENTE Salamanca Oleaginosas S…" at bounding box center [304, 254] width 258 height 62
click at [352, 249] on div "SANIDAD VEGETAL - URGENTE" at bounding box center [316, 256] width 197 height 18
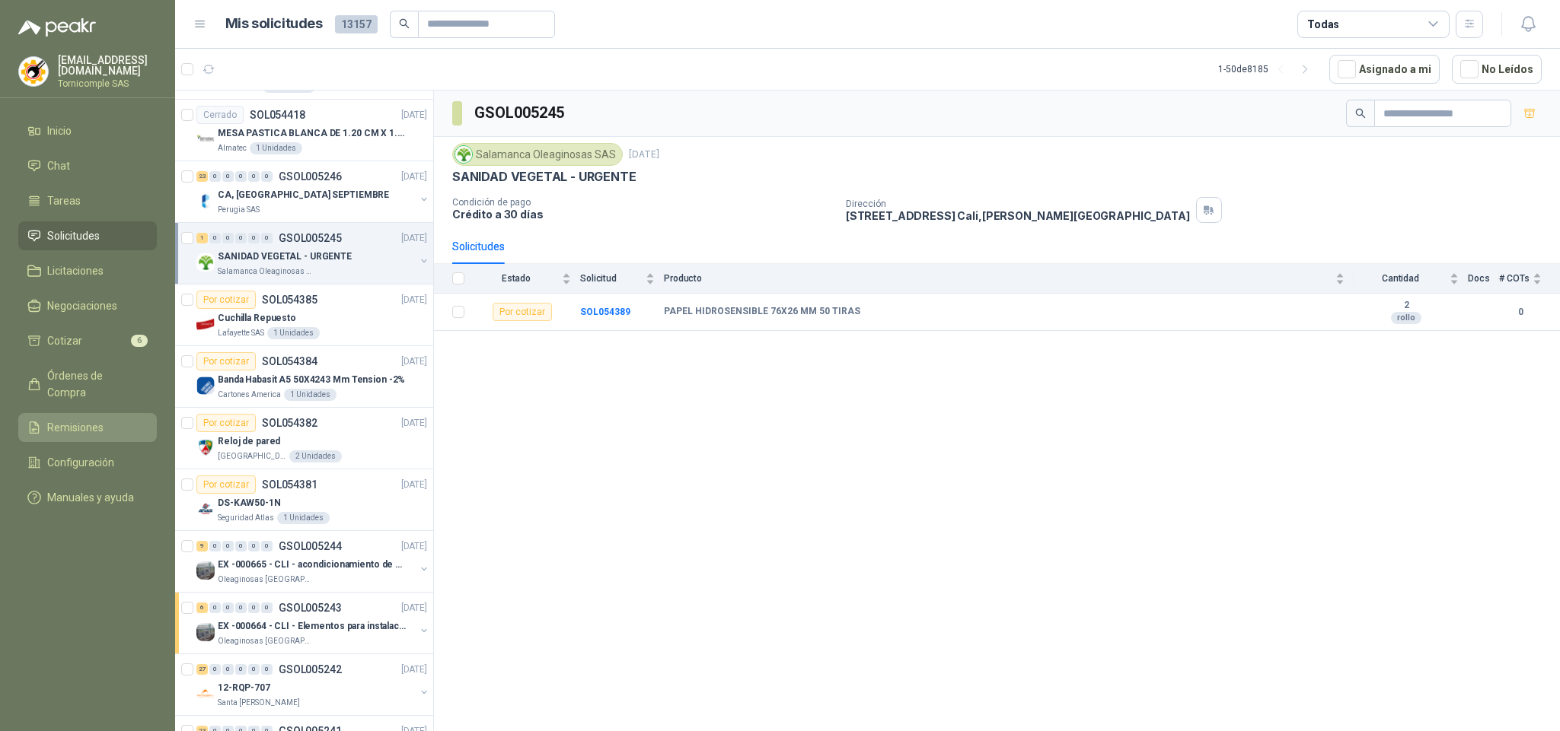
click at [128, 419] on li "Remisiones" at bounding box center [87, 427] width 120 height 17
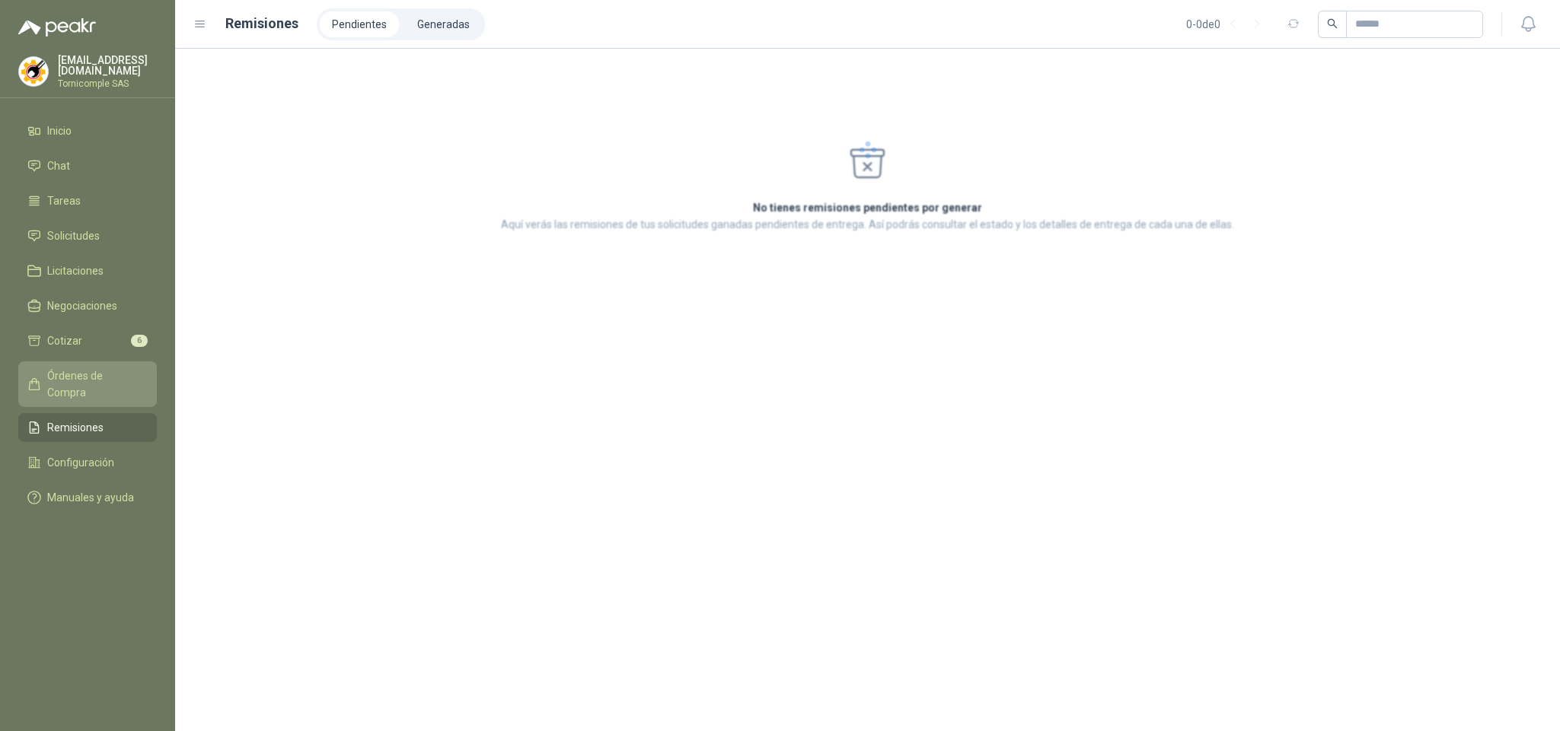
click at [129, 368] on span "Órdenes de Compra" at bounding box center [94, 384] width 95 height 33
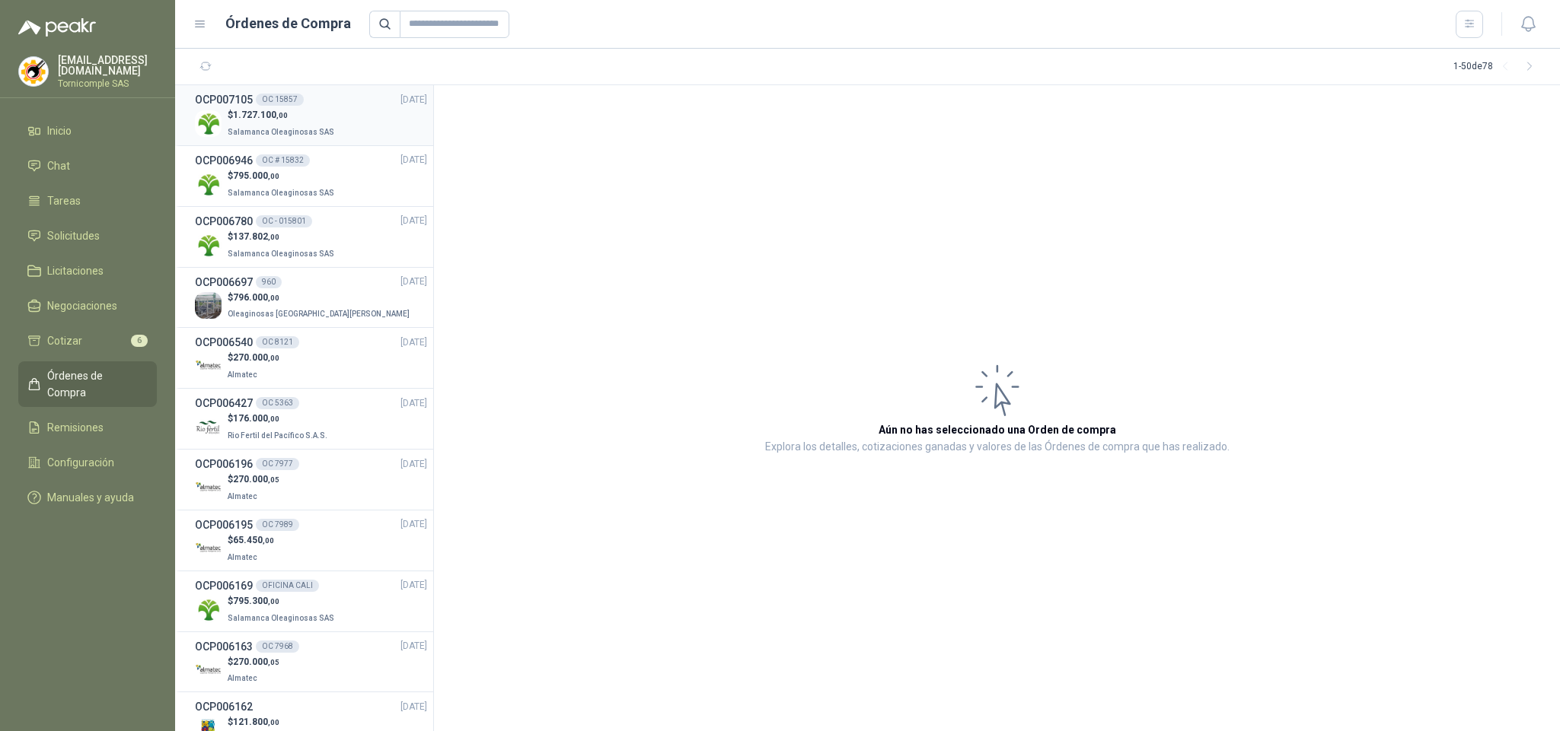
click at [340, 110] on div "$ 1.727.100 ,00 Salamanca Oleaginosas SAS" at bounding box center [311, 123] width 232 height 31
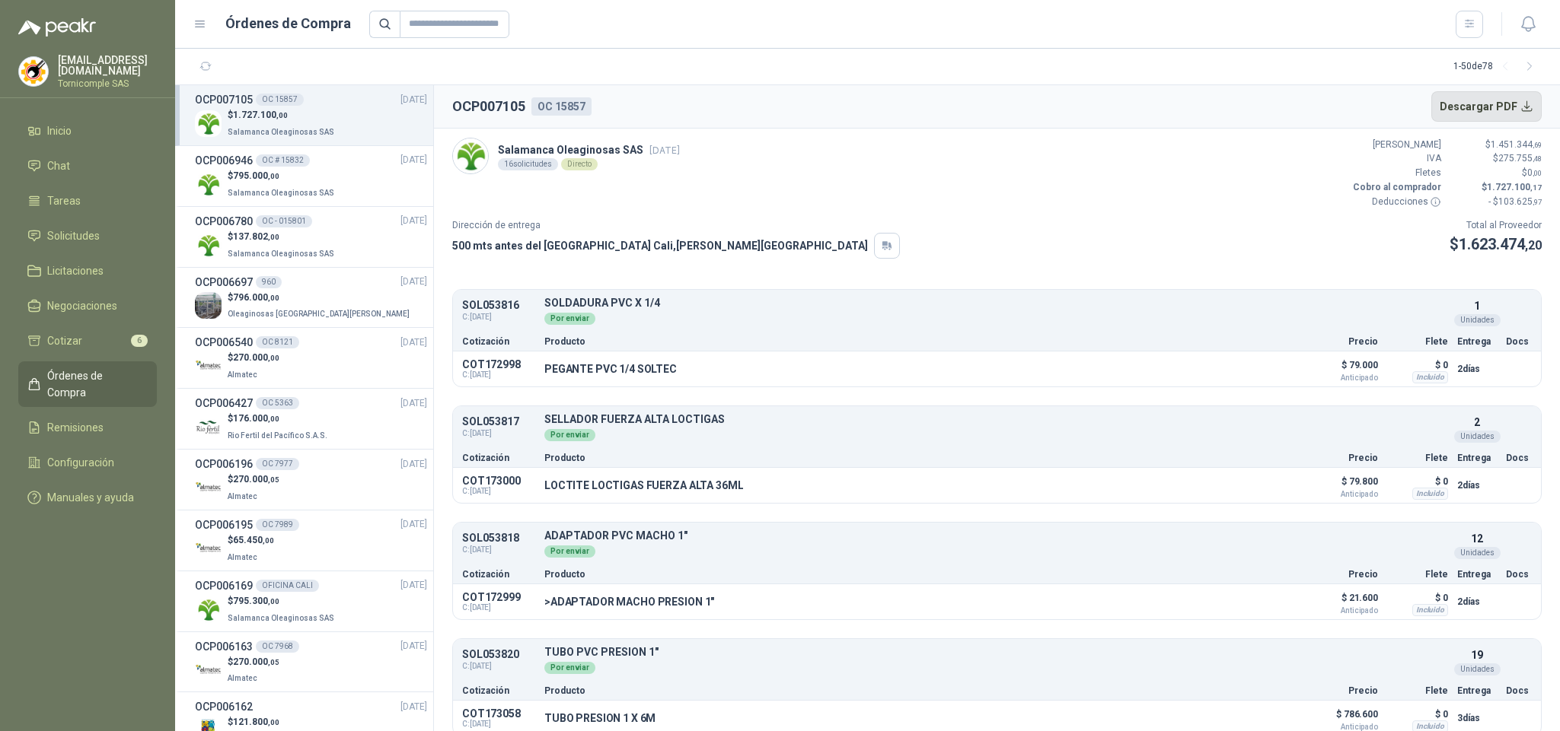
click at [1512, 98] on button "Descargar PDF" at bounding box center [1486, 106] width 111 height 30
click at [78, 234] on span "Solicitudes" at bounding box center [73, 236] width 53 height 17
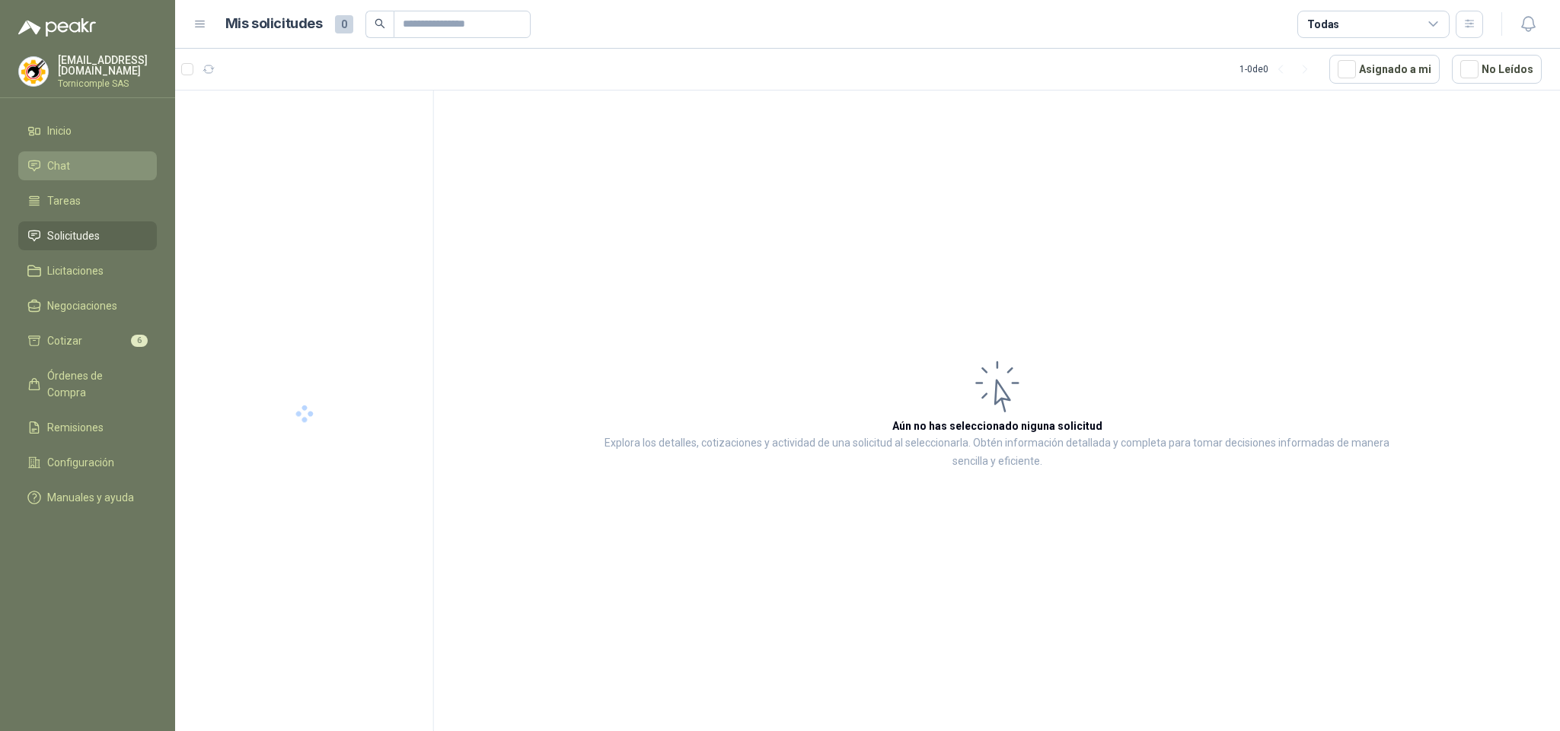
click at [112, 234] on li "Solicitudes" at bounding box center [87, 236] width 120 height 17
click at [112, 229] on li "Solicitudes" at bounding box center [87, 236] width 120 height 17
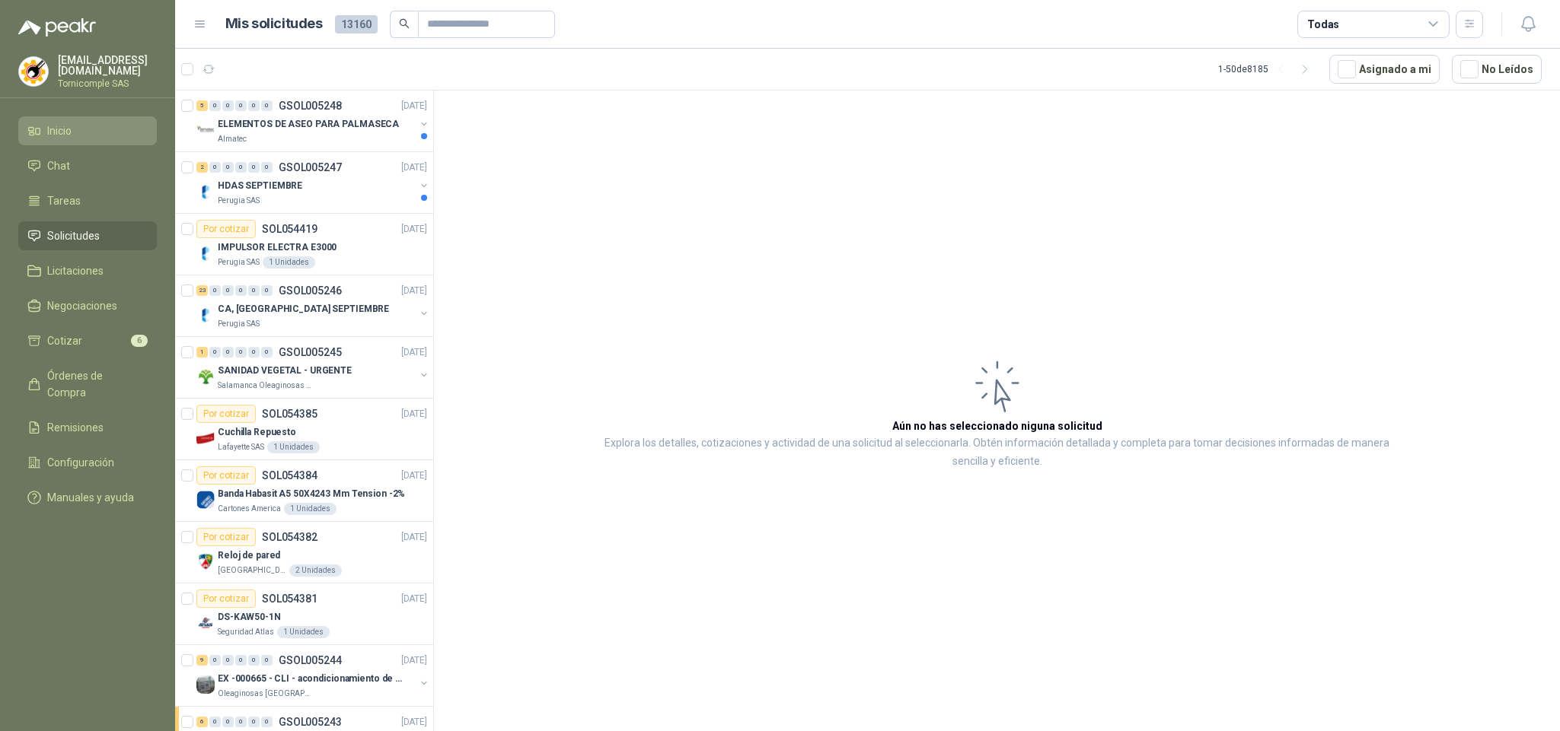
click at [94, 130] on li "Inicio" at bounding box center [87, 131] width 120 height 17
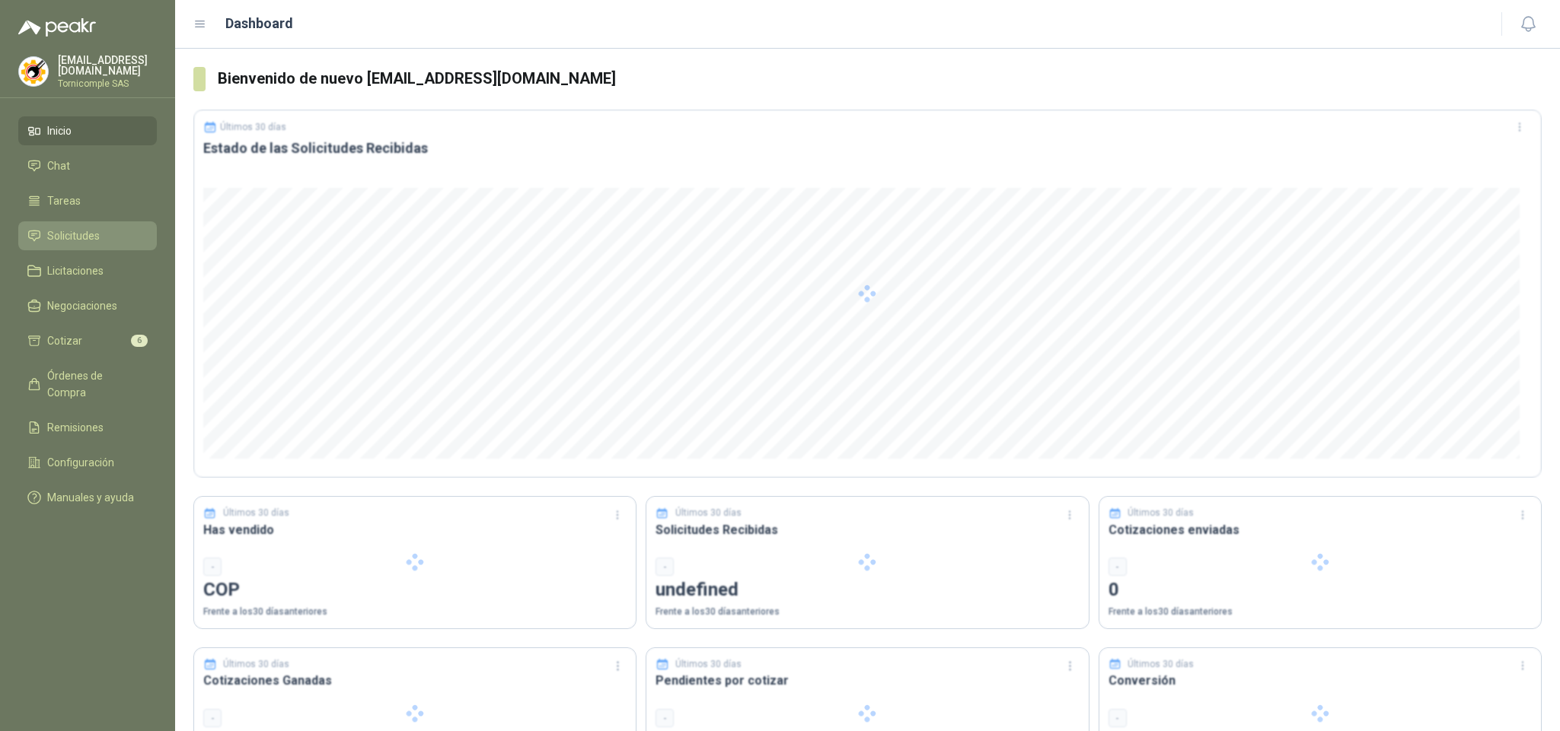
click at [91, 228] on span "Solicitudes" at bounding box center [73, 236] width 53 height 17
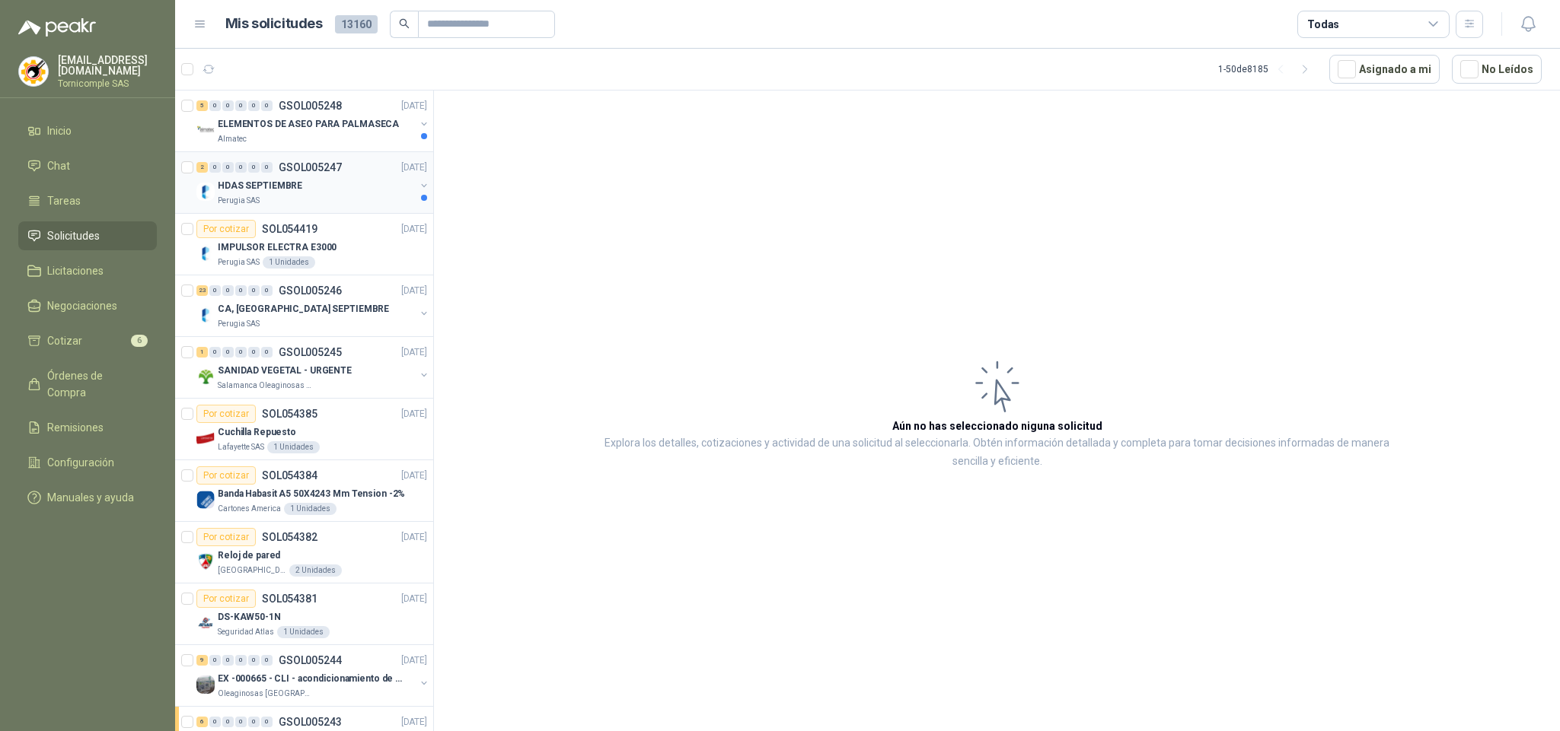
click at [291, 201] on div "Perugia SAS" at bounding box center [316, 201] width 197 height 12
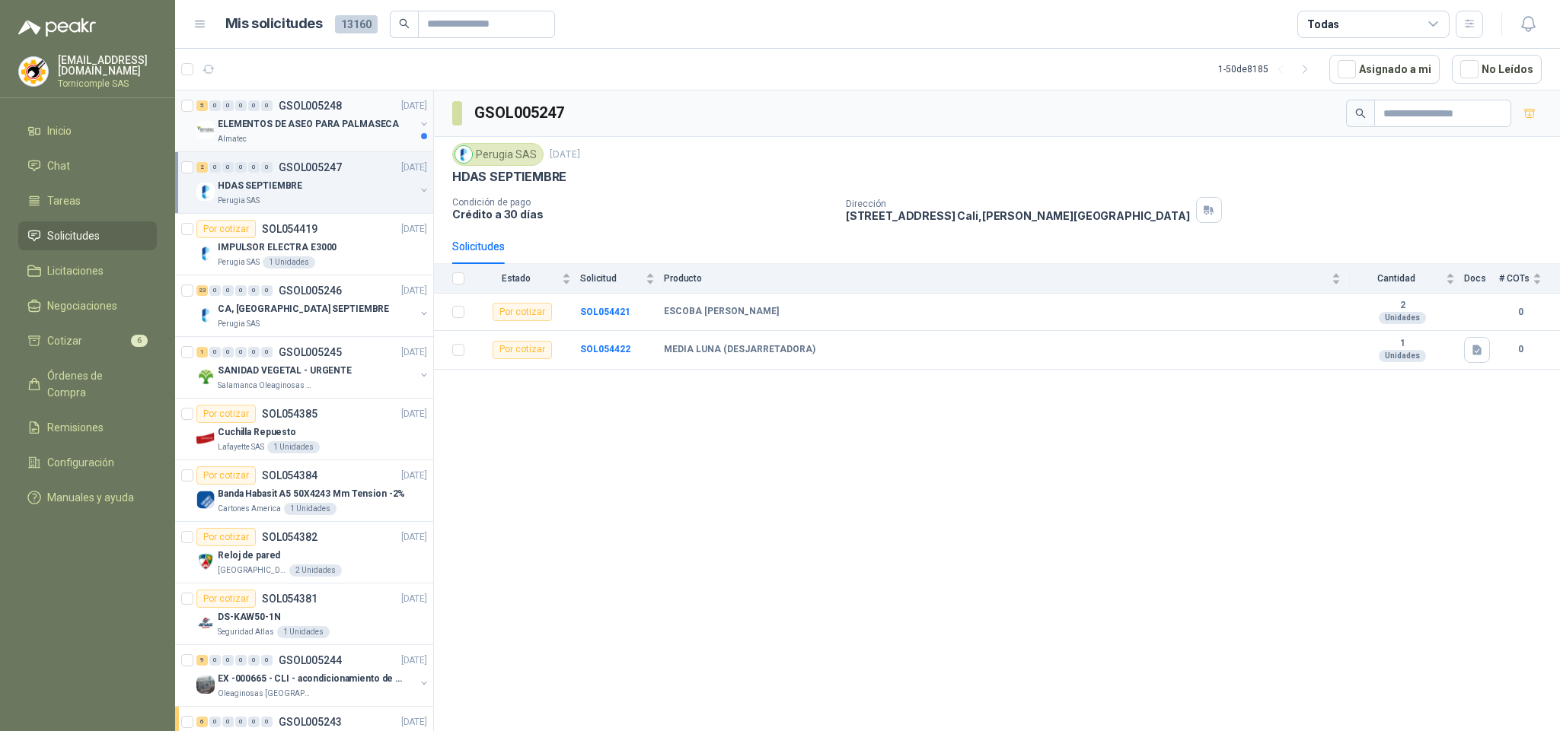
click at [302, 147] on div "5 0 0 0 0 0 GSOL005248 [DATE] ELEMENTOS DE ASEO PARA PALMASECA Almatec" at bounding box center [304, 122] width 258 height 62
click at [300, 138] on div "Almatec" at bounding box center [316, 139] width 197 height 12
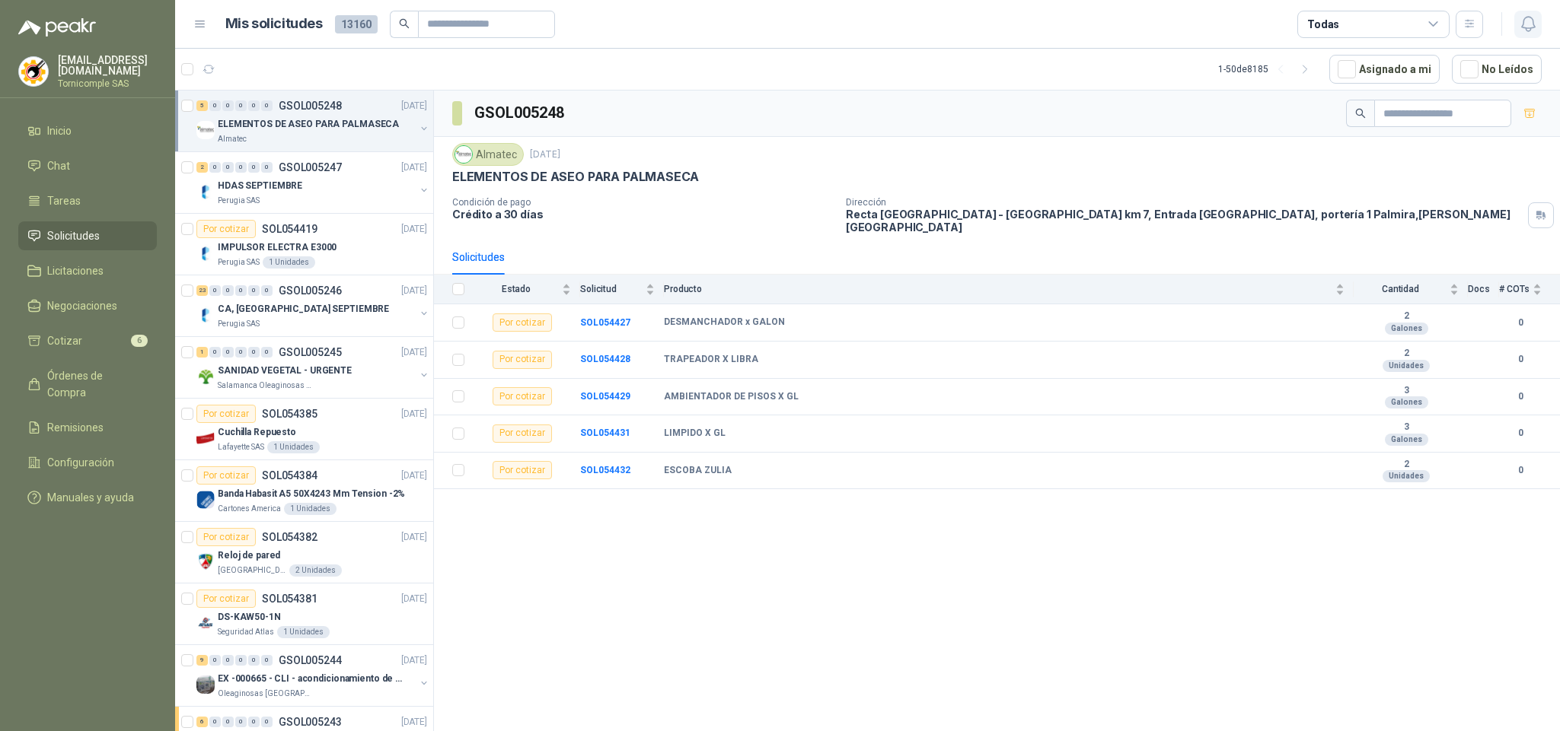
click at [1530, 33] on icon "button" at bounding box center [1528, 23] width 19 height 19
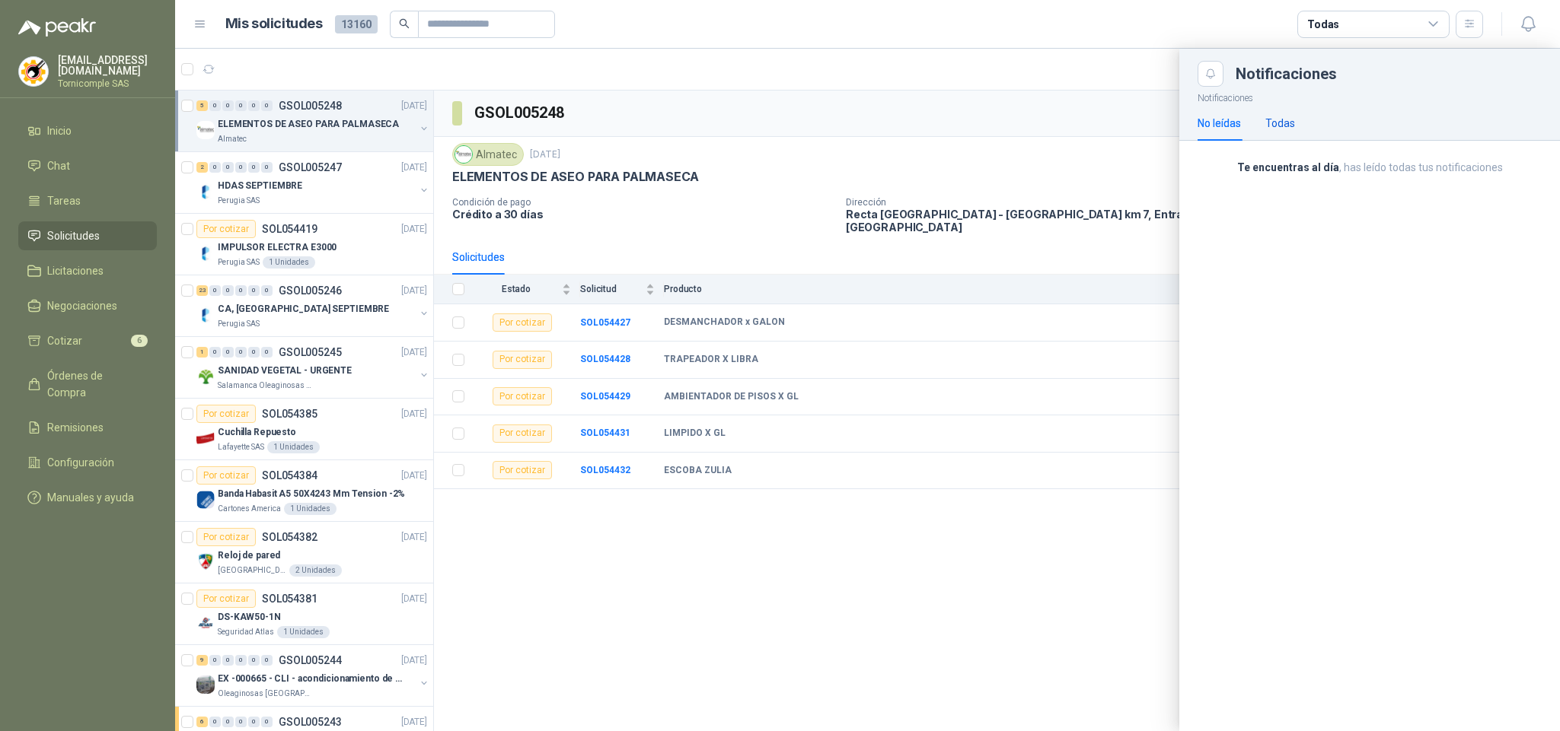
click at [1275, 126] on div "Todas" at bounding box center [1280, 123] width 30 height 17
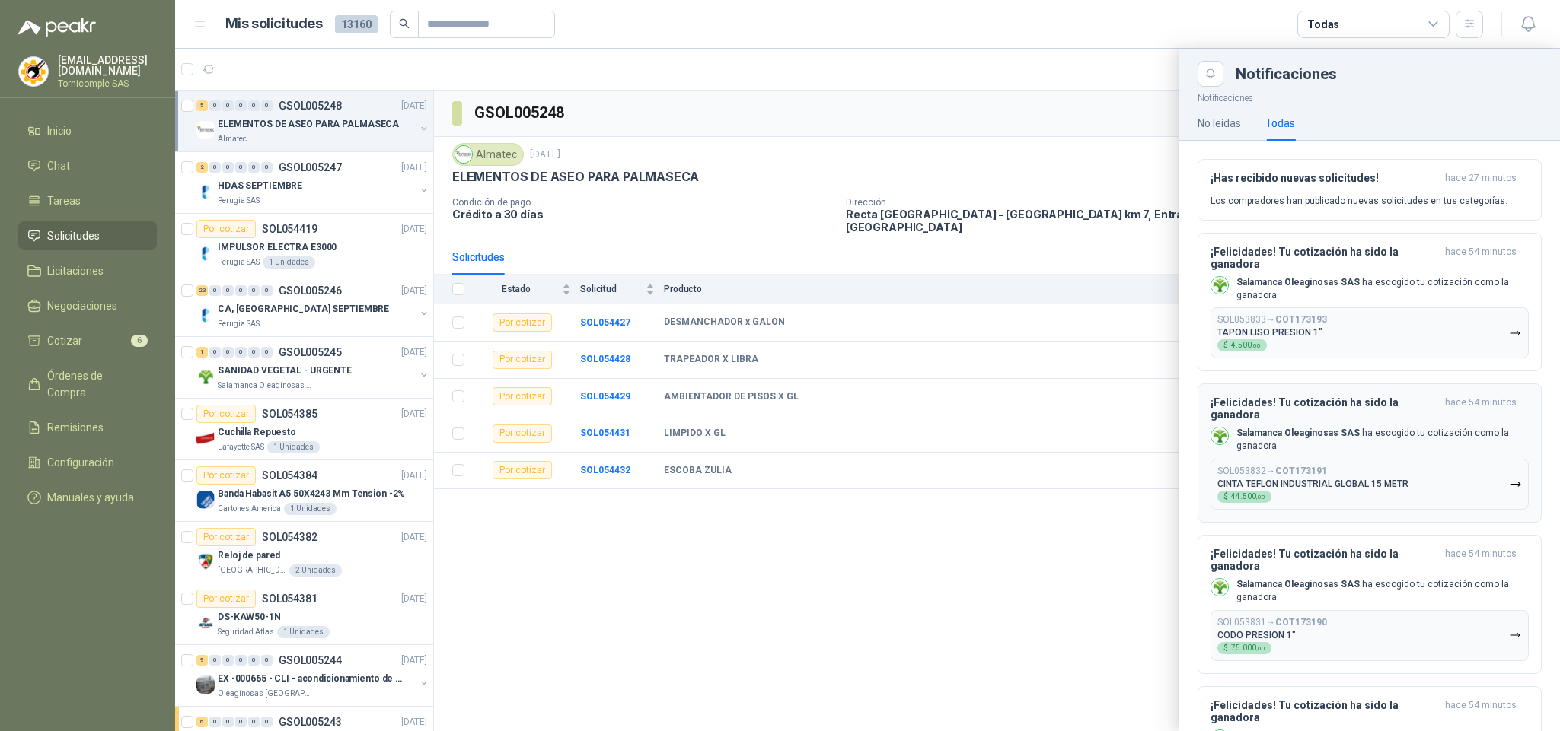
click at [1327, 409] on h3 "¡Felicidades! Tu cotización ha sido la ganadora" at bounding box center [1324, 409] width 228 height 24
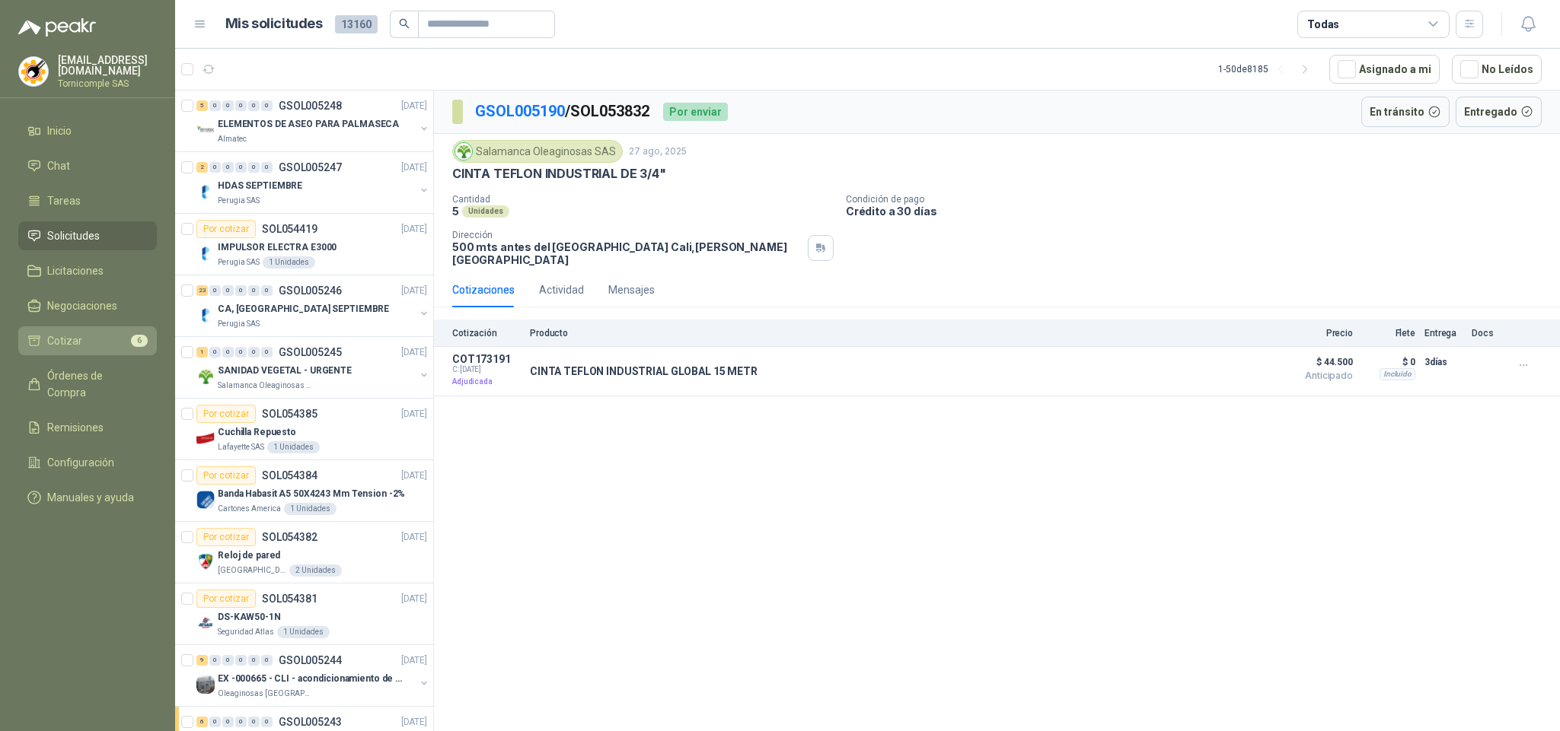
click at [106, 333] on li "Cotizar 6" at bounding box center [87, 341] width 120 height 17
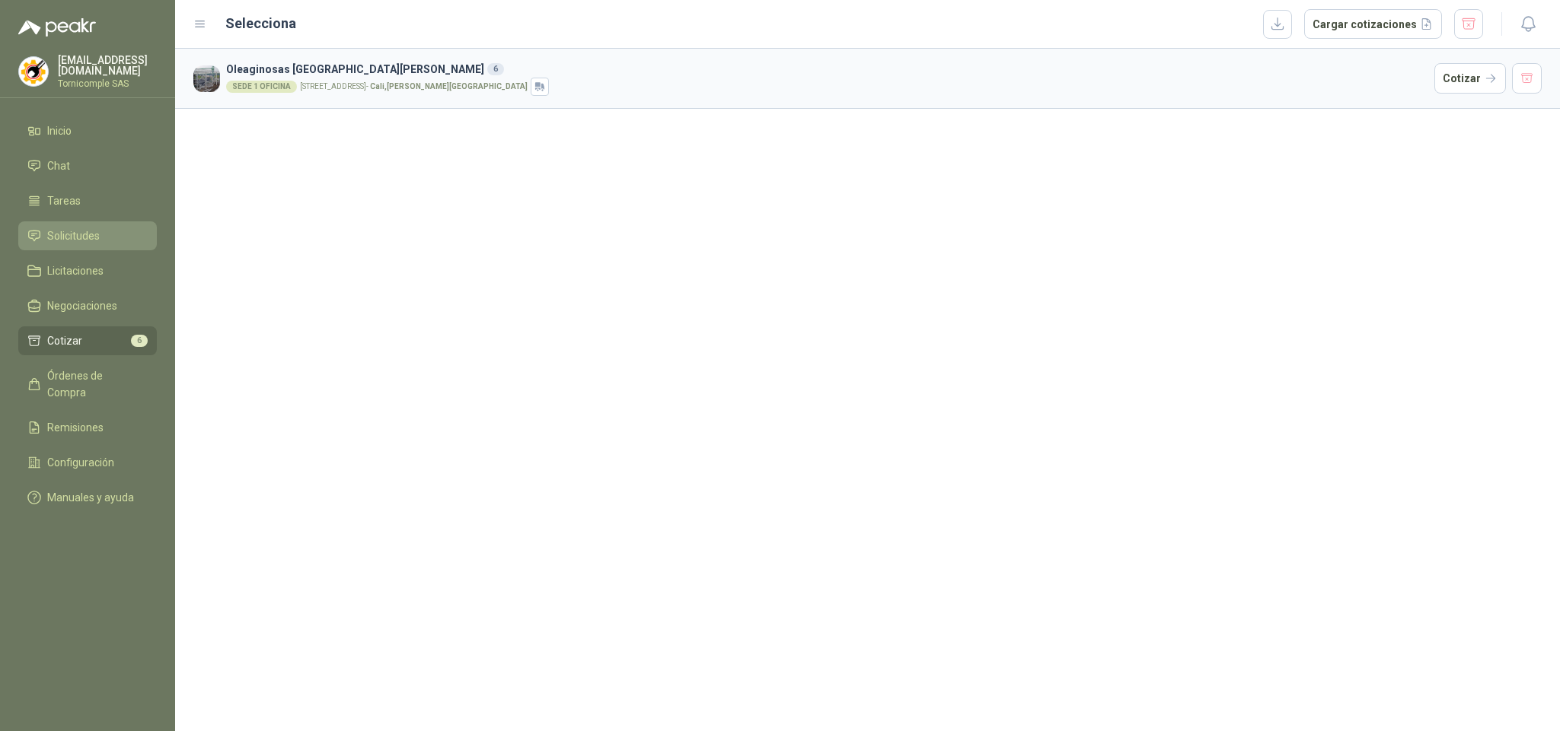
click at [96, 237] on span "Solicitudes" at bounding box center [73, 236] width 53 height 17
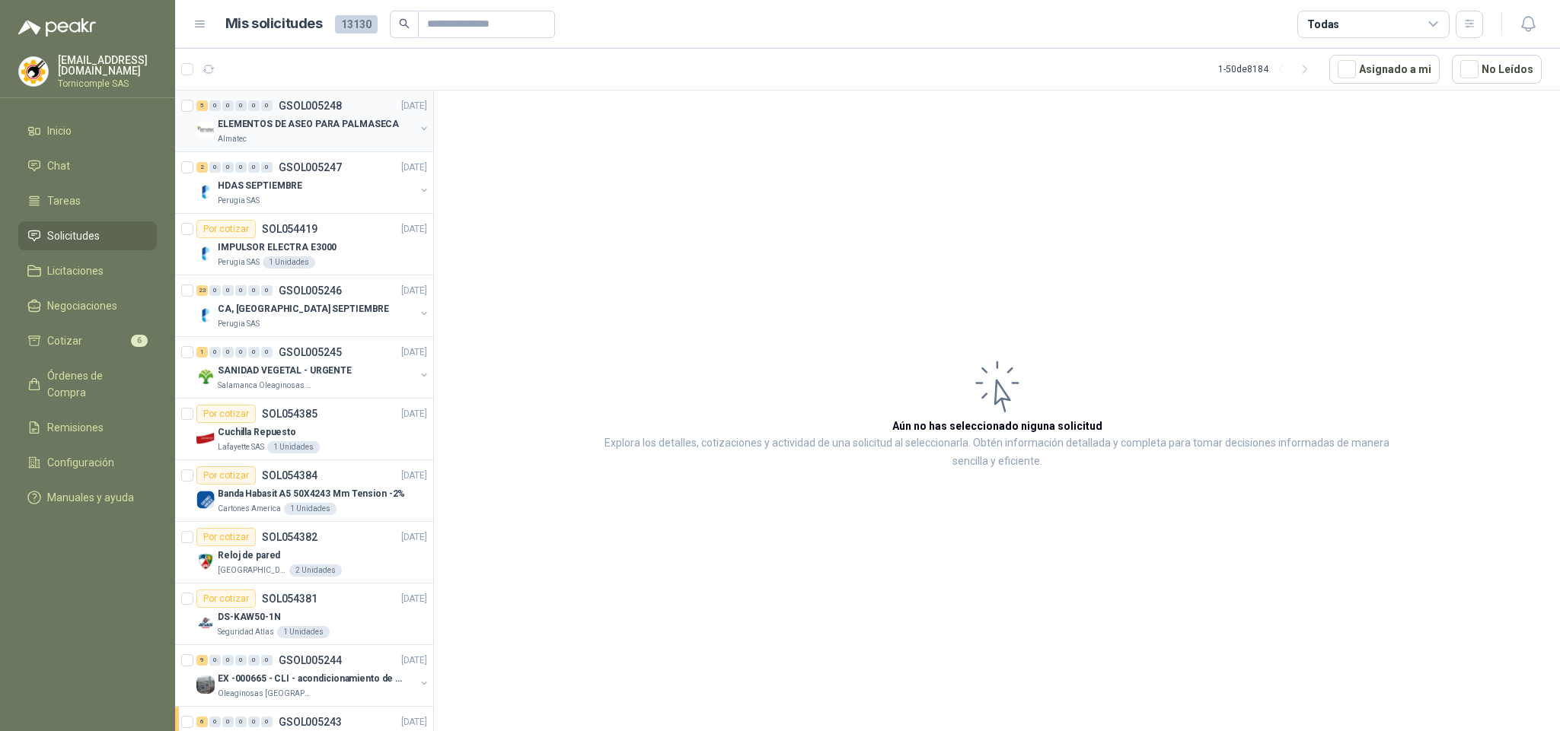
click at [313, 114] on div "5 0 0 0 0 0 GSOL005248 [DATE]" at bounding box center [313, 106] width 234 height 18
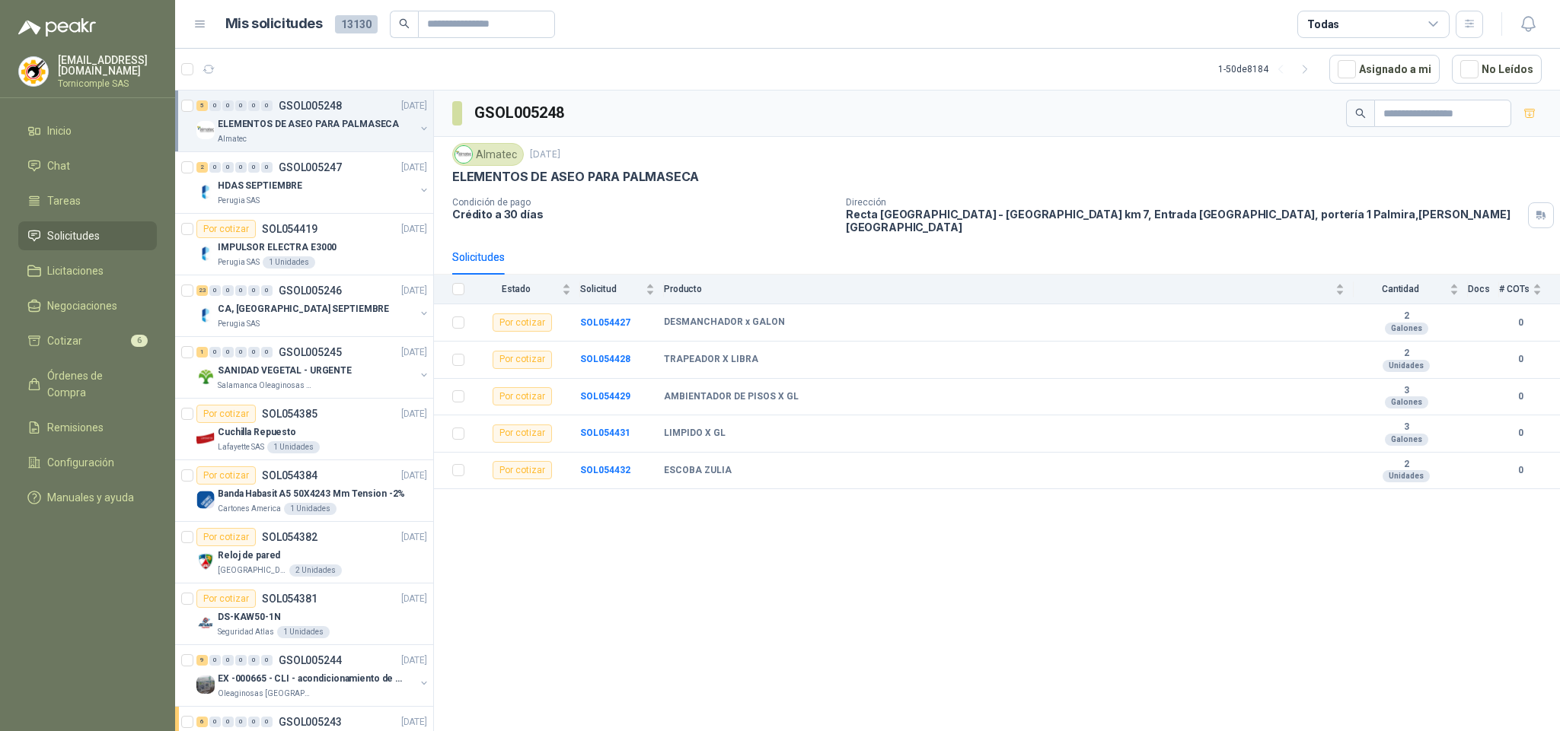
click at [35, 231] on icon at bounding box center [34, 236] width 11 height 10
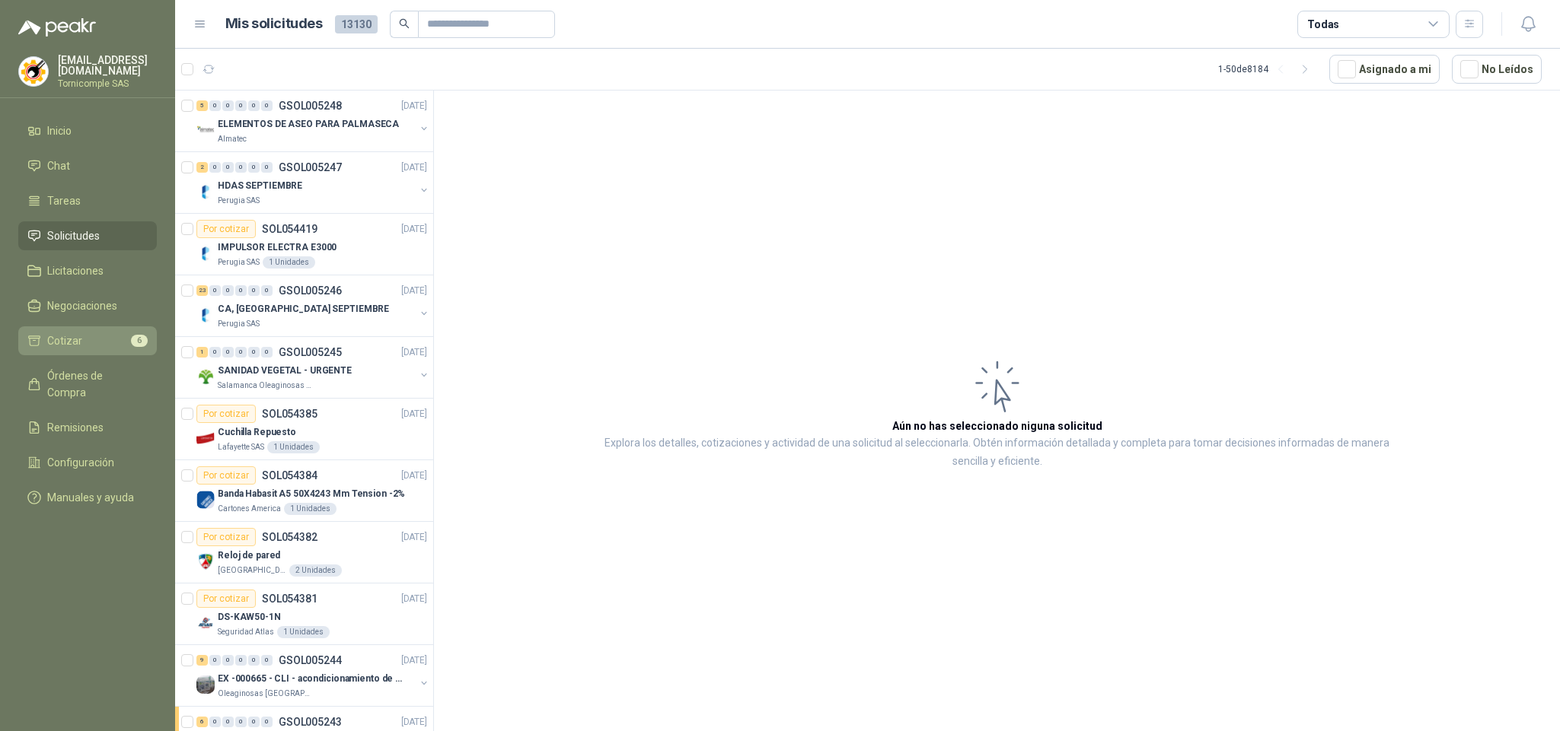
click at [98, 333] on li "Cotizar 6" at bounding box center [87, 341] width 120 height 17
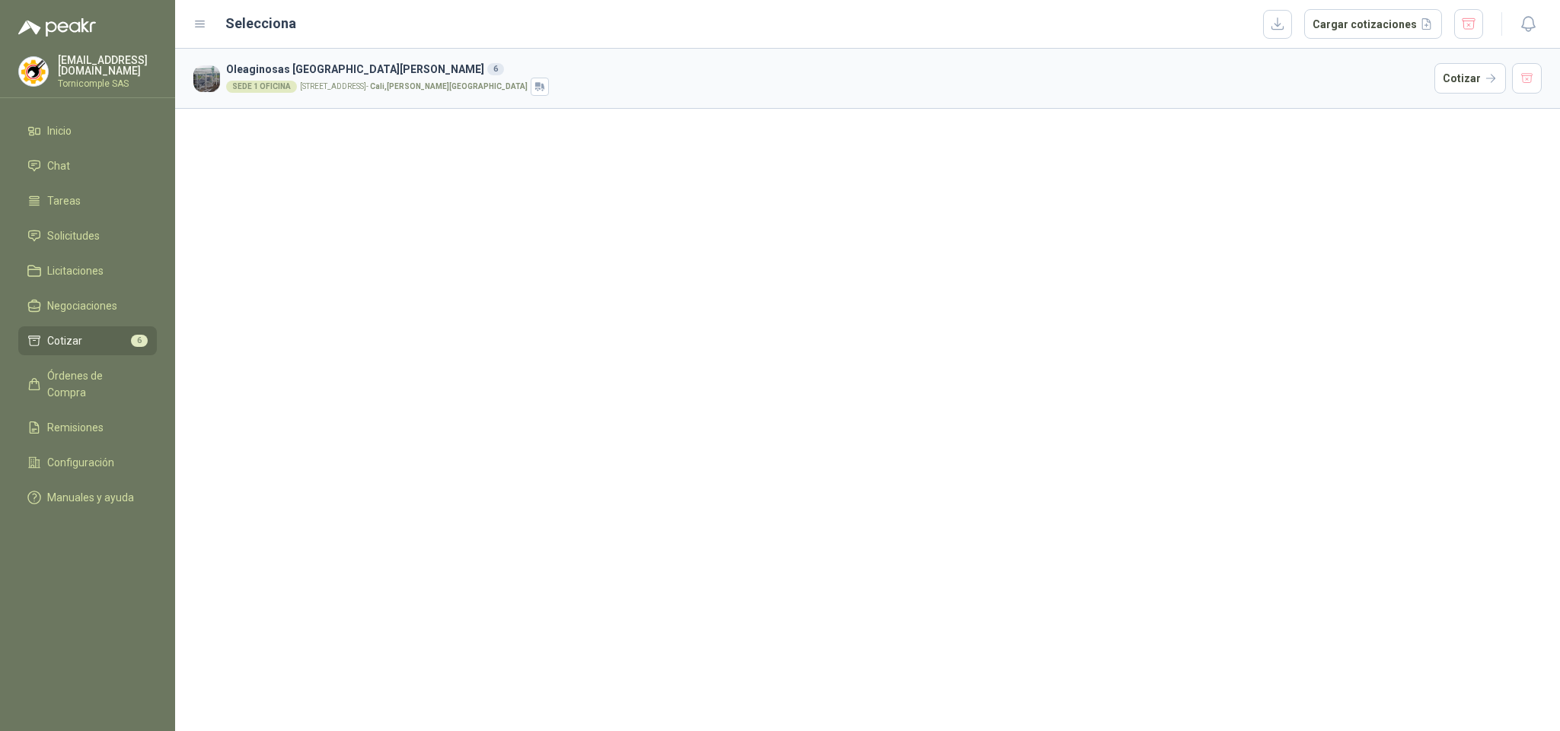
click at [1476, 55] on article "[STREET_ADDRESS][PERSON_NAME] SEDE 1 OFICINA [STREET_ADDRESS][PERSON_NAME]" at bounding box center [867, 79] width 1385 height 60
click at [1476, 73] on button "Cotizar" at bounding box center [1470, 78] width 72 height 30
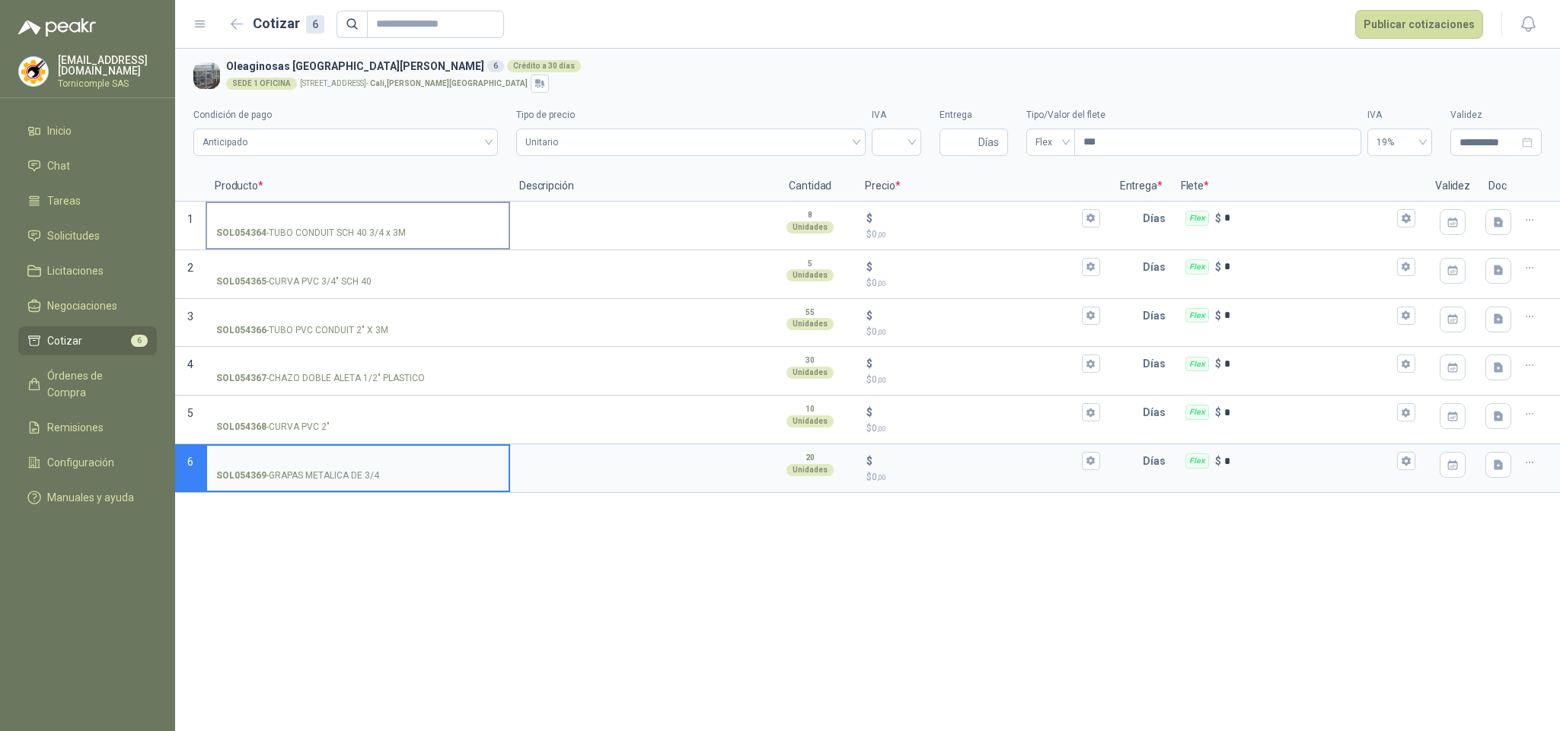
click at [283, 215] on input "SOL054364 - TUBO CONDUIT SCH 40 3/4 x 3M" at bounding box center [357, 218] width 283 height 11
